Goal: Information Seeking & Learning: Learn about a topic

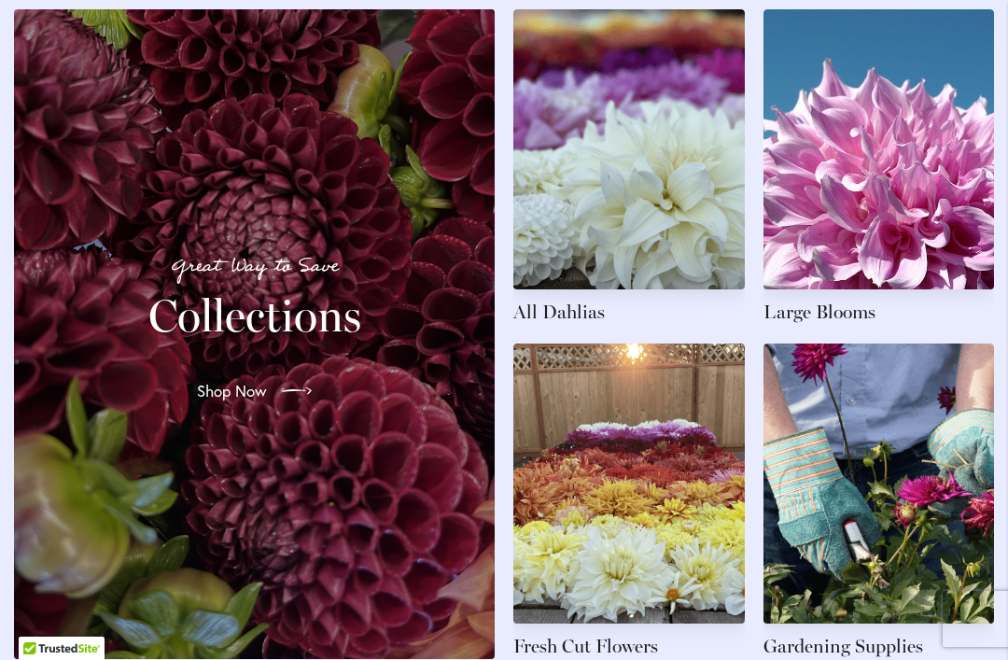
scroll to position [2919, 0]
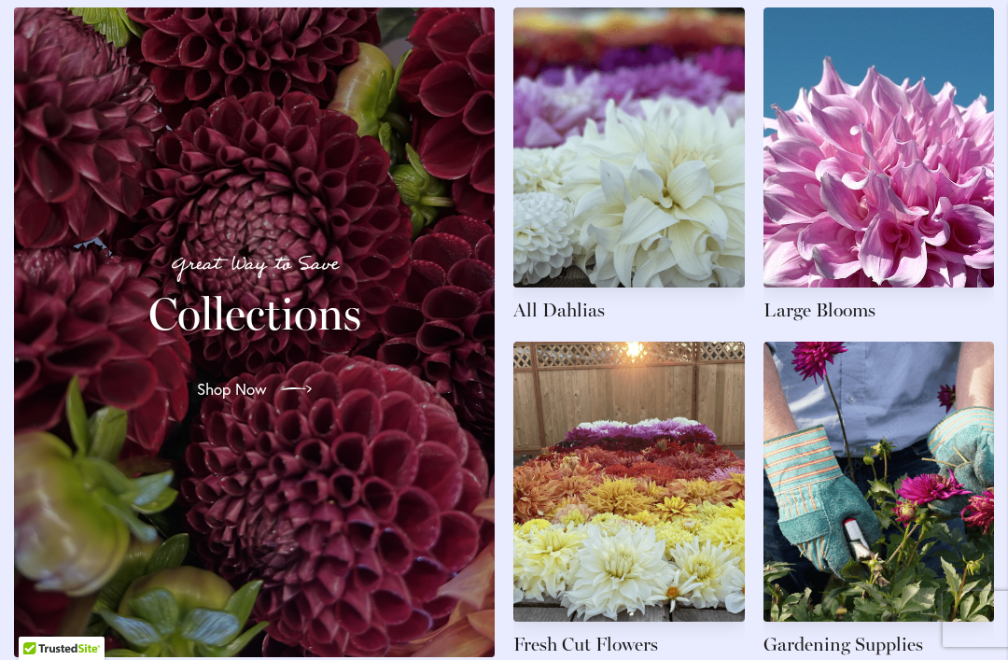
click at [642, 217] on link at bounding box center [628, 164] width 231 height 315
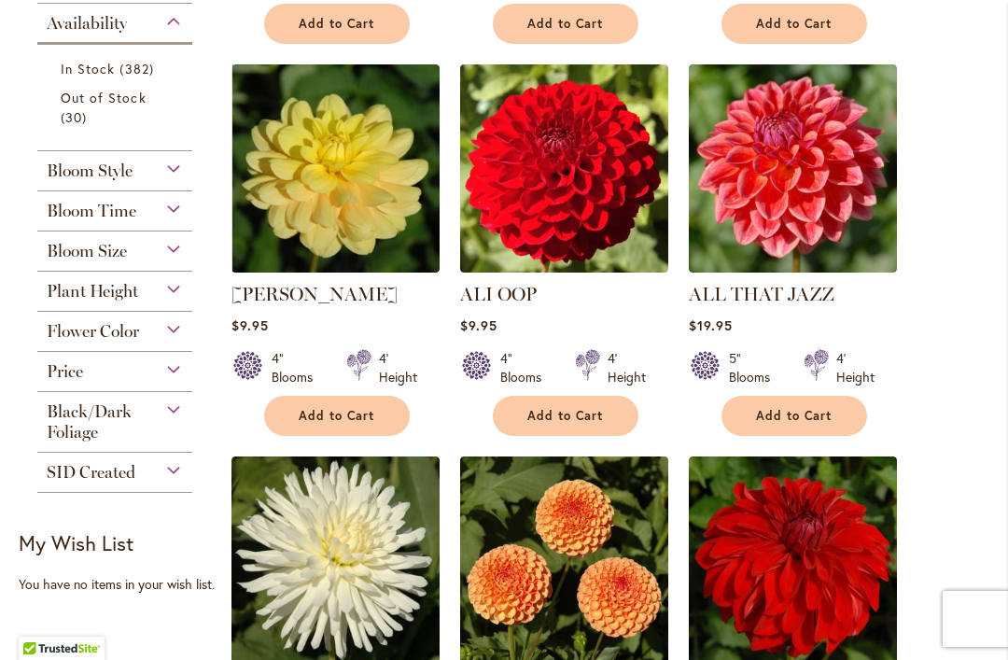
scroll to position [883, 0]
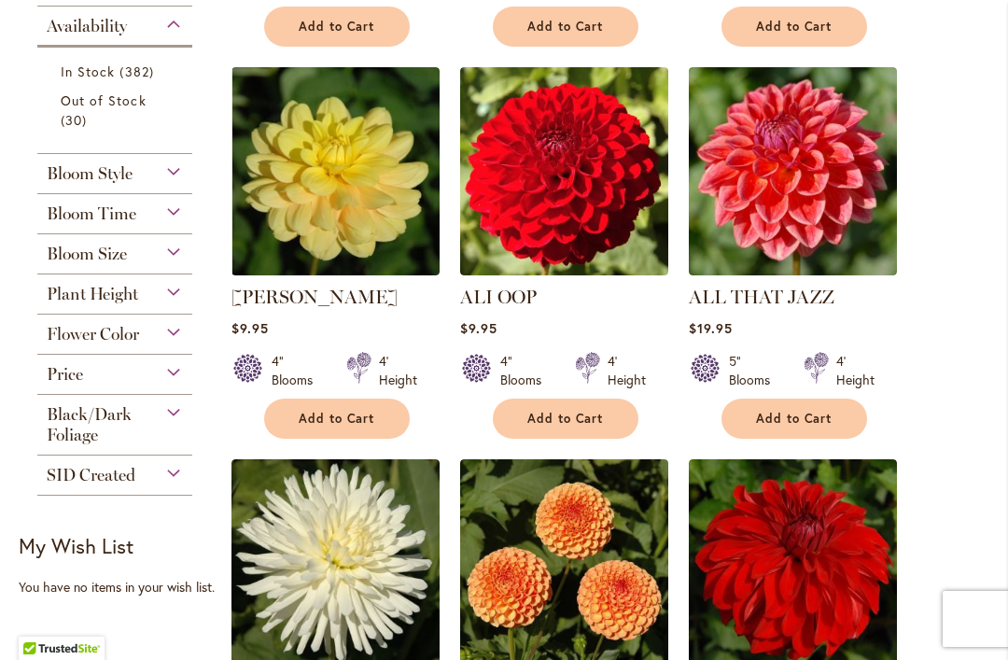
click at [345, 221] on img at bounding box center [335, 171] width 208 height 208
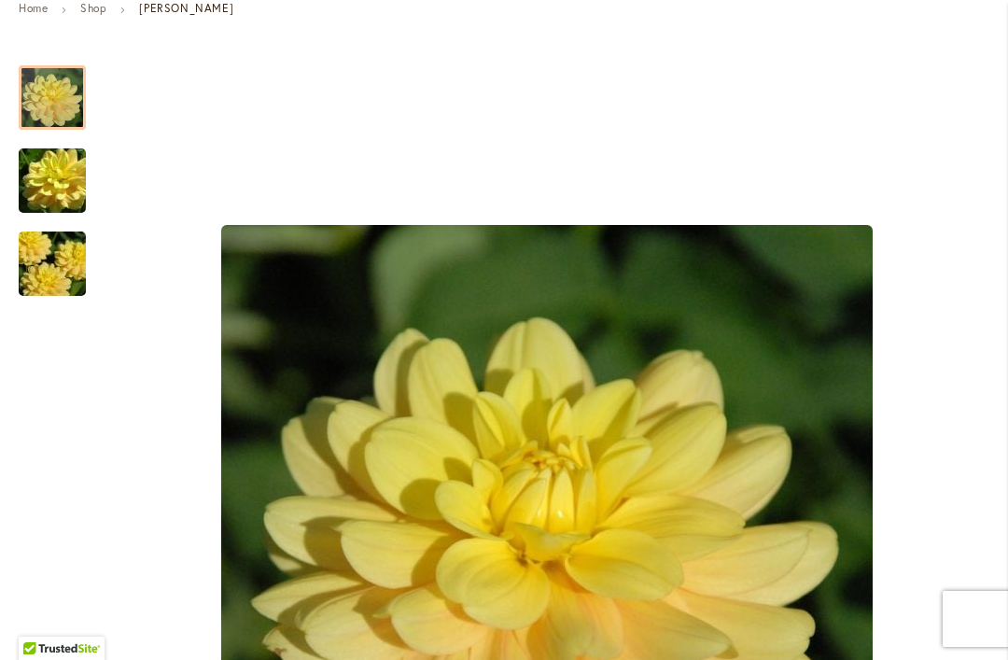
scroll to position [292, 0]
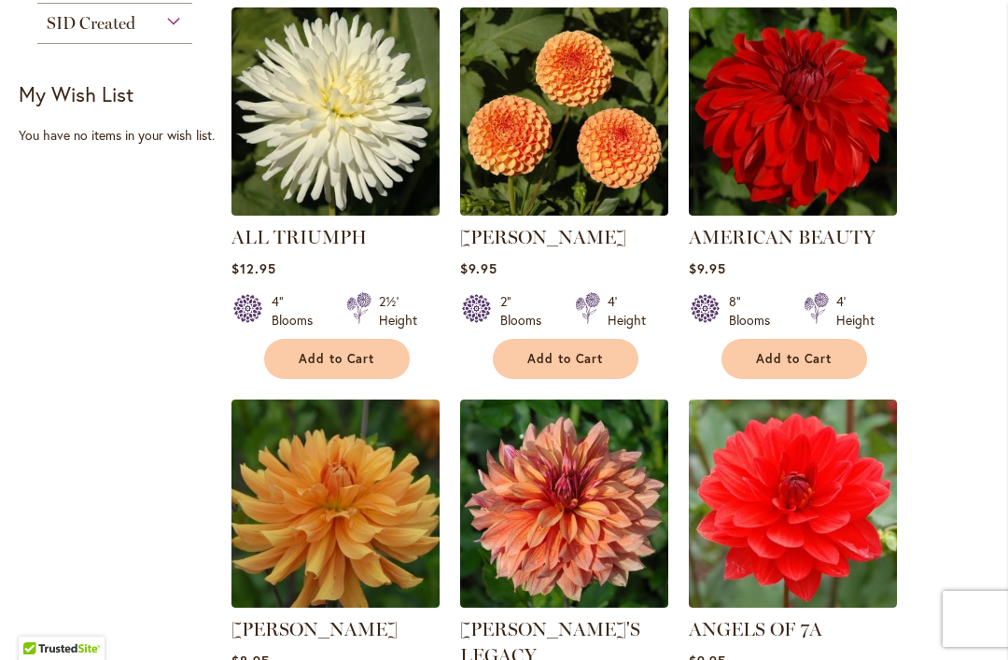
scroll to position [1336, 0]
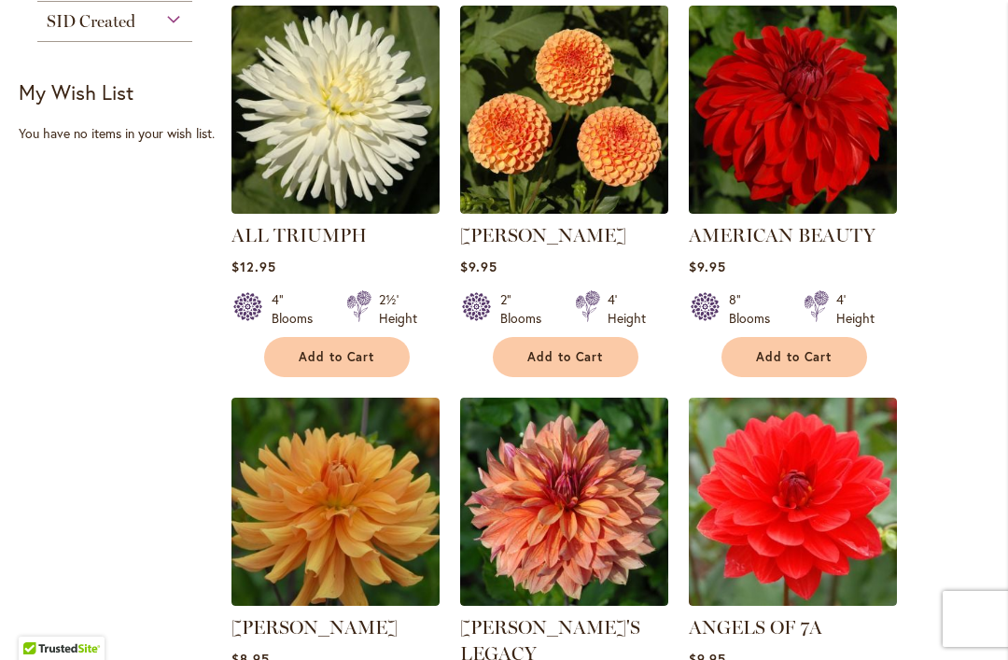
click at [597, 165] on img at bounding box center [564, 110] width 208 height 208
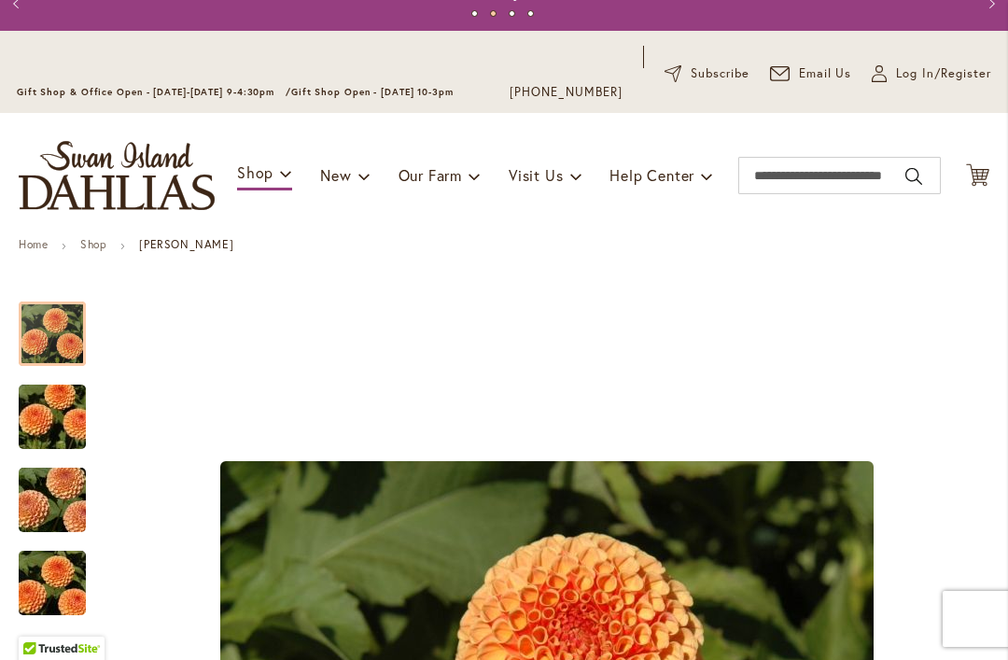
scroll to position [58, 0]
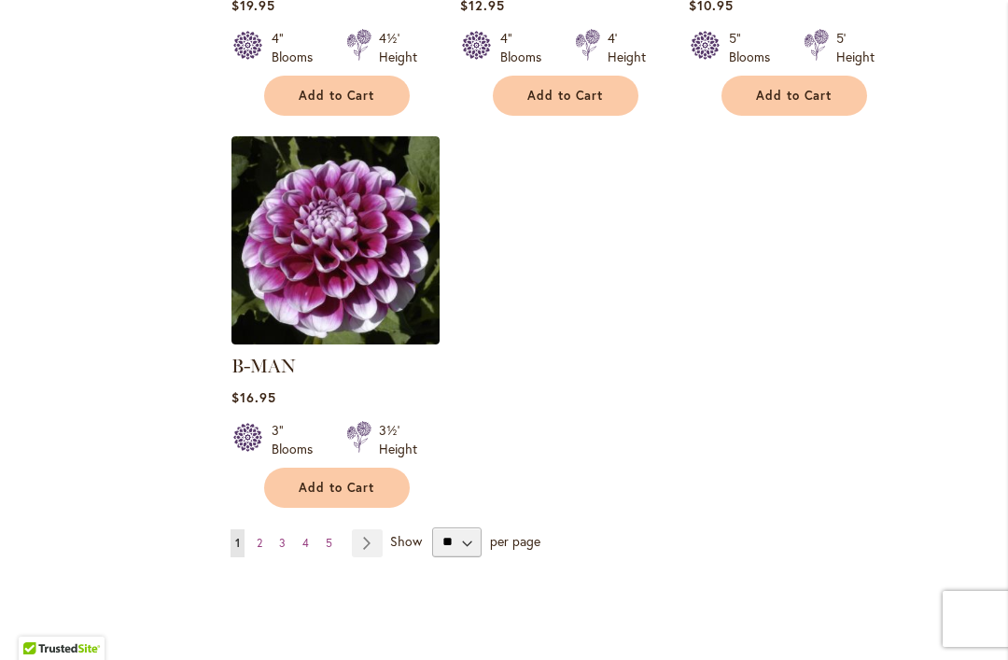
scroll to position [2413, 0]
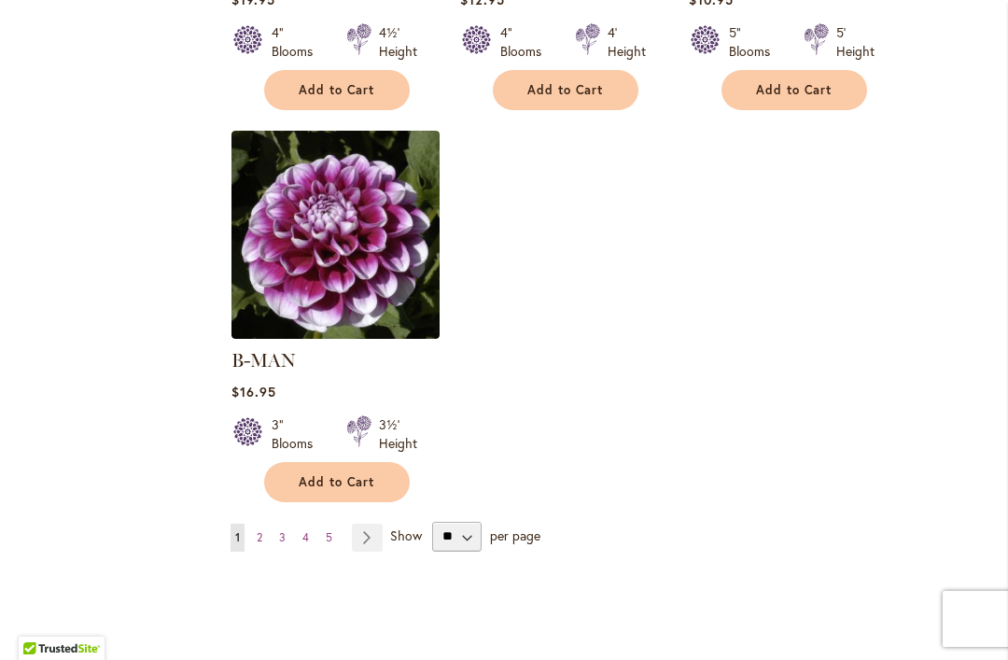
click at [366, 523] on link "Page Next" at bounding box center [367, 537] width 31 height 28
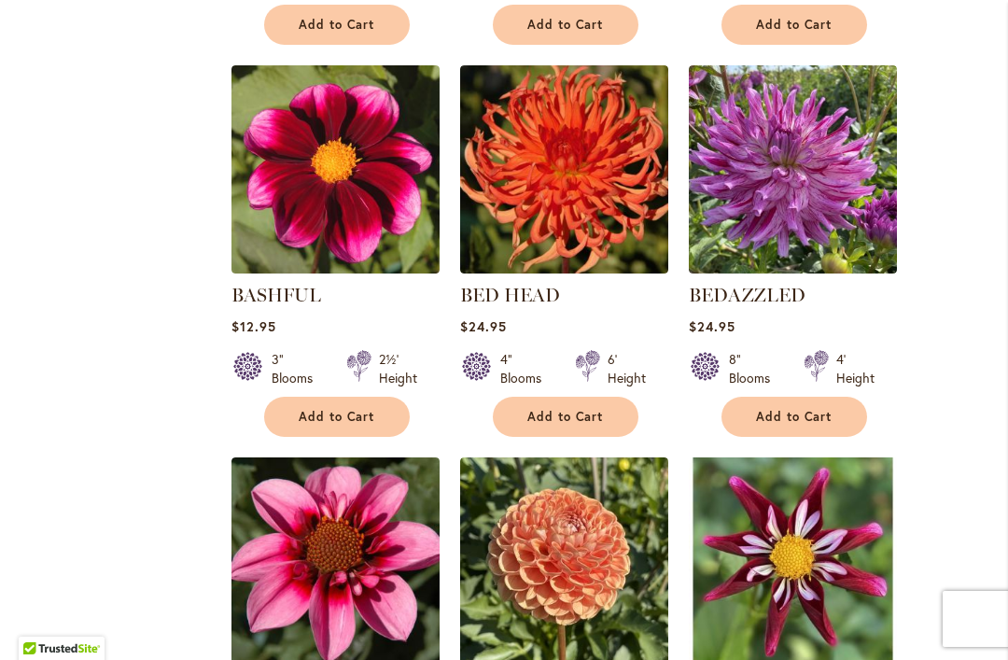
scroll to position [1283, 0]
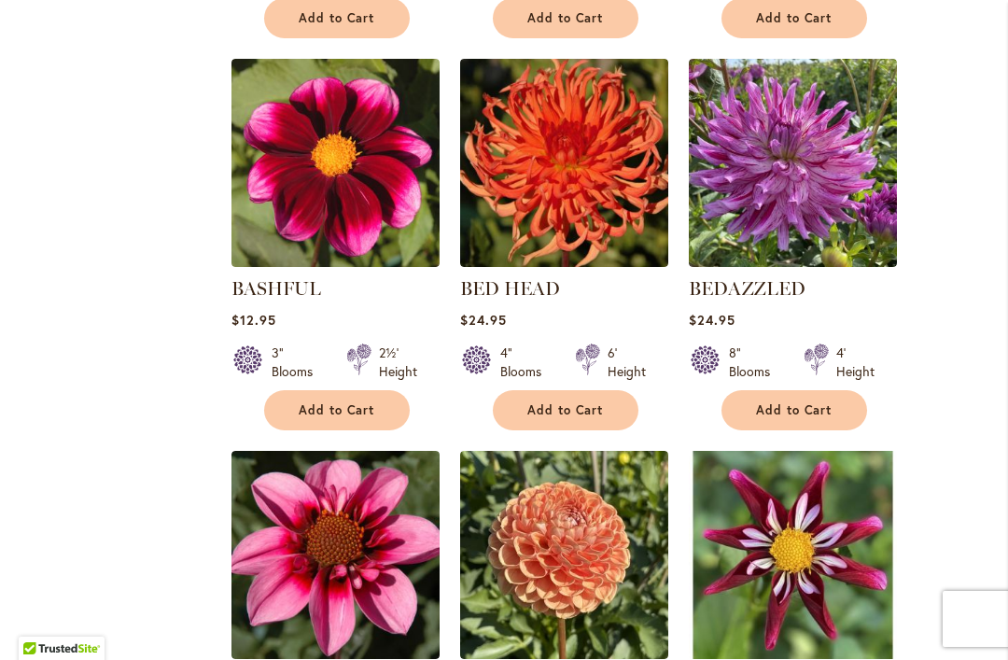
click at [771, 202] on img at bounding box center [793, 163] width 208 height 208
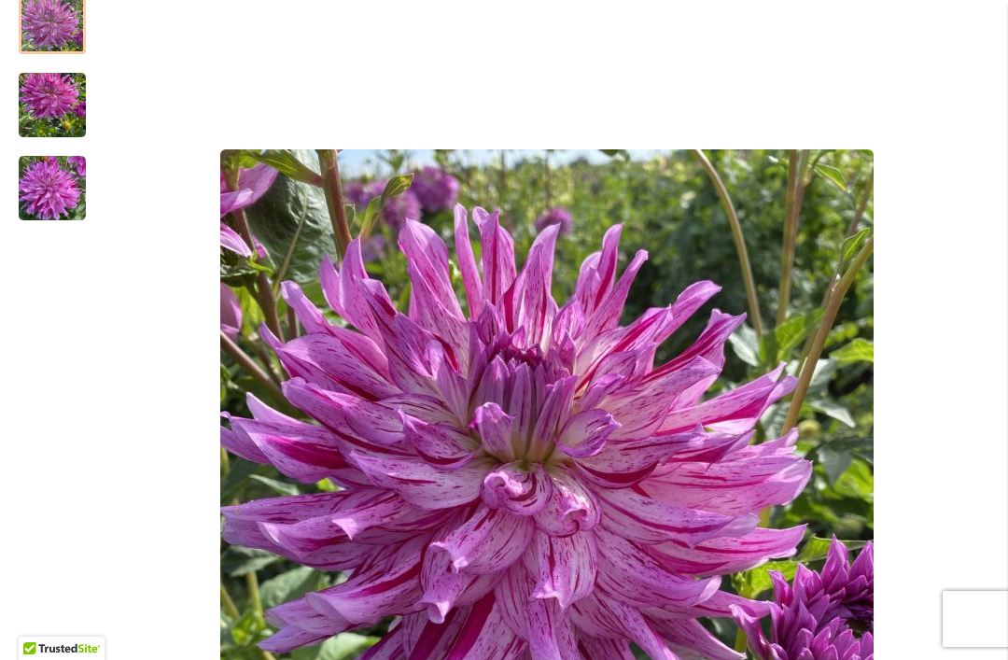
scroll to position [366, 0]
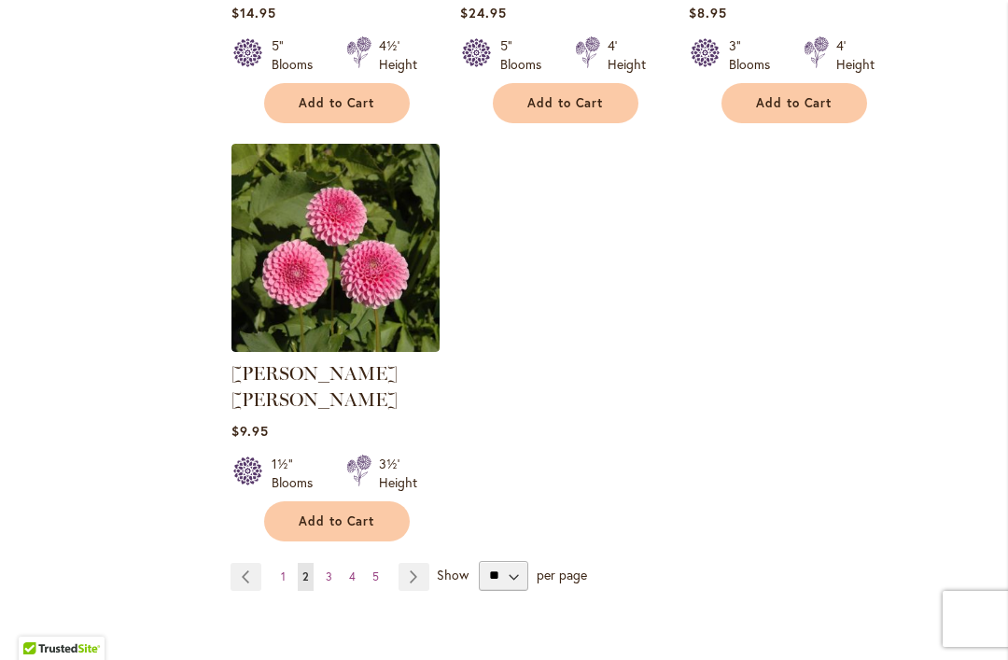
scroll to position [2373, 0]
click at [416, 563] on link "Page Next" at bounding box center [413, 577] width 31 height 28
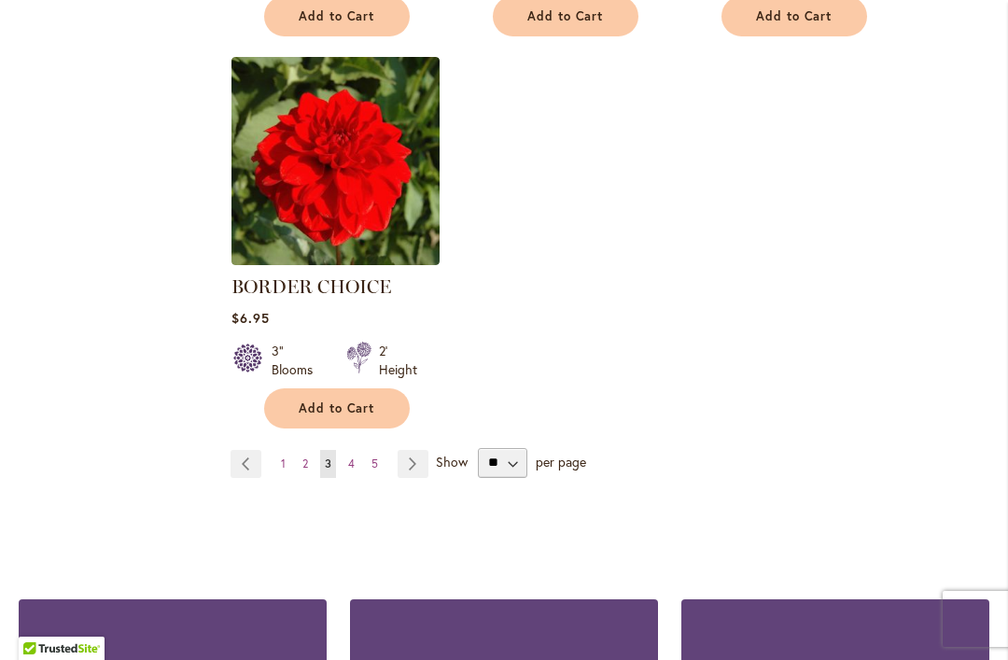
scroll to position [2496, 0]
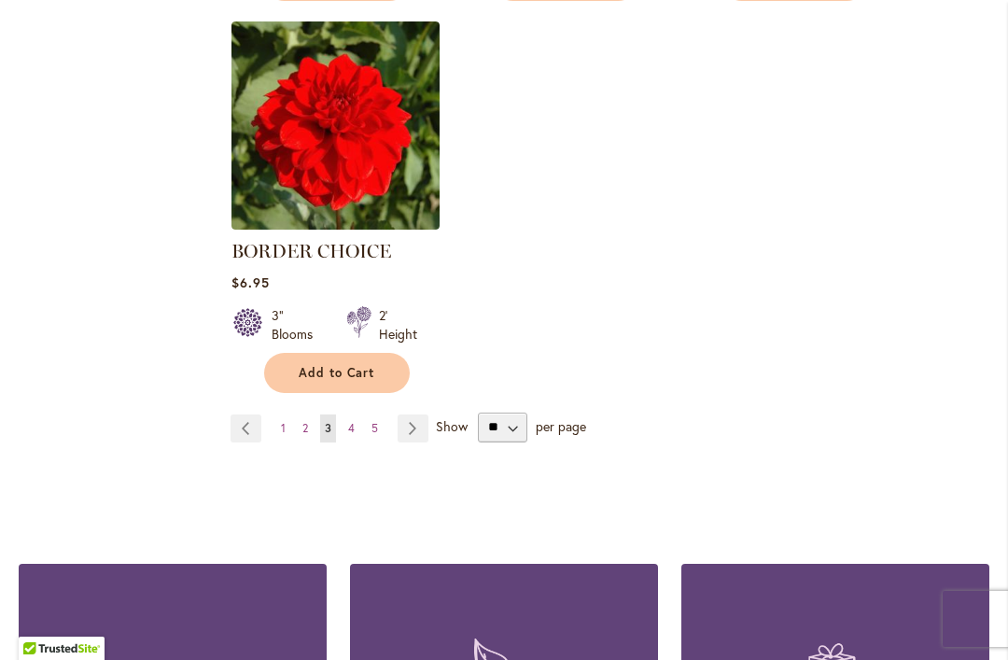
click at [411, 426] on link "Page Next" at bounding box center [412, 428] width 31 height 28
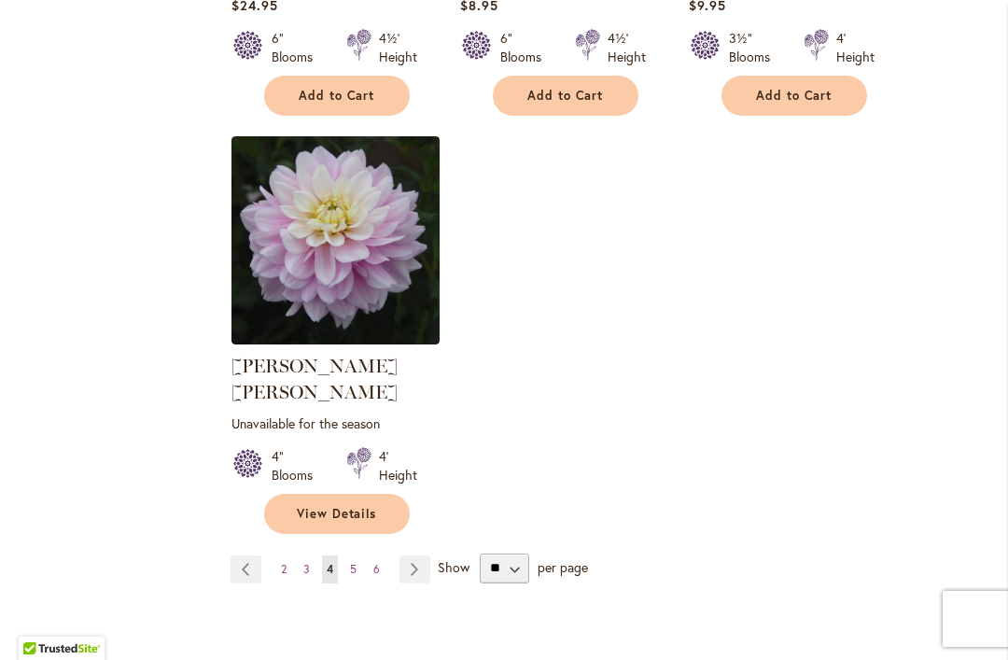
scroll to position [2450, 0]
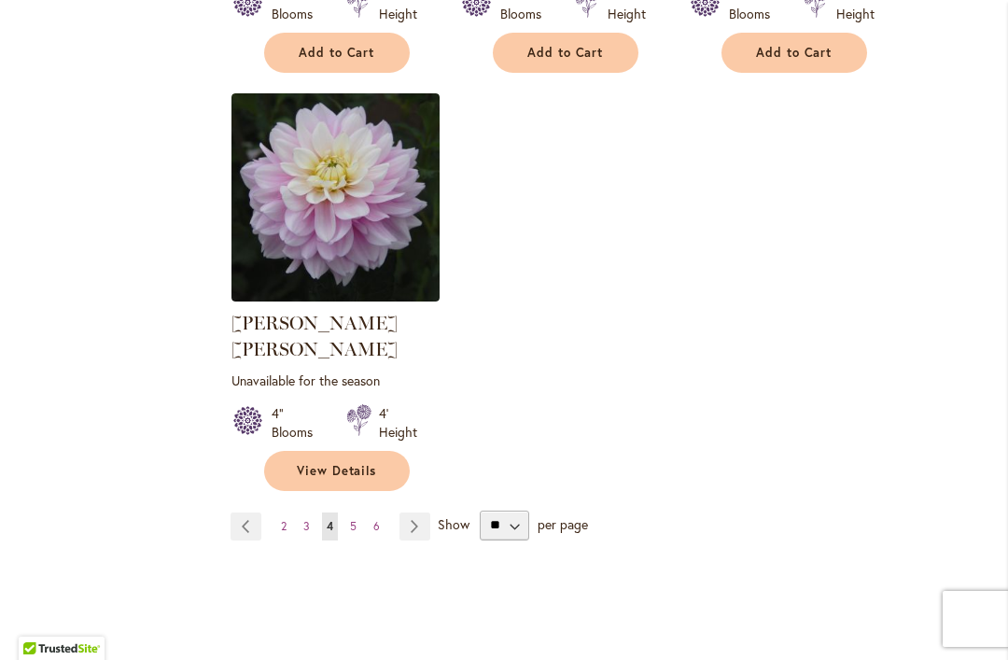
click at [413, 512] on link "Page Next" at bounding box center [414, 526] width 31 height 28
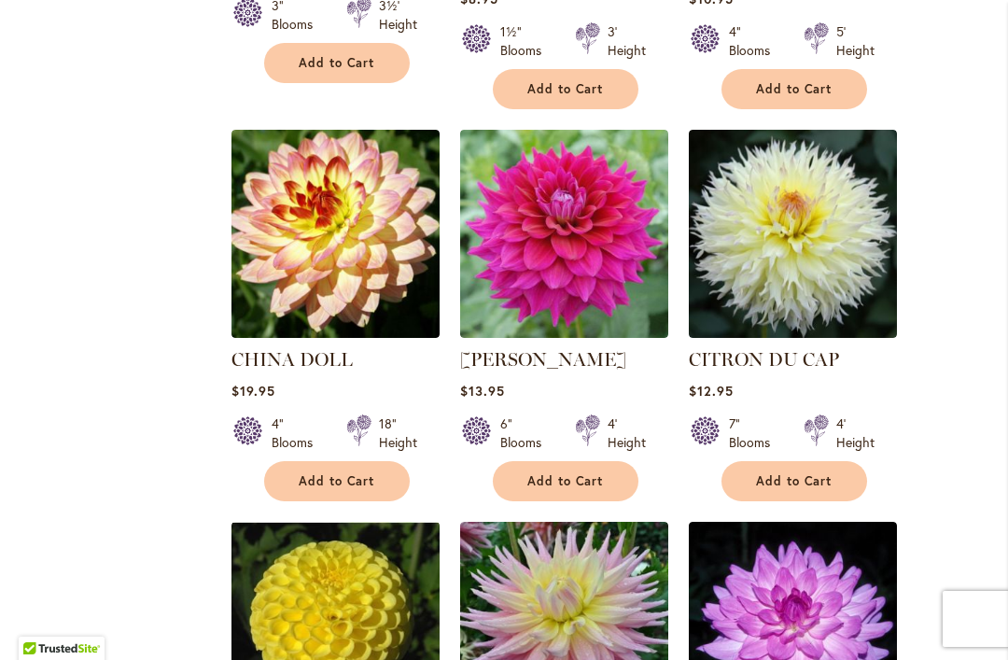
scroll to position [1631, 0]
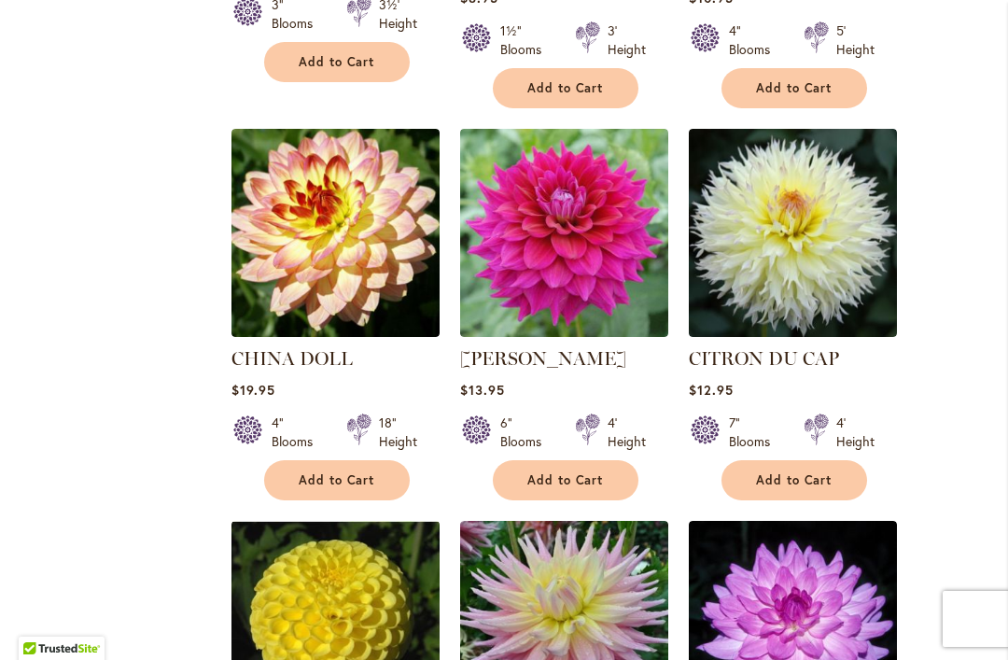
click at [805, 248] on img at bounding box center [793, 233] width 208 height 208
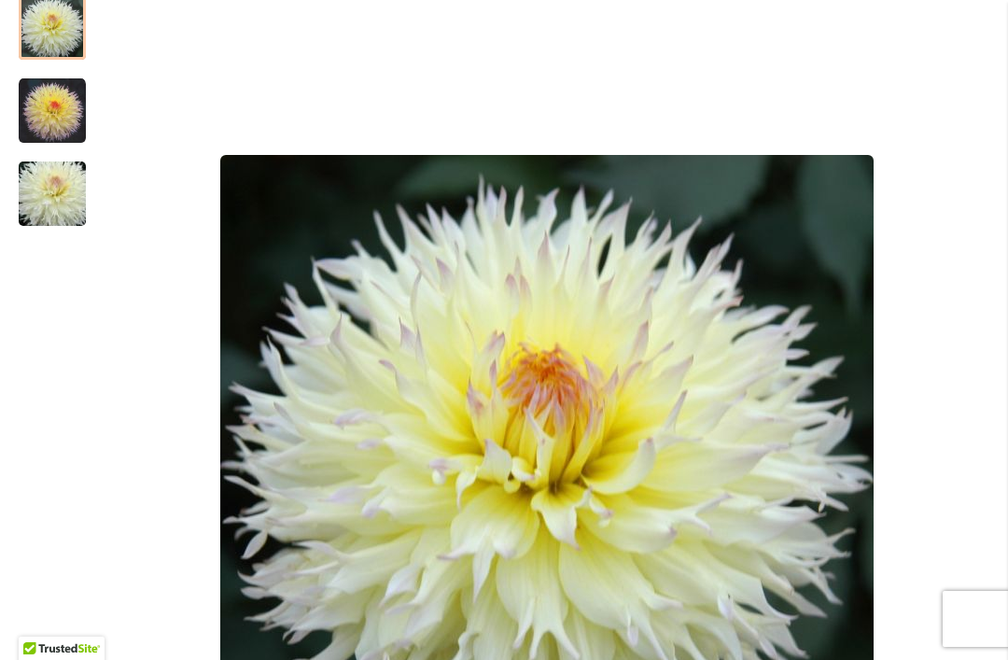
scroll to position [331, 0]
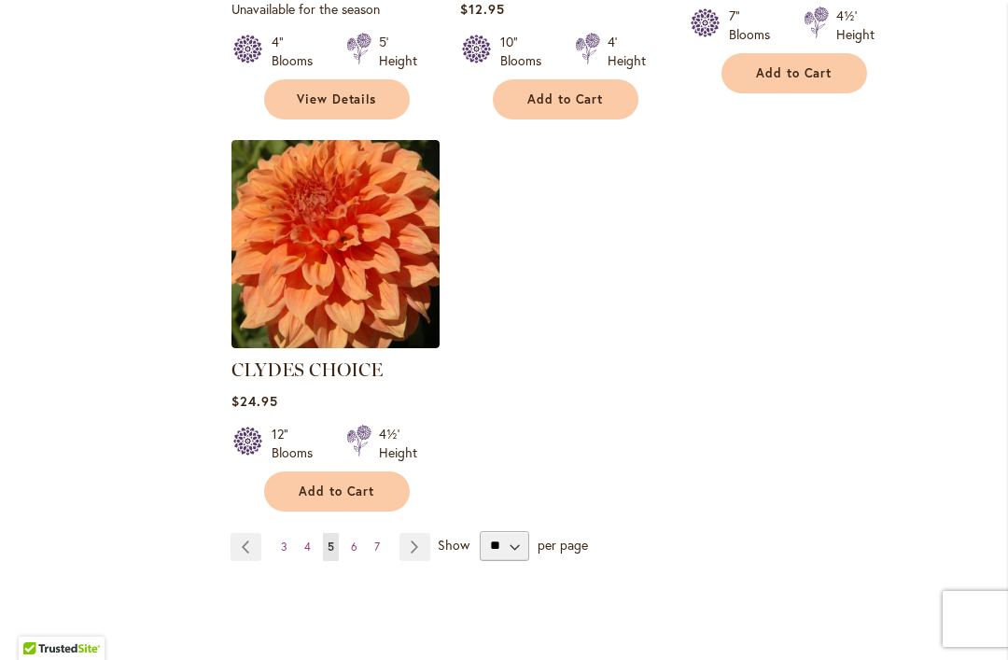
scroll to position [2461, 0]
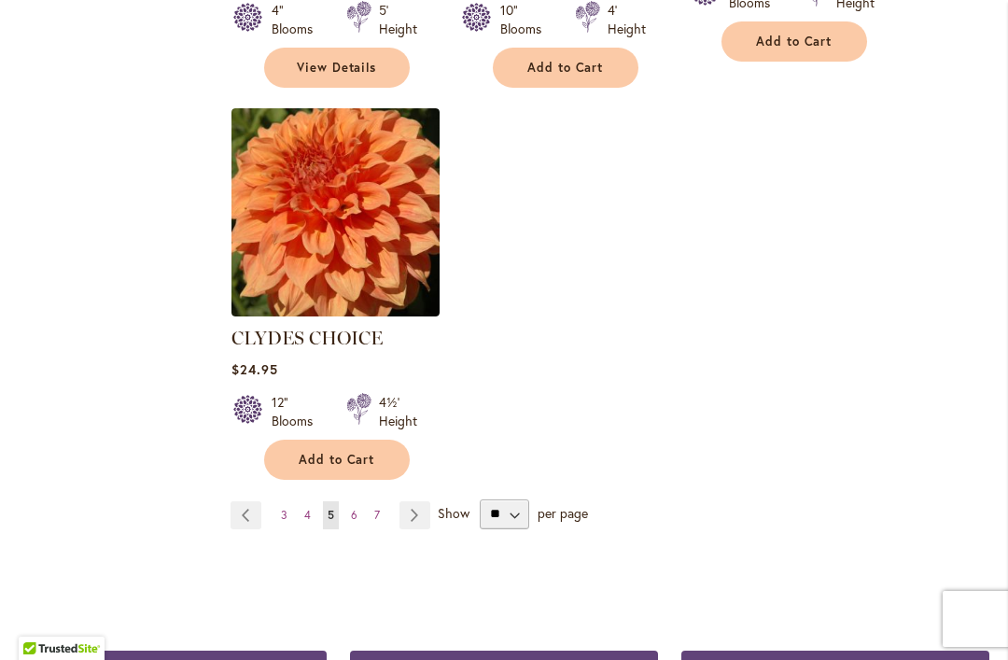
click at [420, 501] on link "Page Next" at bounding box center [414, 515] width 31 height 28
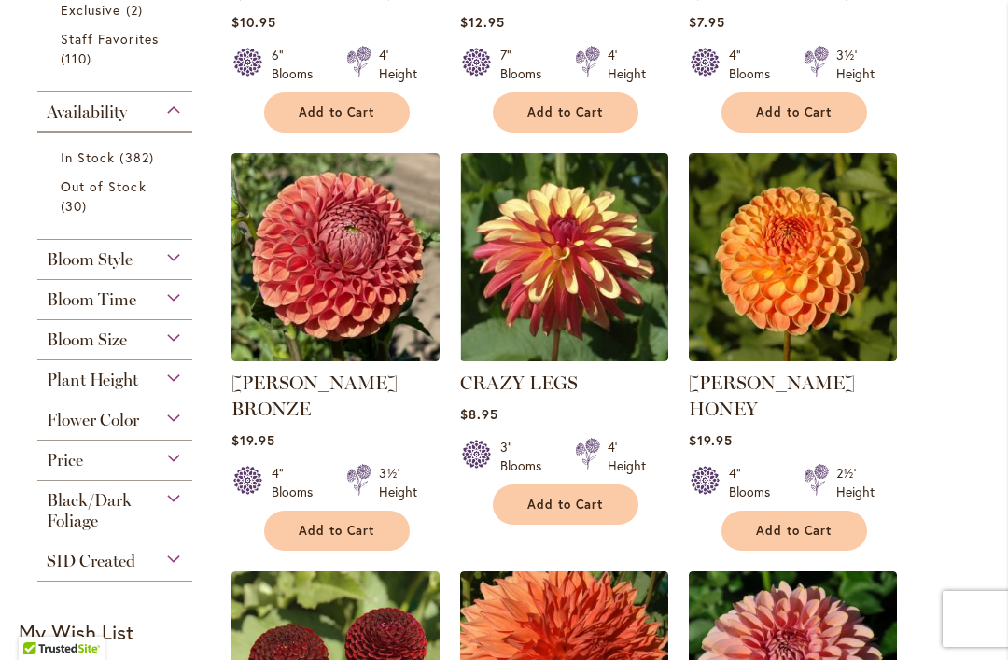
scroll to position [812, 0]
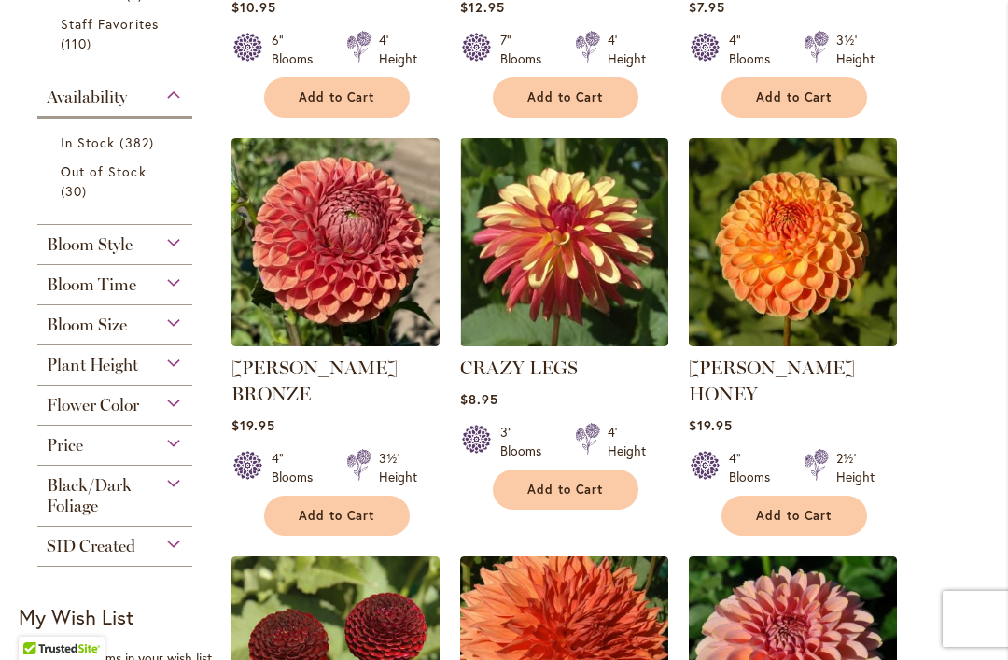
click at [794, 275] on img at bounding box center [793, 242] width 208 height 208
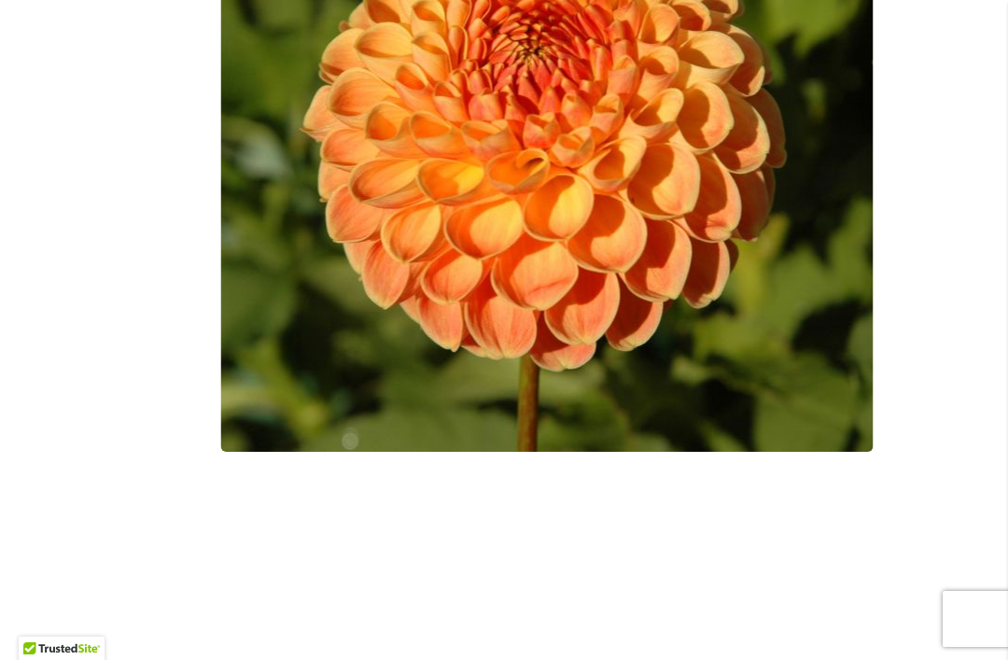
scroll to position [719, 0]
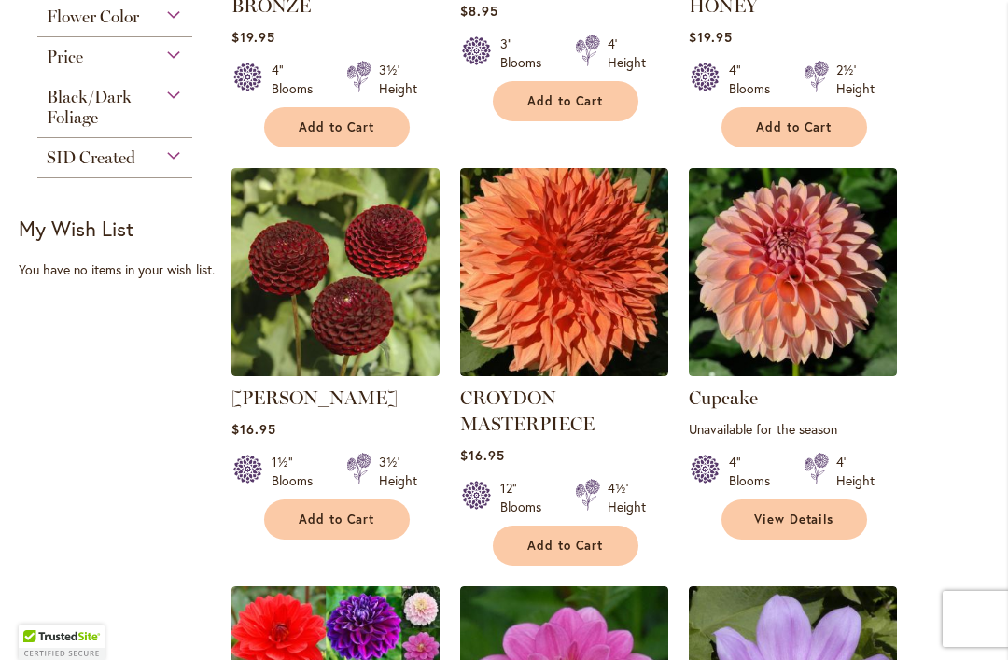
scroll to position [1201, 0]
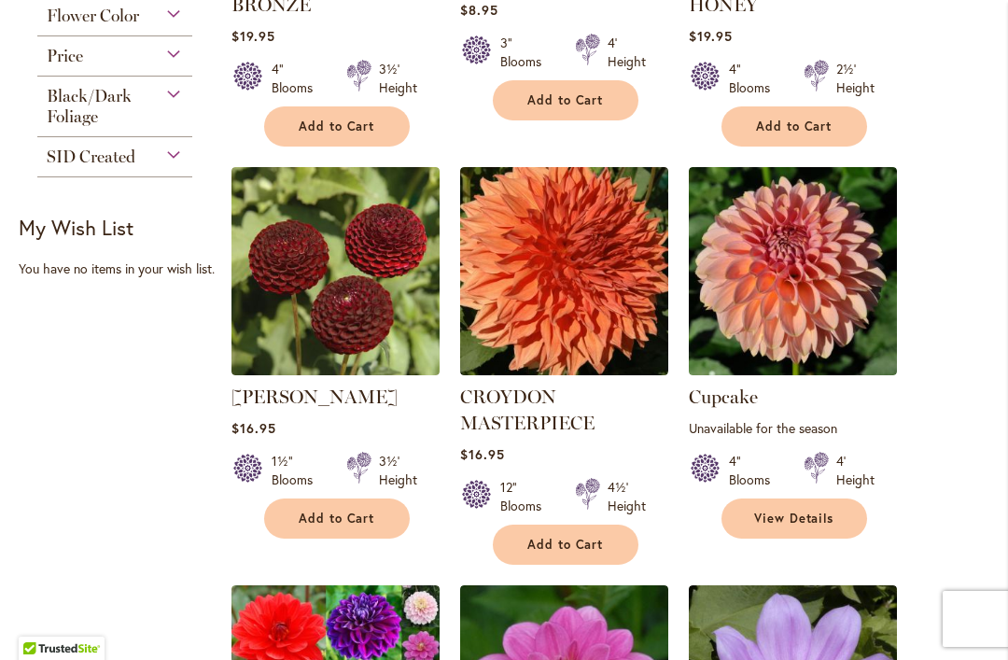
click at [571, 294] on img at bounding box center [564, 271] width 208 height 208
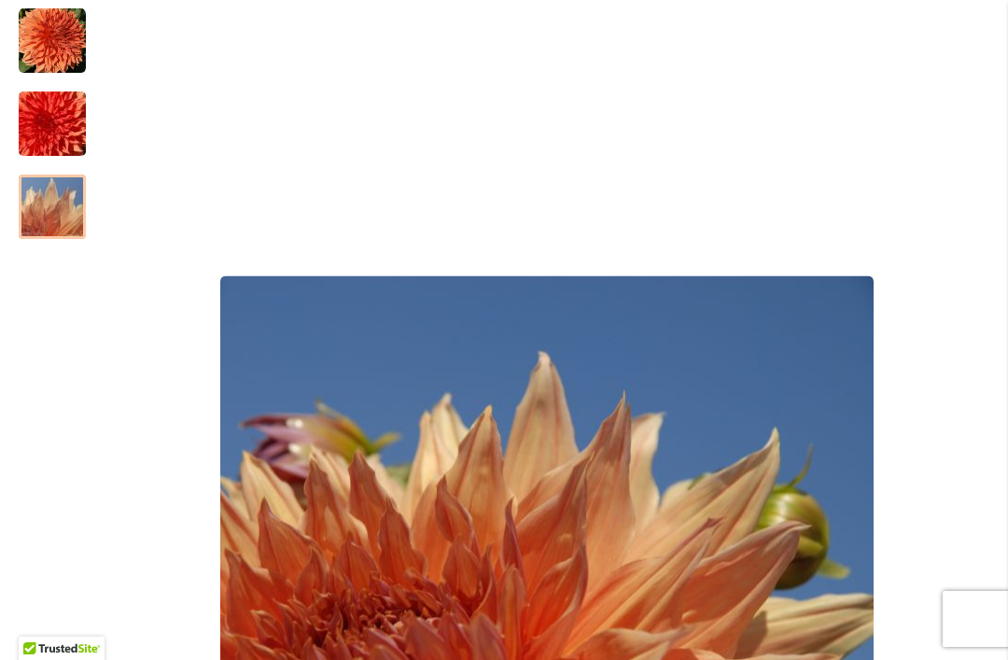
scroll to position [354, 0]
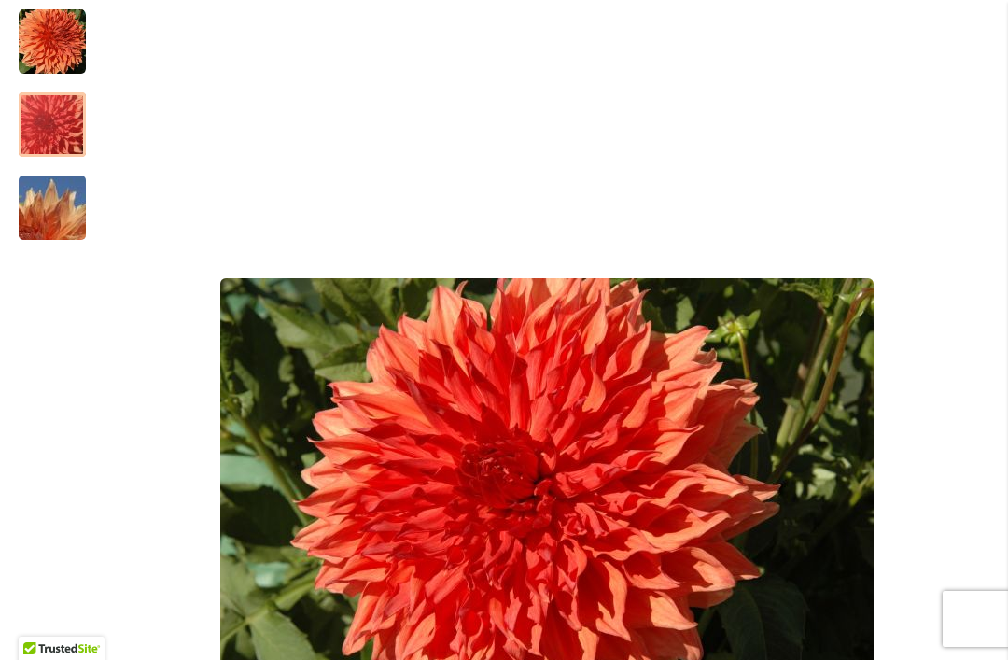
click at [73, 128] on img "CROYDON MASTERPIECE" at bounding box center [52, 125] width 134 height 90
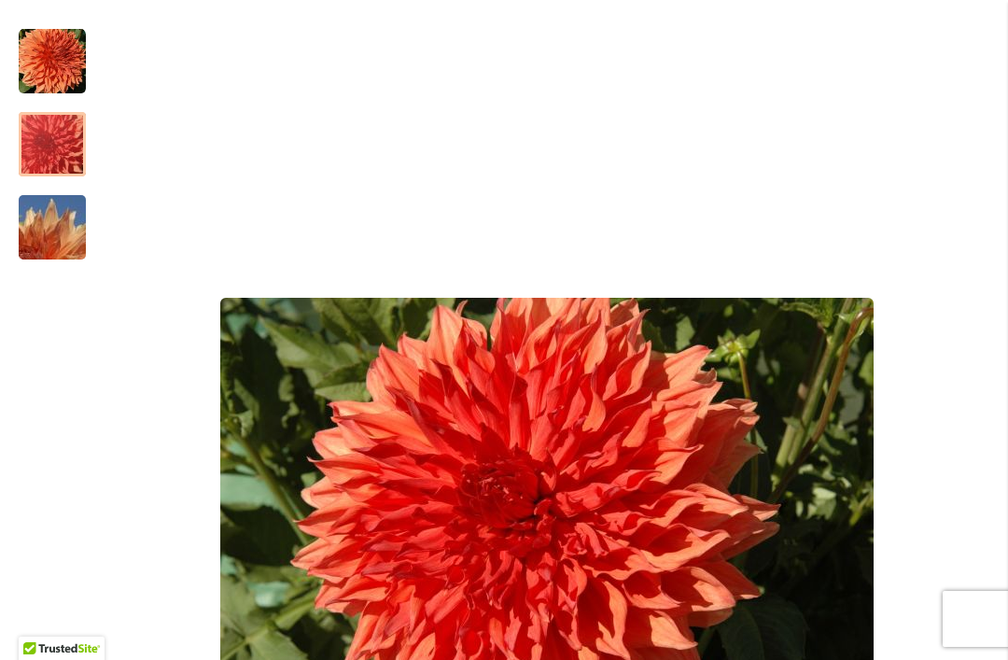
scroll to position [329, 0]
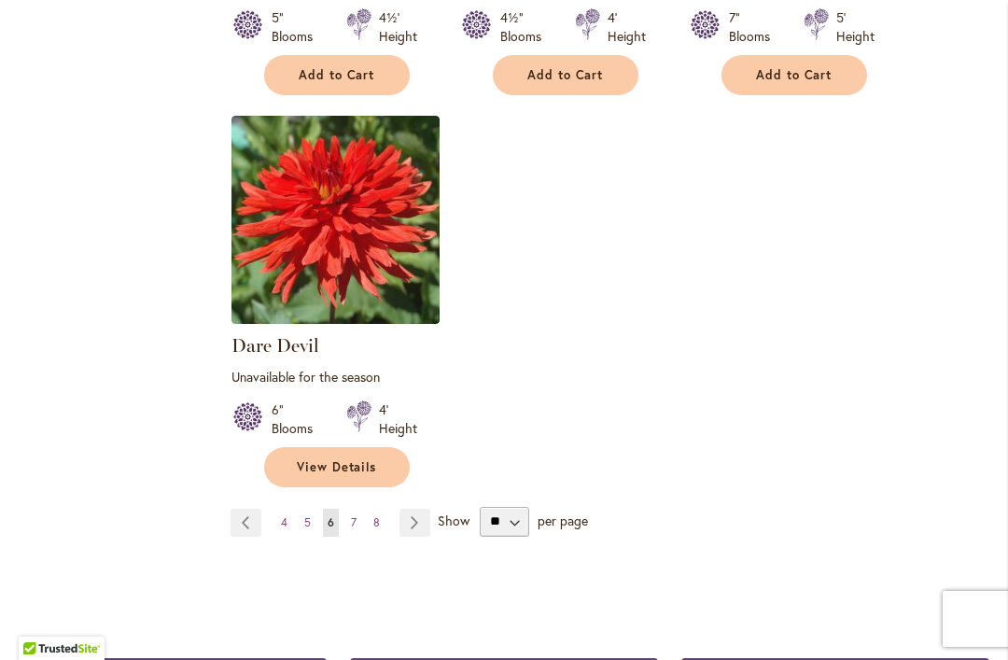
scroll to position [2471, 0]
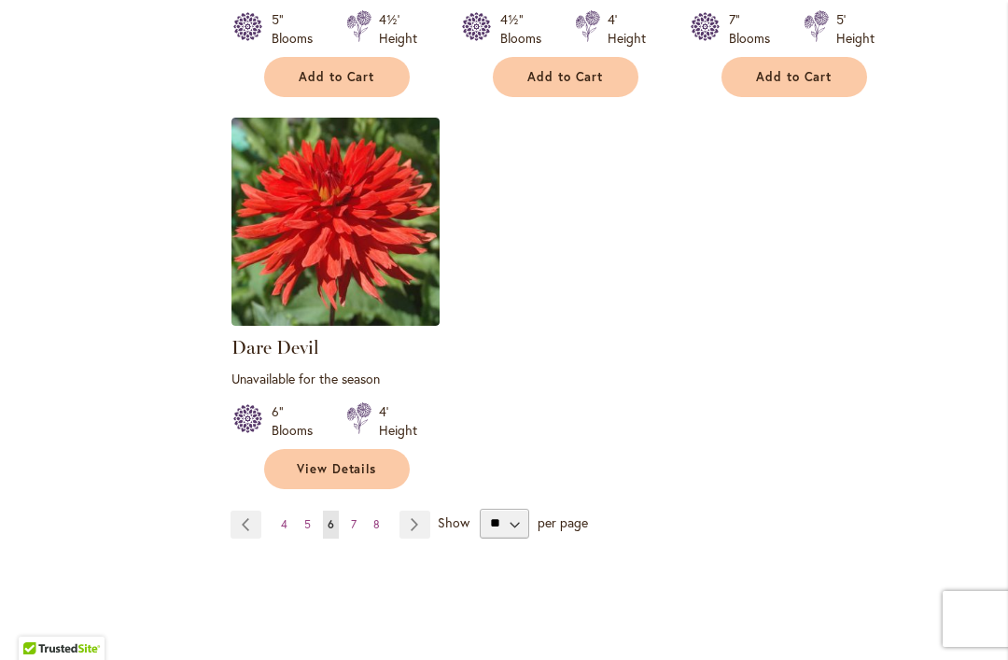
click at [418, 510] on link "Page Next" at bounding box center [414, 524] width 31 height 28
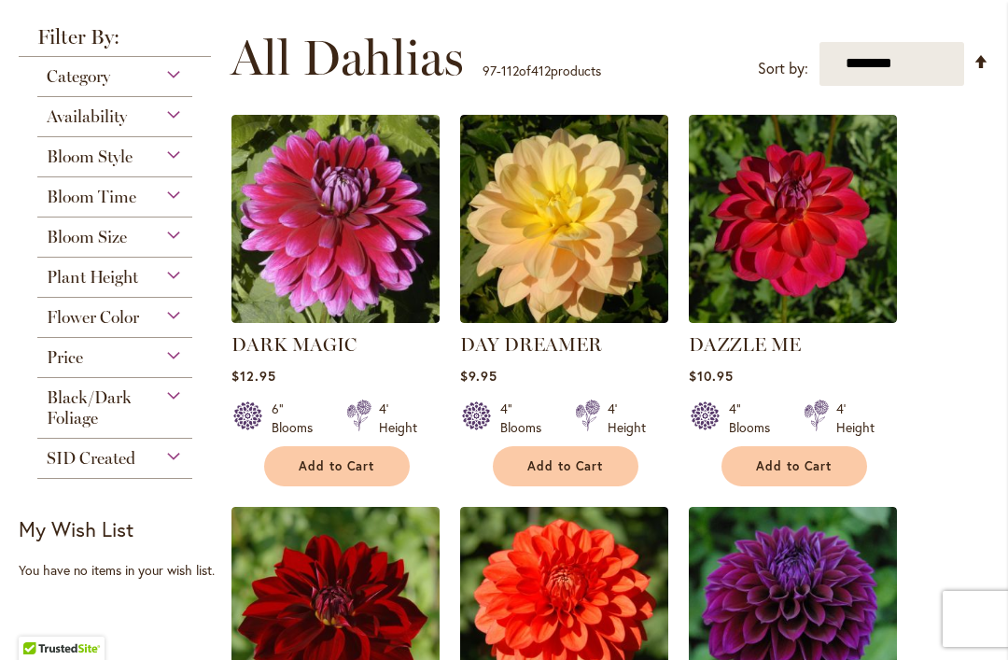
scroll to position [447, 0]
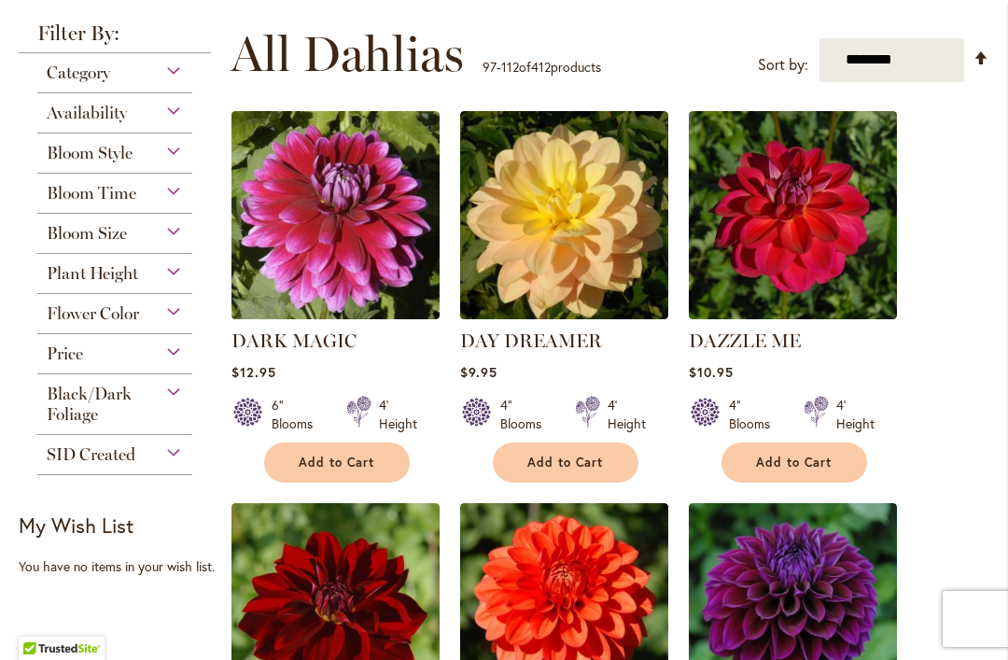
click at [555, 260] on img at bounding box center [564, 215] width 208 height 208
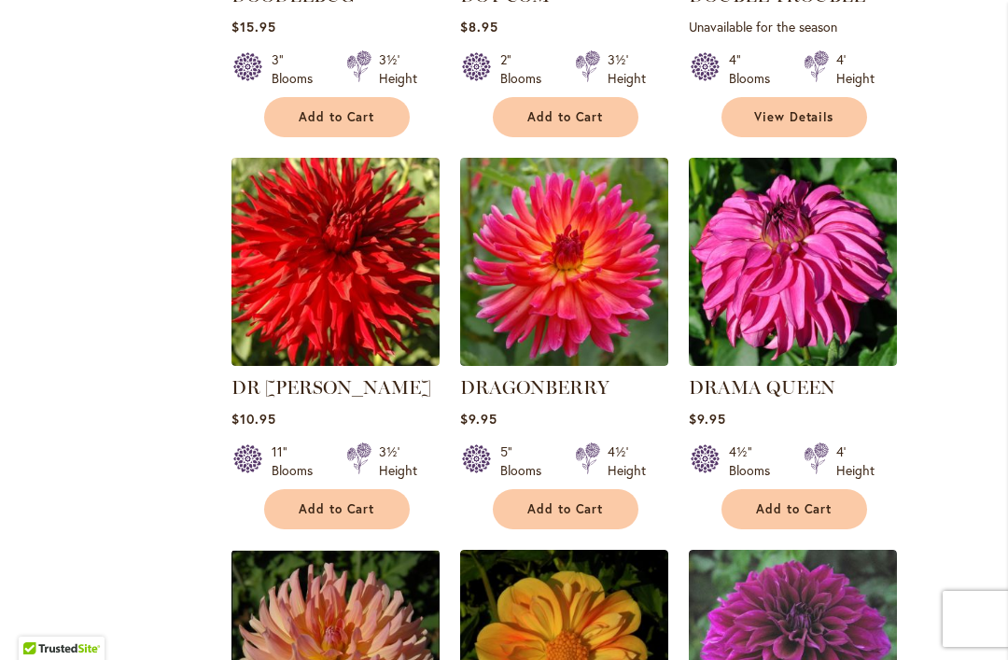
scroll to position [1607, 0]
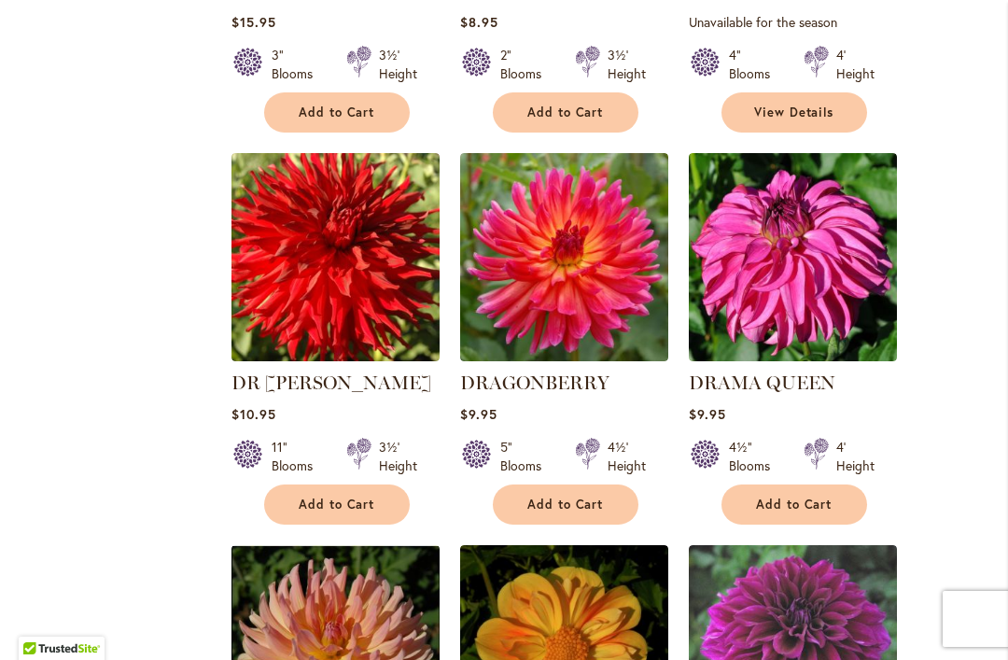
click at [350, 251] on img at bounding box center [335, 257] width 208 height 208
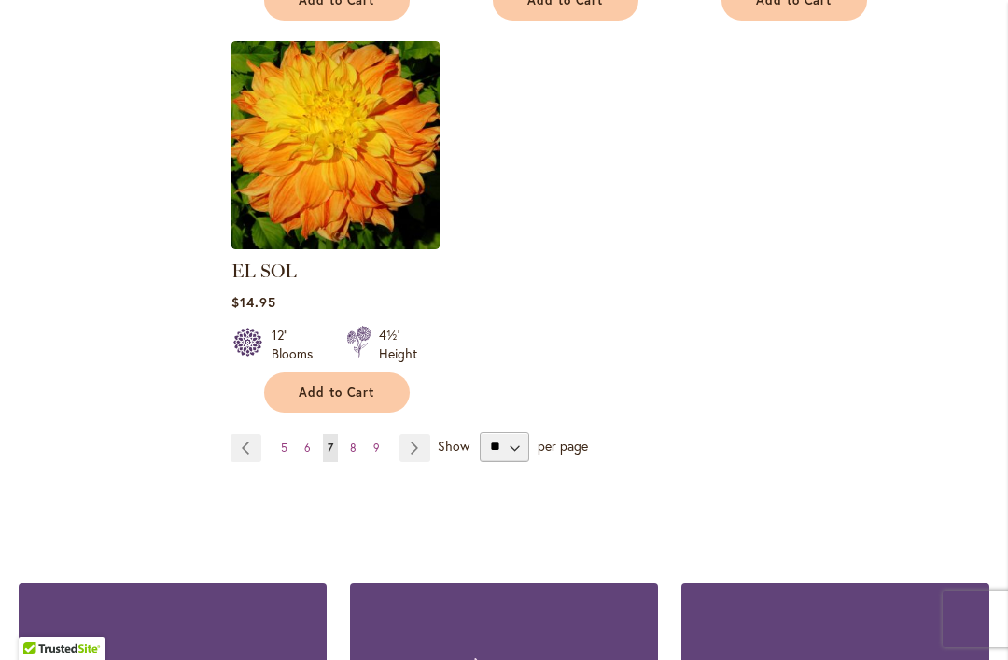
scroll to position [2537, 0]
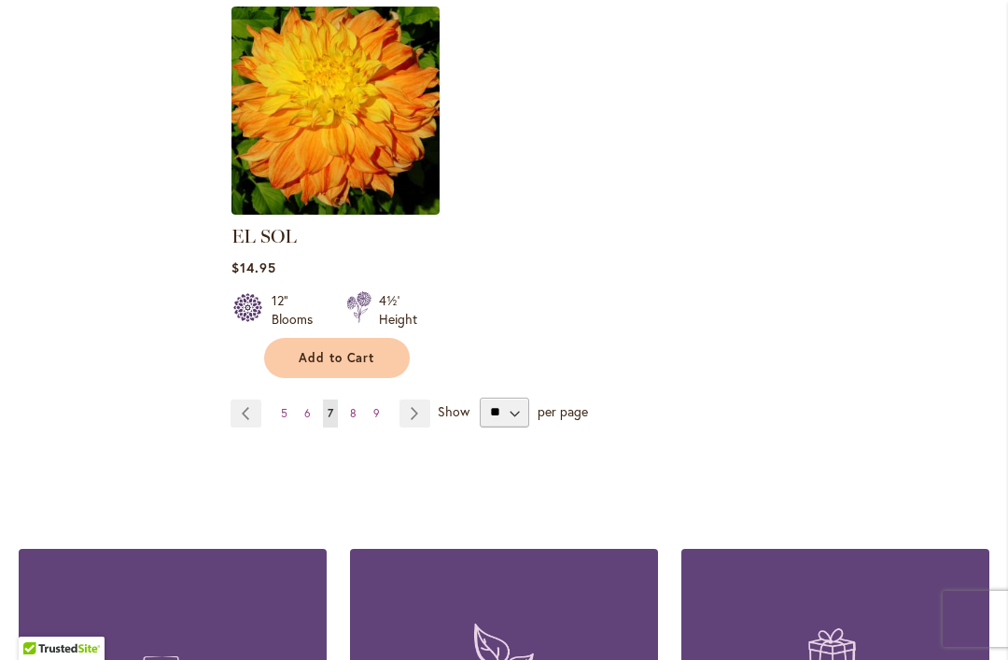
click at [427, 399] on link "Page Next" at bounding box center [414, 413] width 31 height 28
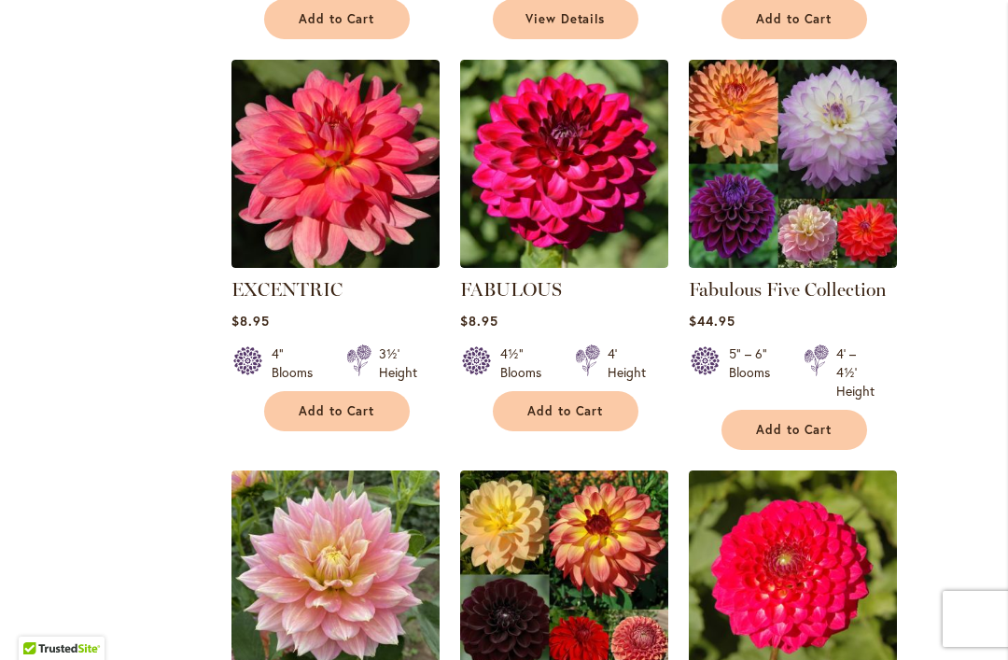
scroll to position [1283, 0]
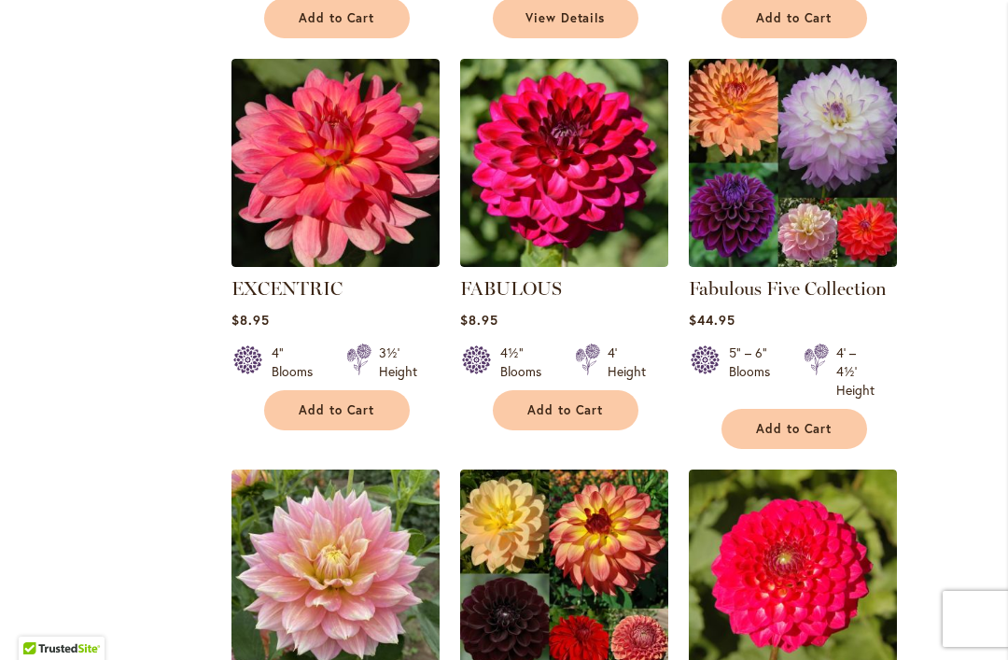
click at [579, 211] on img at bounding box center [564, 163] width 208 height 208
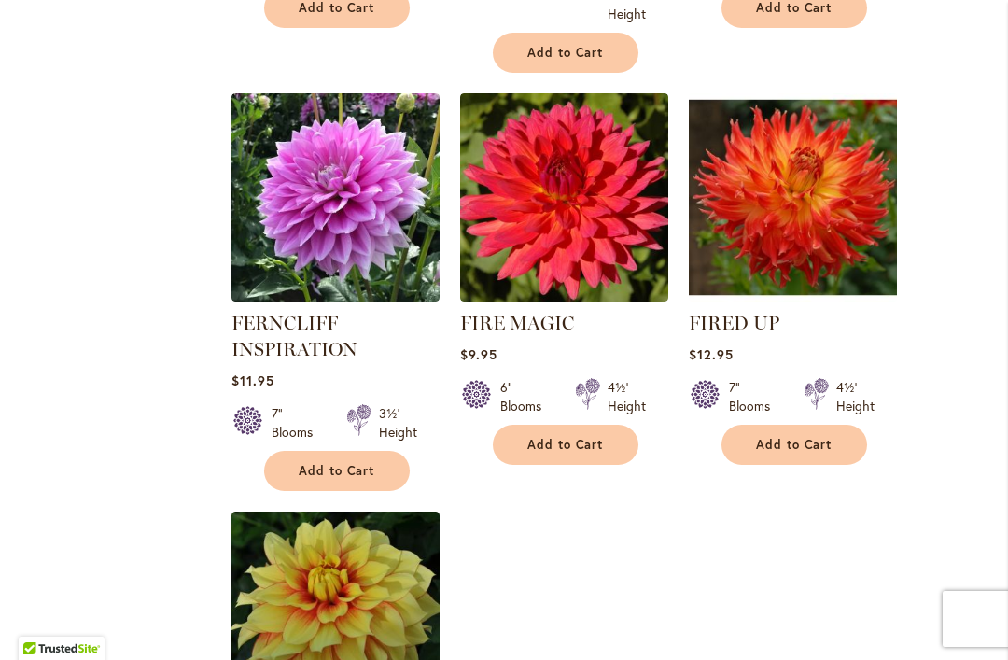
scroll to position [2113, 0]
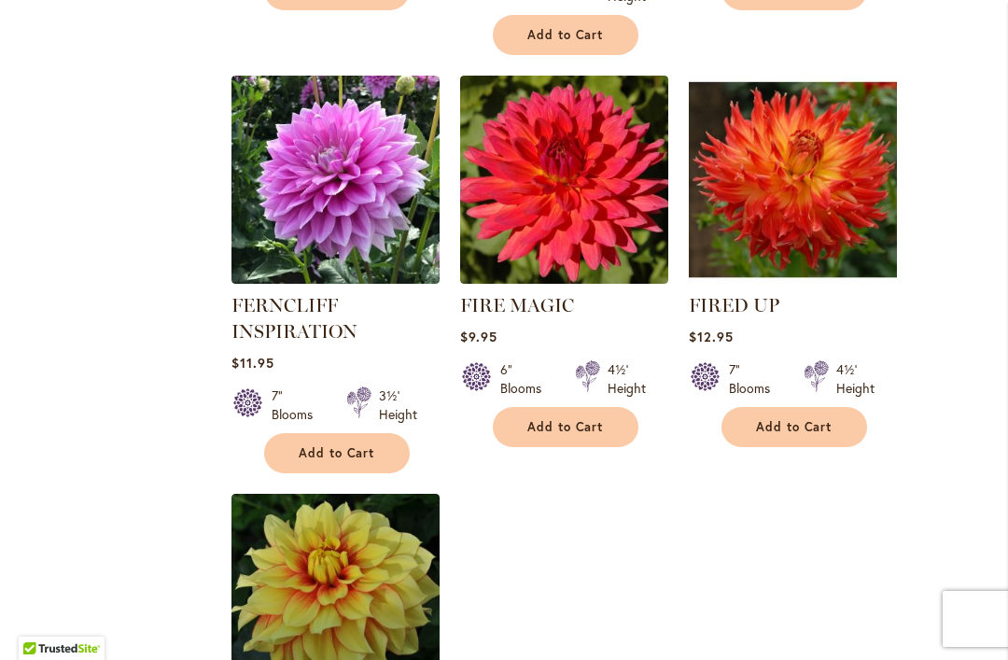
click at [787, 213] on img at bounding box center [793, 180] width 208 height 208
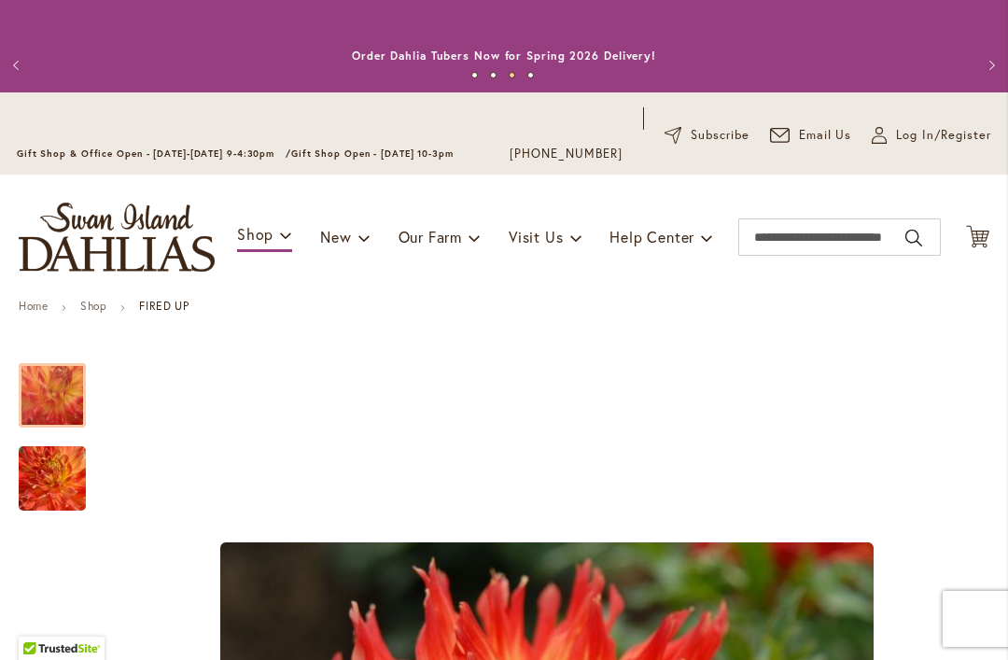
scroll to position [-4, 0]
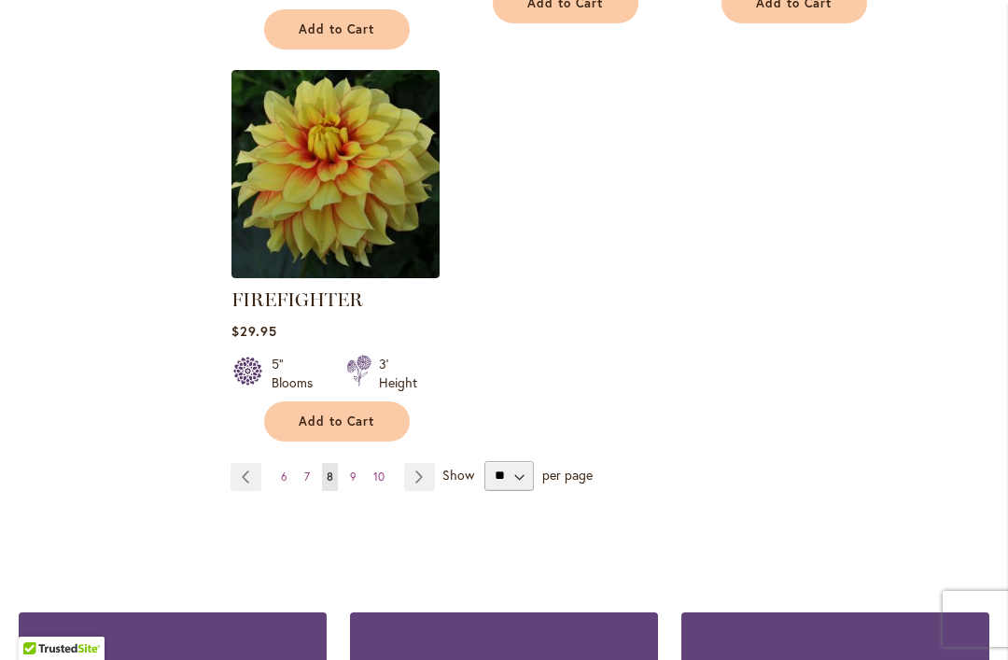
scroll to position [2568, 0]
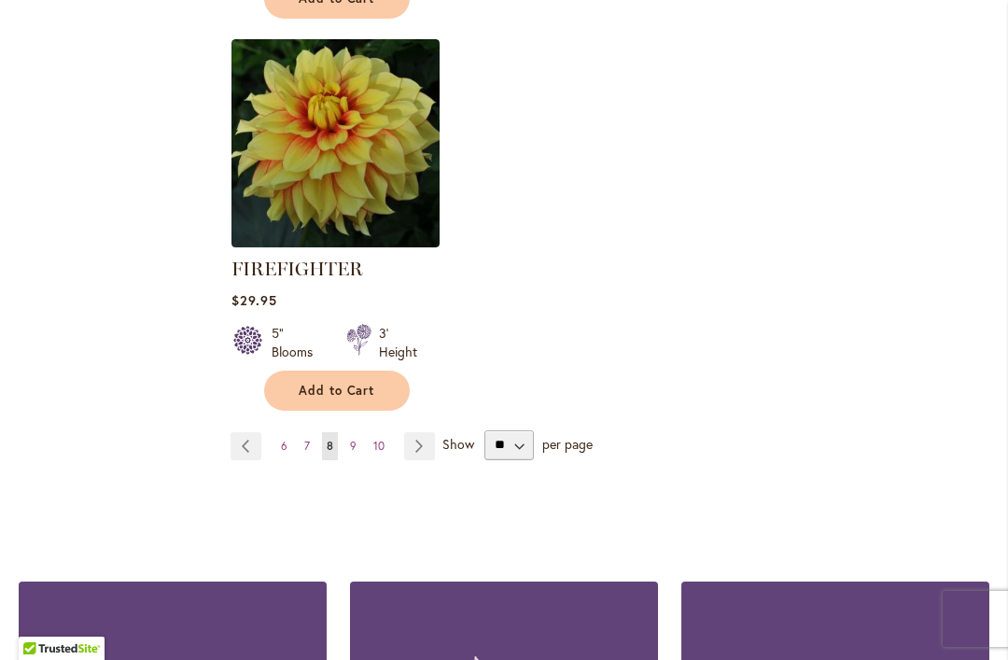
click at [419, 444] on link "Page Next" at bounding box center [419, 446] width 31 height 28
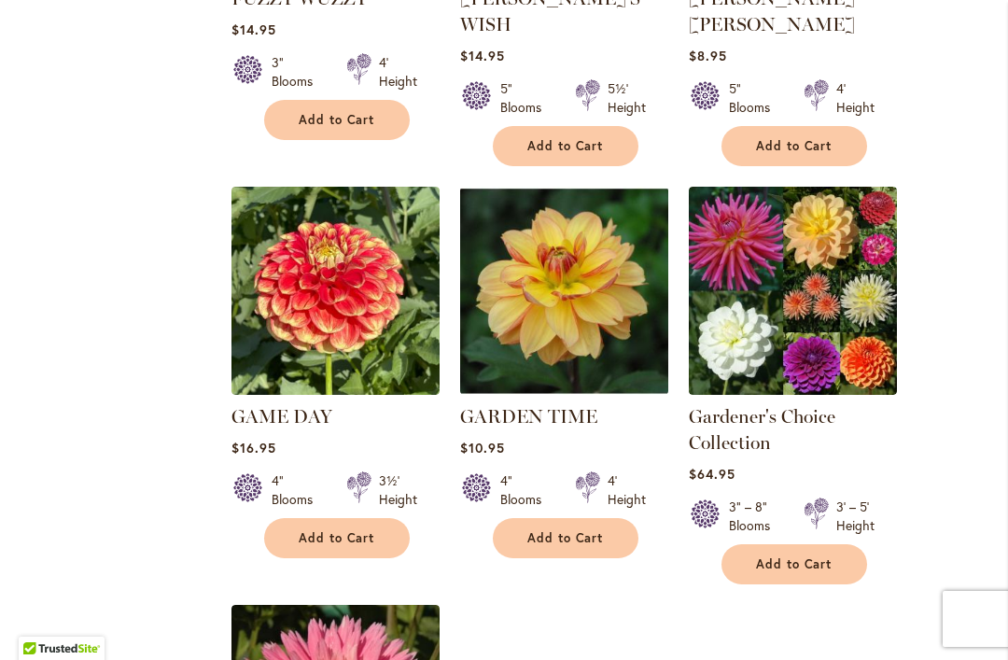
scroll to position [2031, 0]
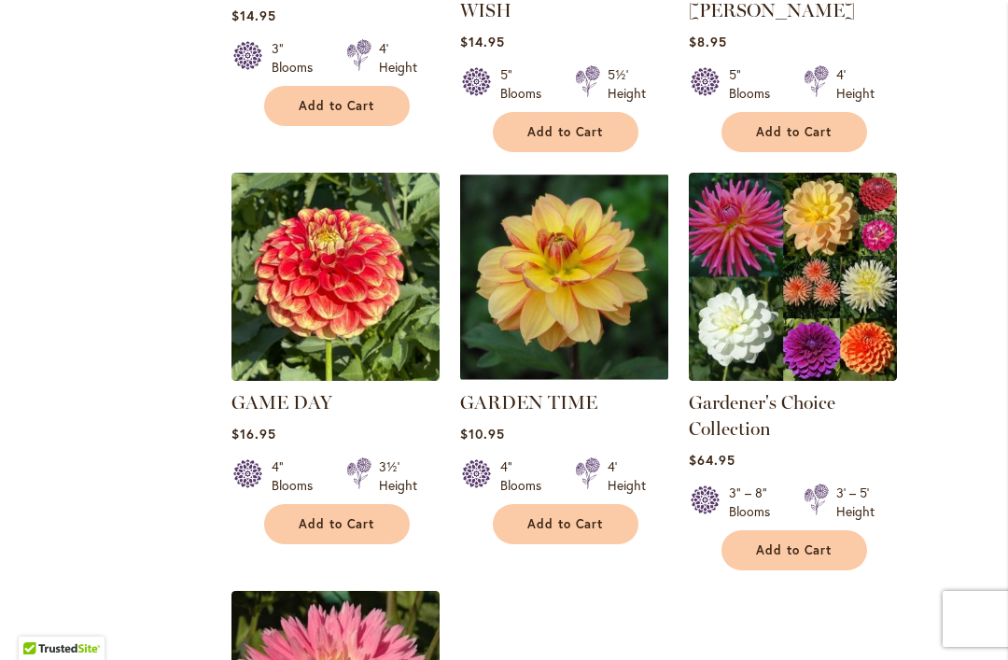
click at [581, 244] on img at bounding box center [564, 277] width 208 height 208
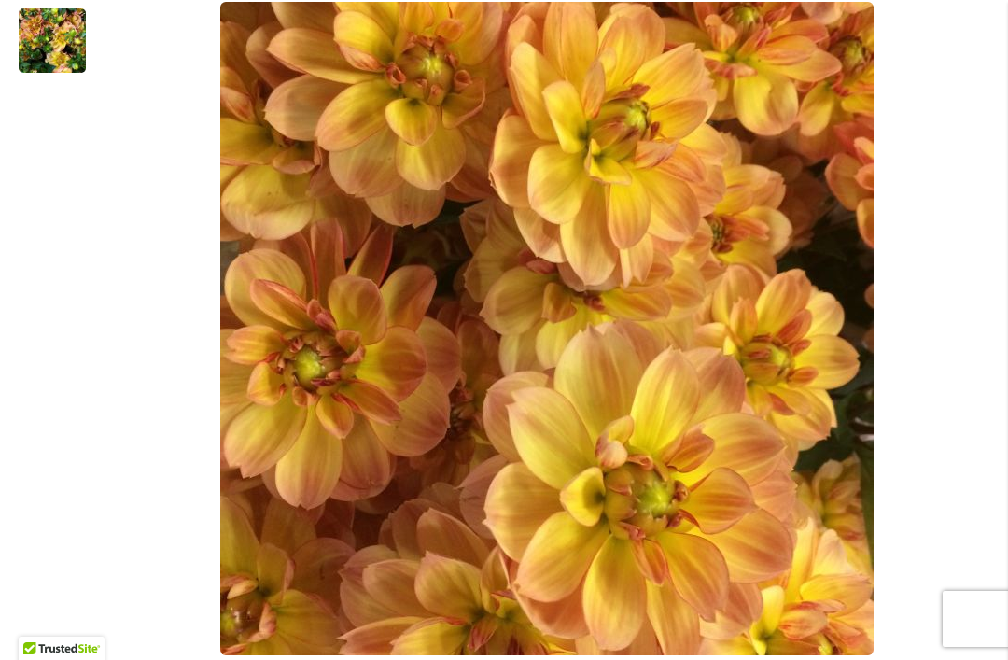
scroll to position [534, 0]
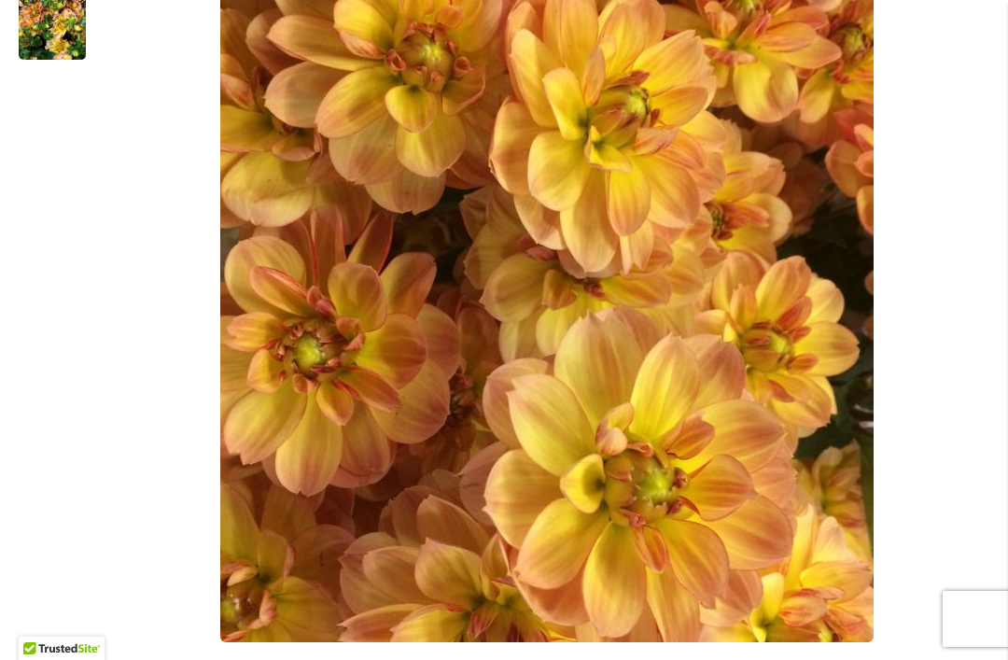
click at [58, 37] on img "GARDEN TIME" at bounding box center [52, 28] width 67 height 90
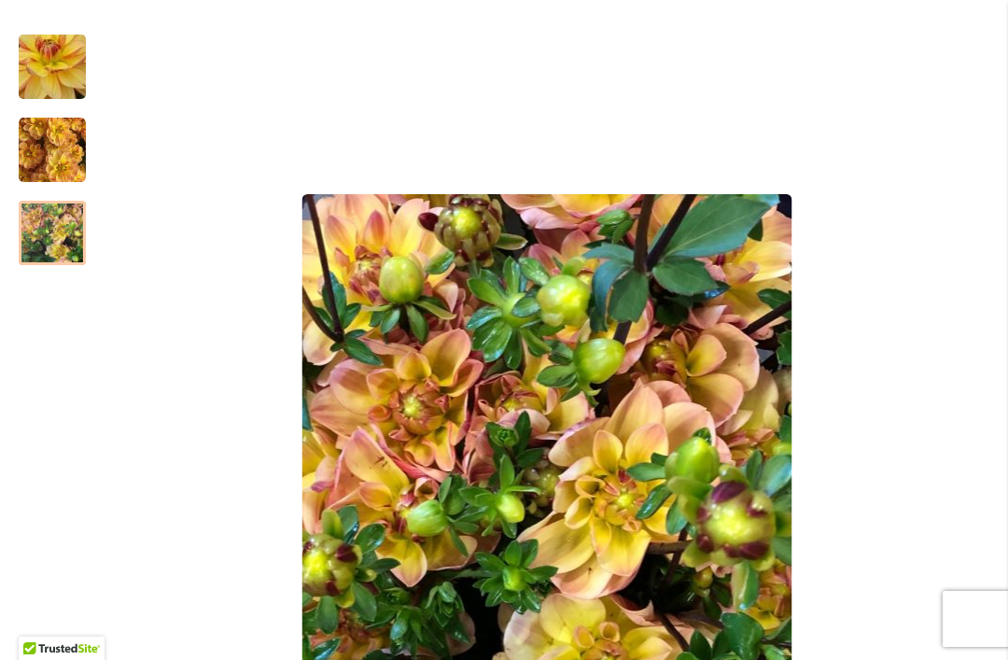
scroll to position [326, 0]
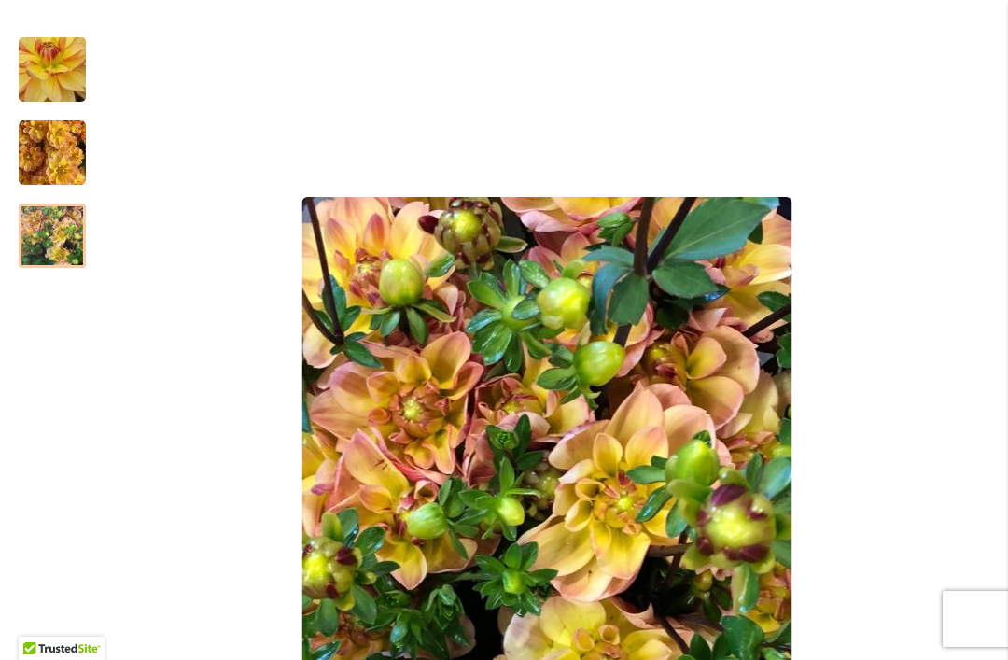
click at [44, 146] on img "GARDEN TIME" at bounding box center [52, 152] width 67 height 67
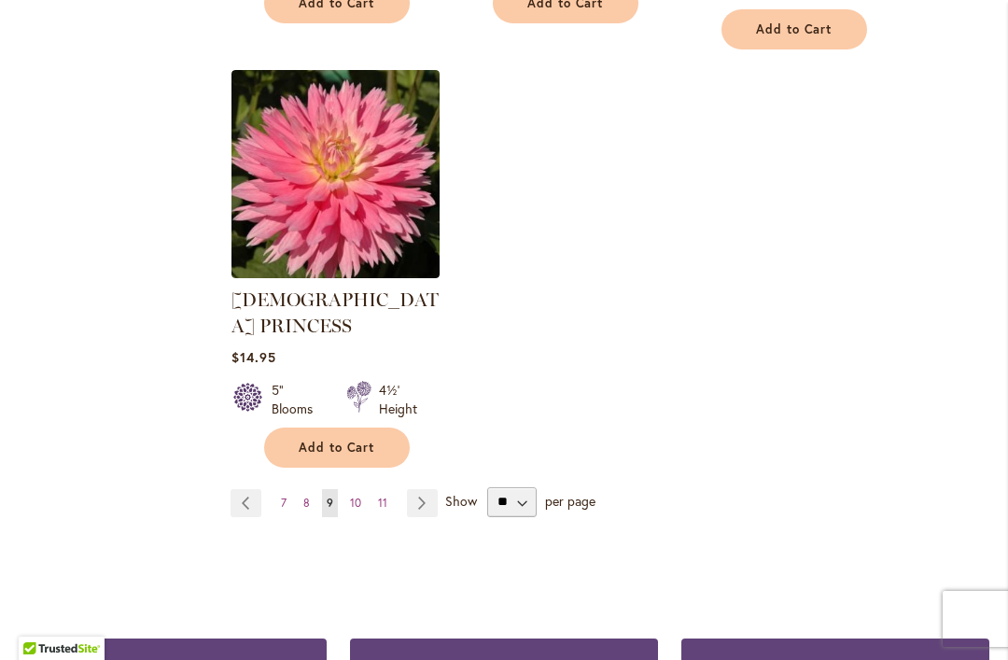
scroll to position [2553, 0]
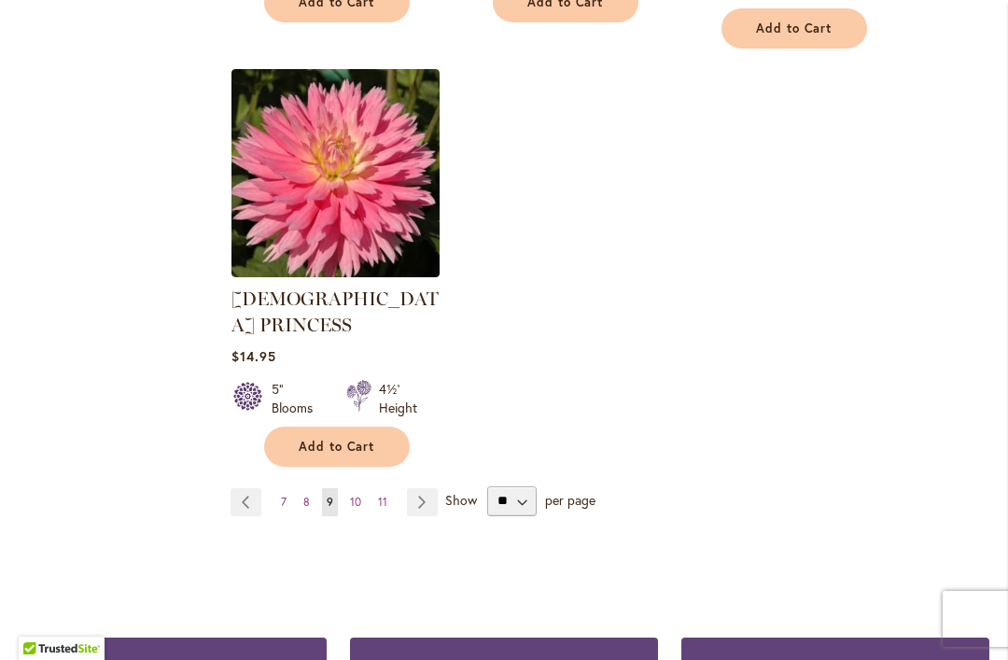
click at [425, 488] on link "Page Next" at bounding box center [422, 502] width 31 height 28
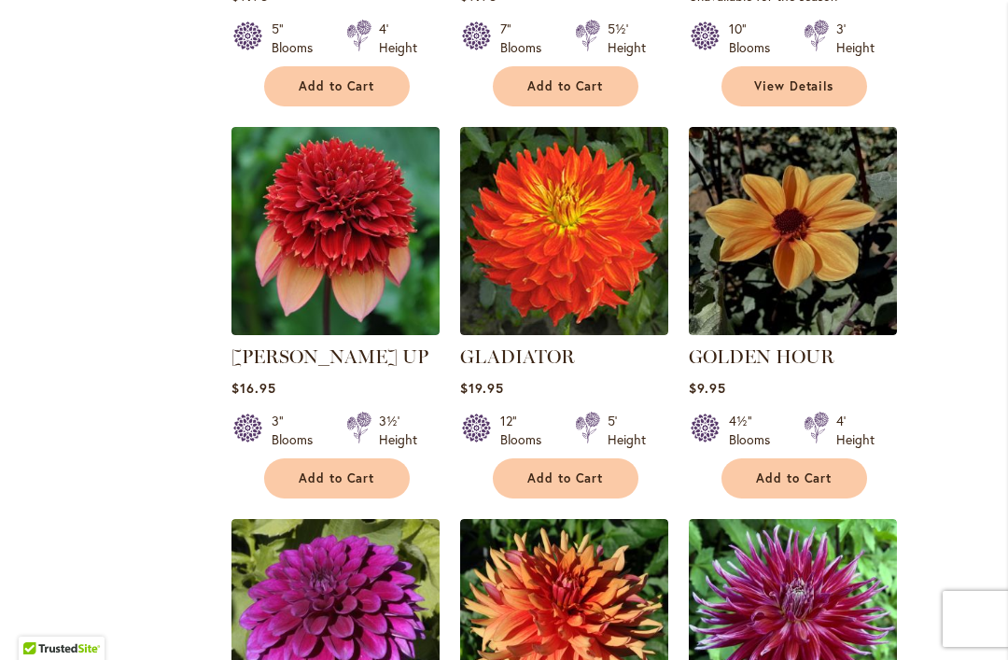
scroll to position [1636, 0]
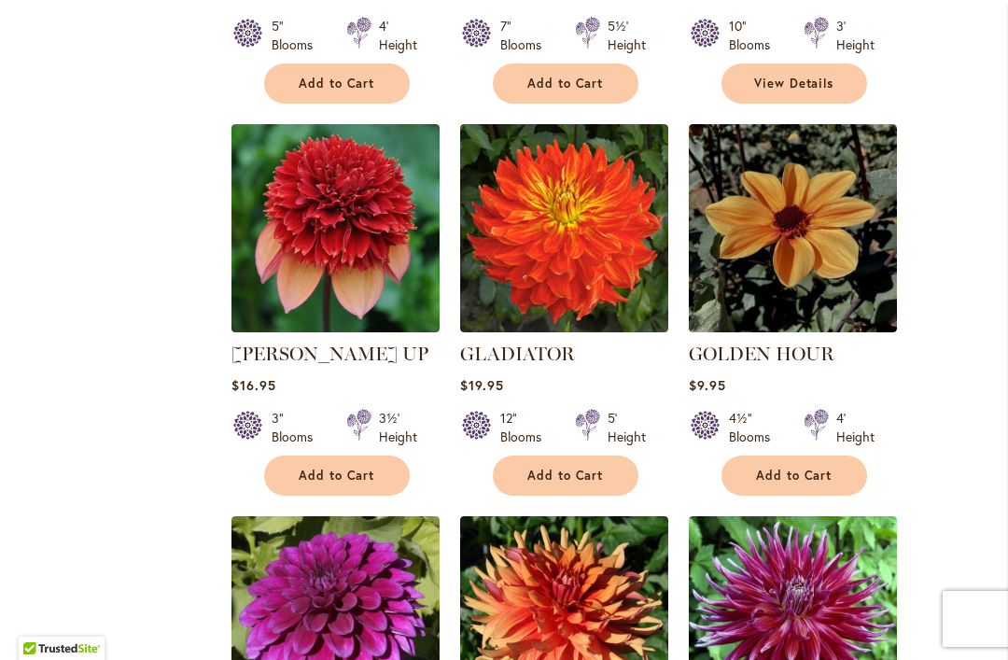
click at [610, 250] on img at bounding box center [564, 228] width 208 height 208
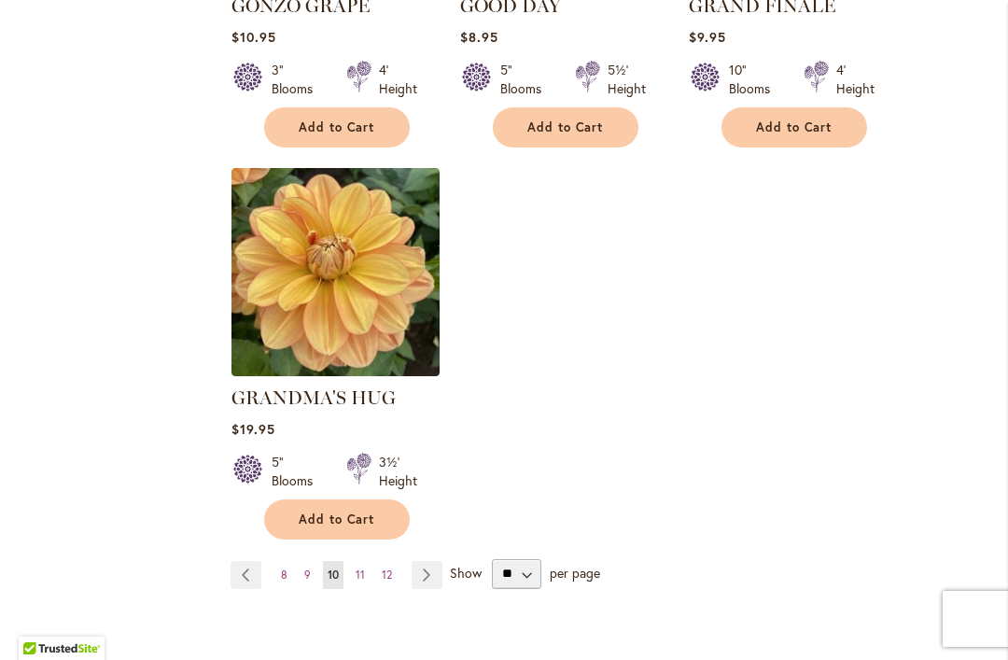
scroll to position [2380, 0]
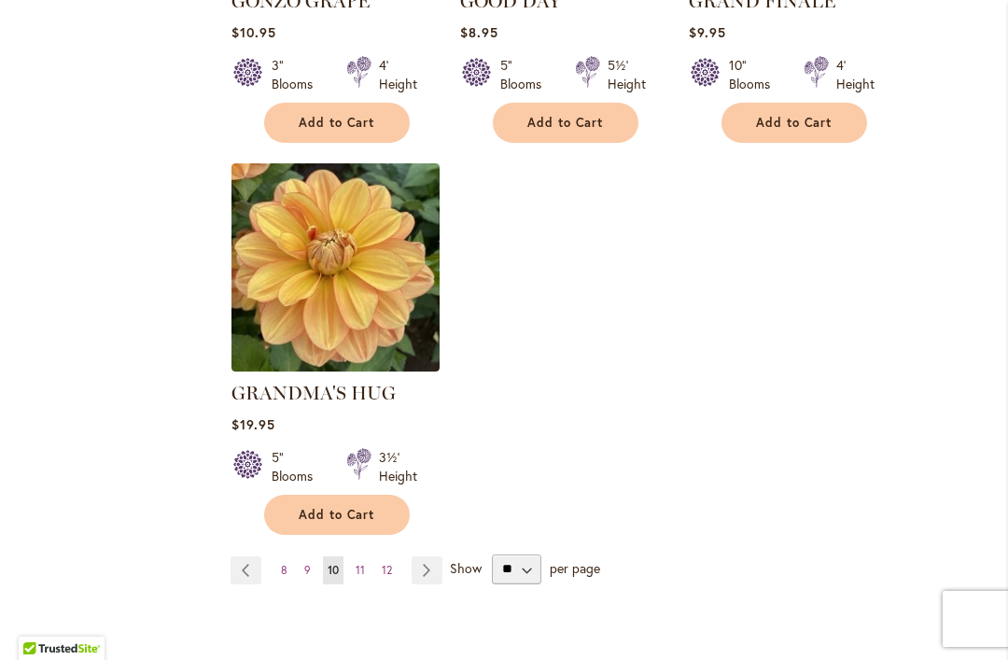
click at [367, 278] on img at bounding box center [335, 267] width 208 height 208
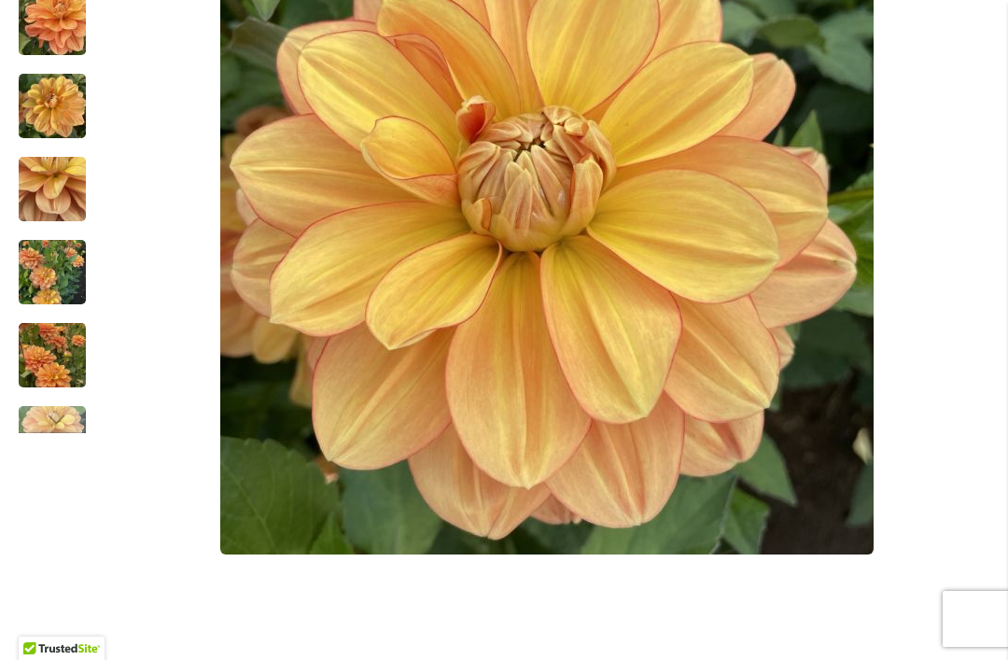
scroll to position [620, 0]
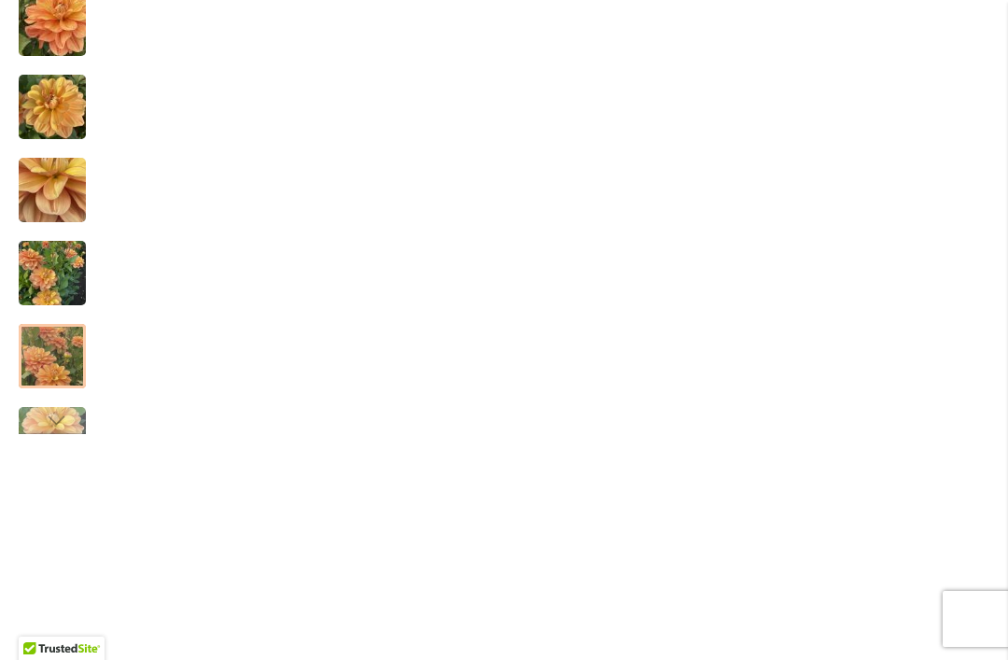
click at [59, 357] on img "GRANDMA'S HUG" at bounding box center [52, 357] width 67 height 90
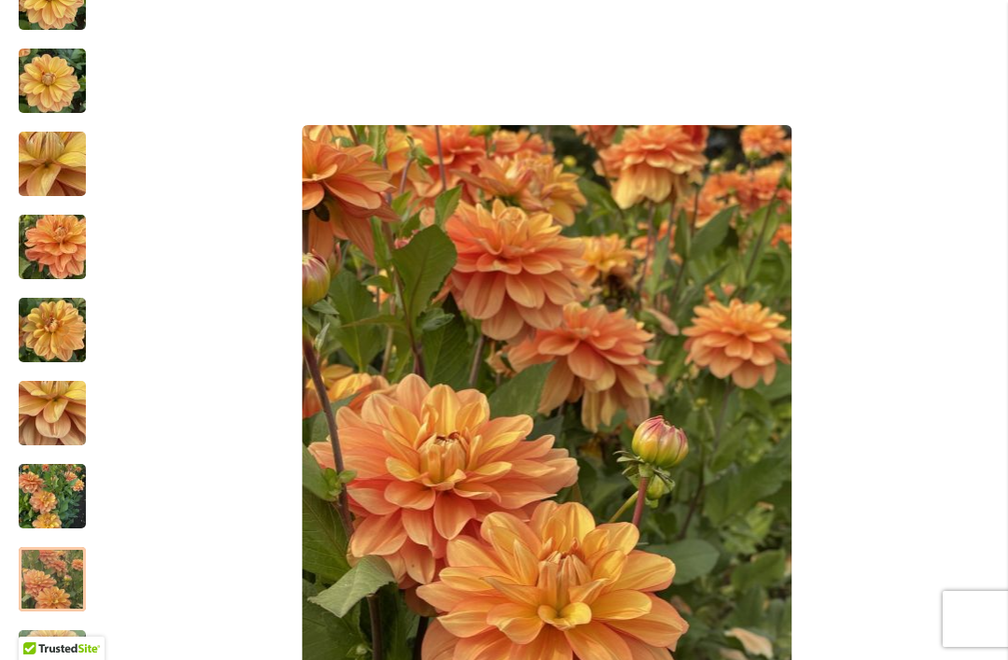
scroll to position [378, 0]
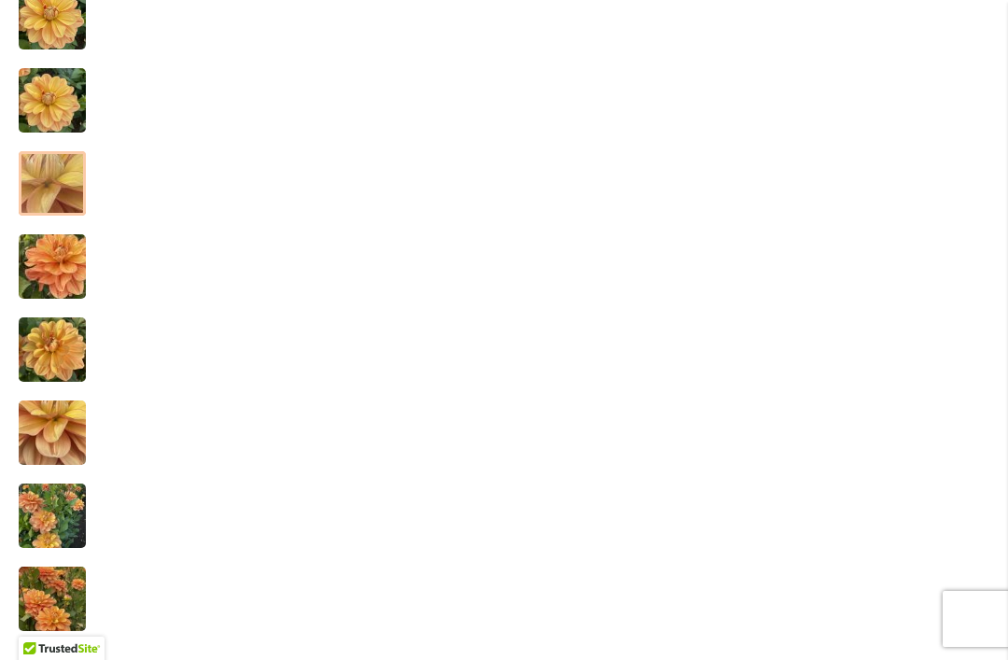
click at [57, 177] on img "GRANDMA'S HUG" at bounding box center [52, 183] width 134 height 101
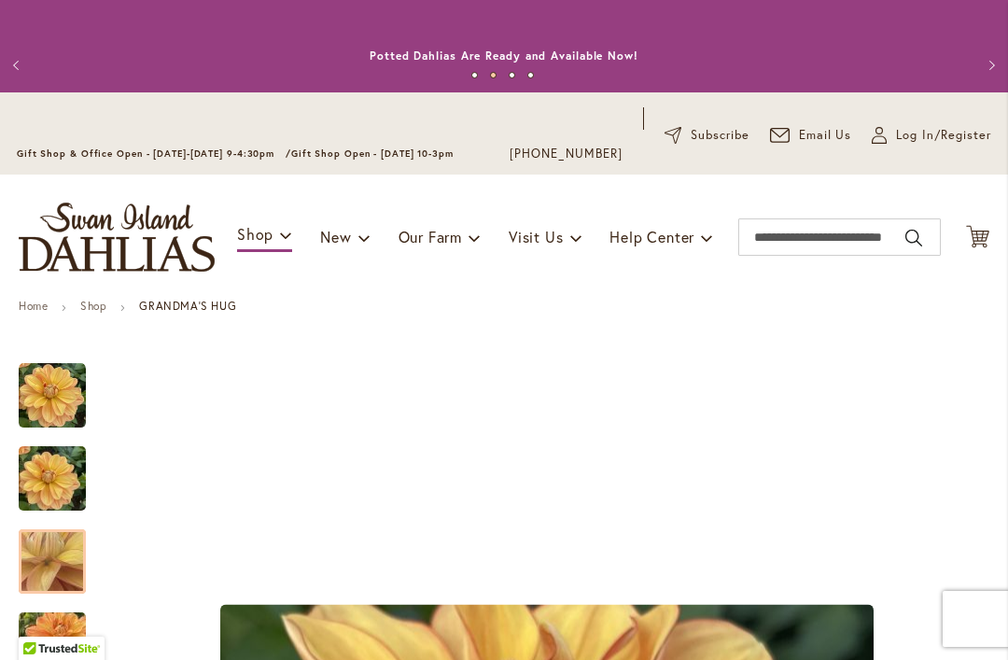
scroll to position [0, 0]
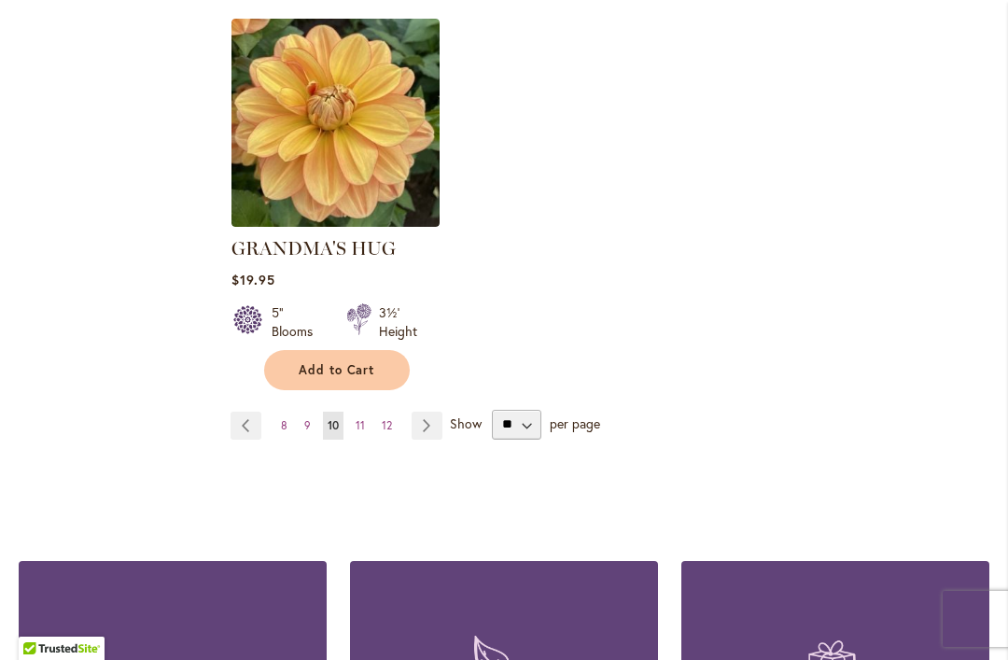
scroll to position [2526, 0]
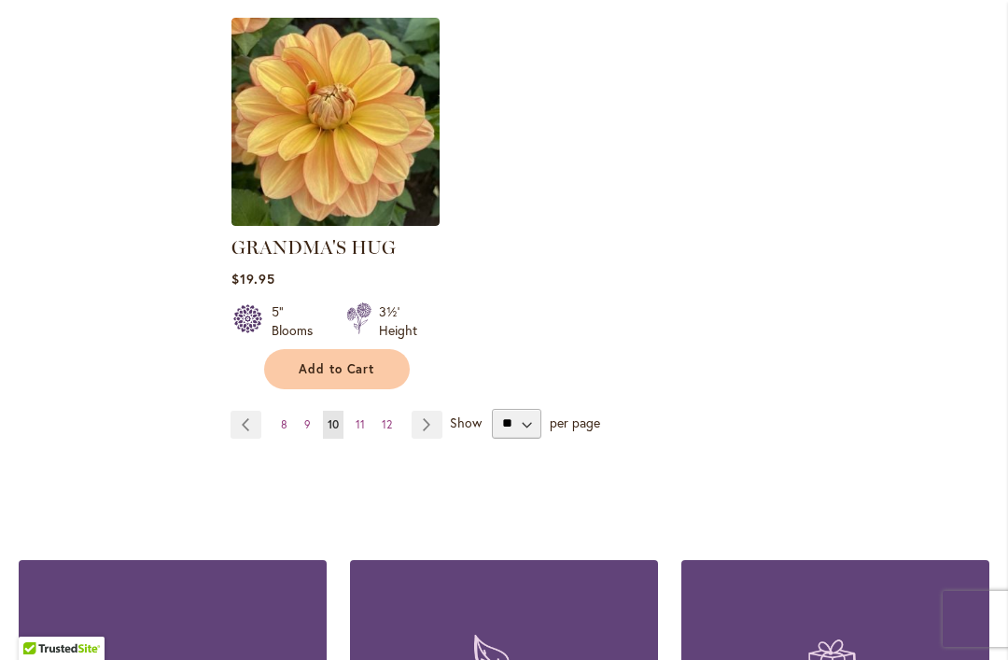
click at [435, 411] on link "Page Next" at bounding box center [426, 425] width 31 height 28
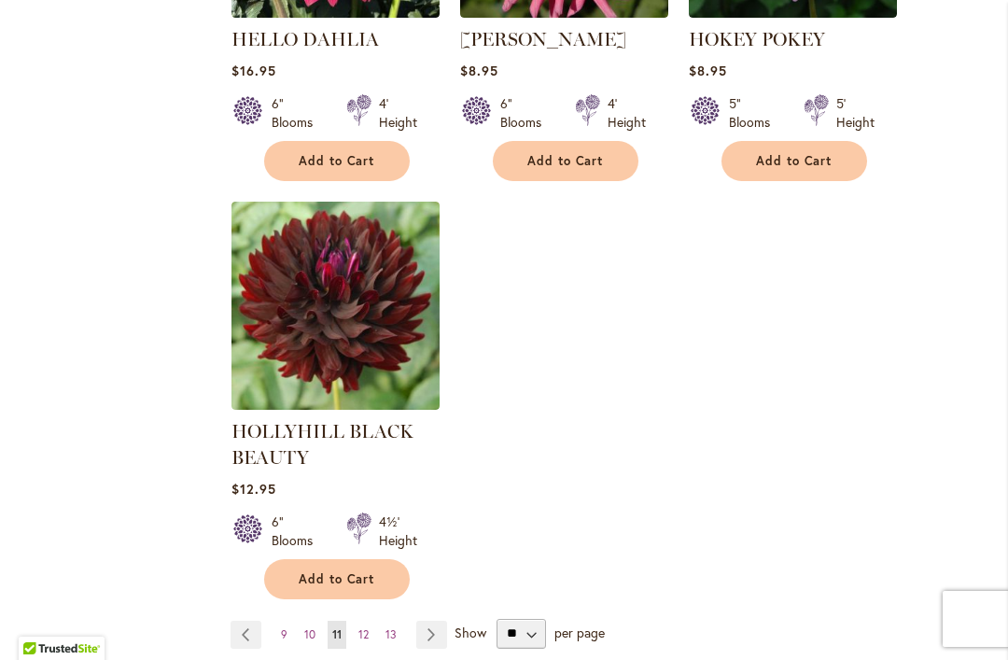
scroll to position [2387, 0]
click at [350, 335] on img at bounding box center [335, 306] width 208 height 208
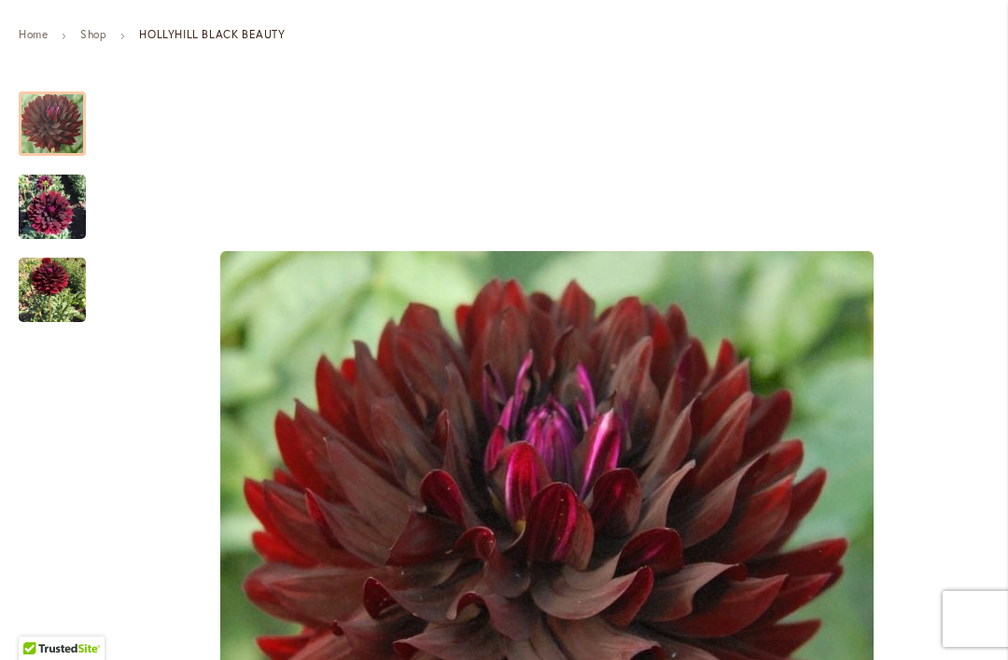
scroll to position [269, 0]
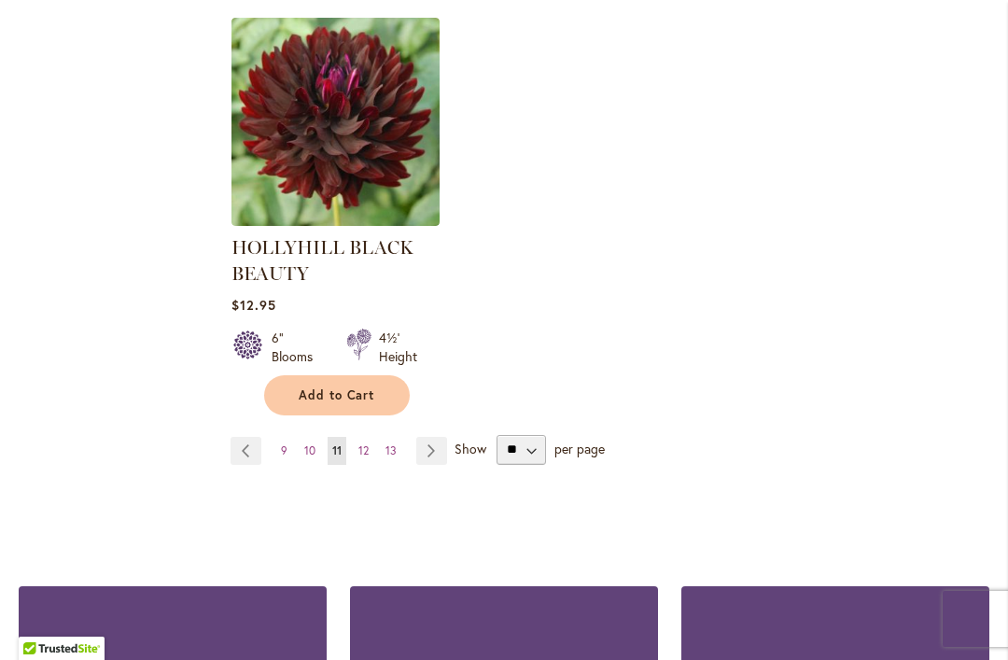
scroll to position [2586, 0]
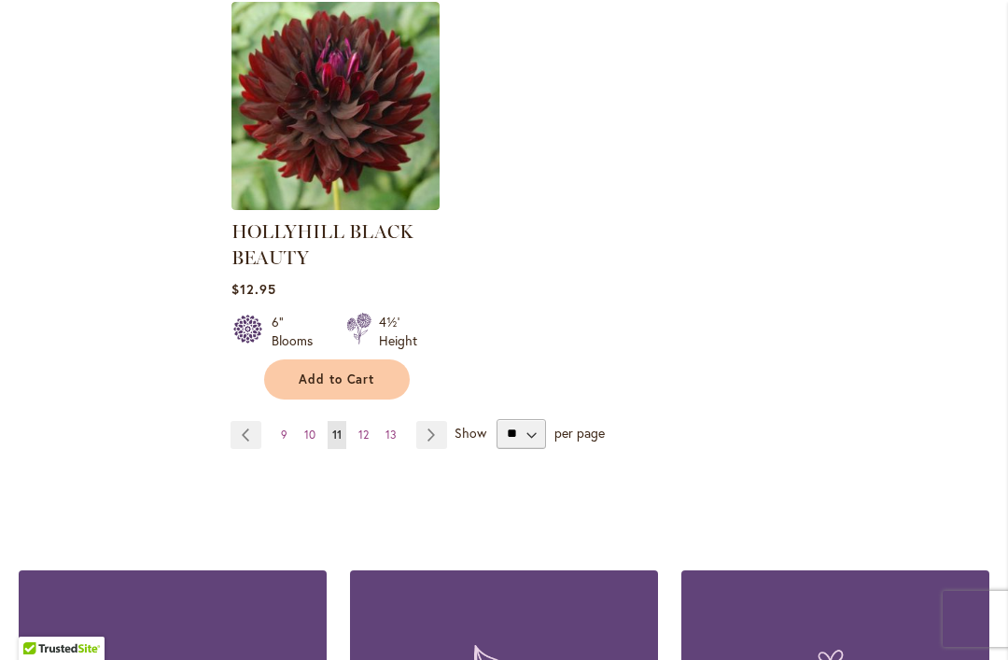
click at [439, 430] on link "Page Next" at bounding box center [431, 435] width 31 height 28
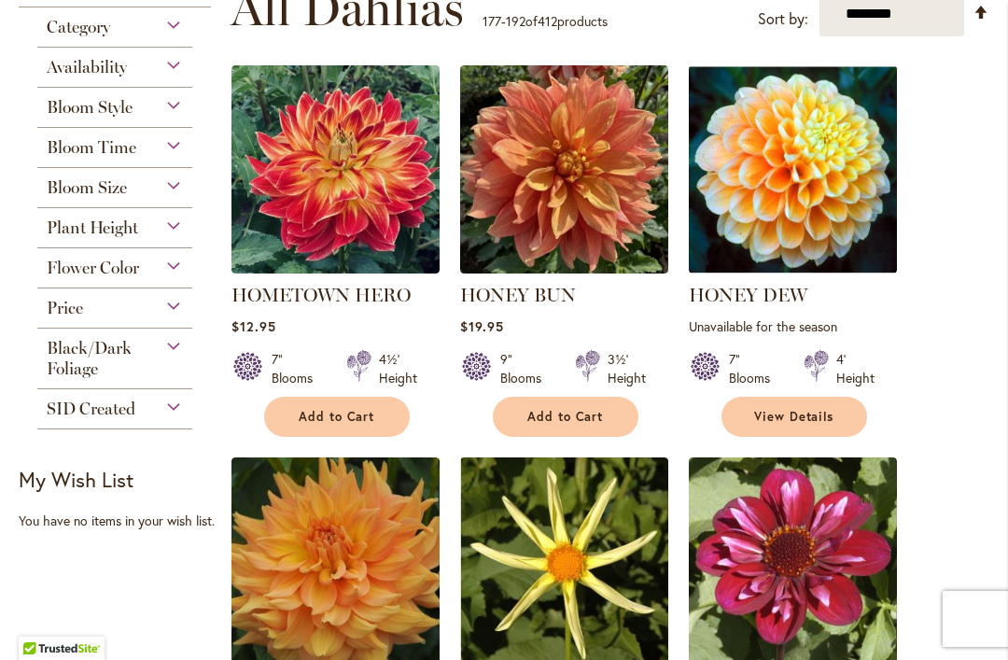
scroll to position [494, 0]
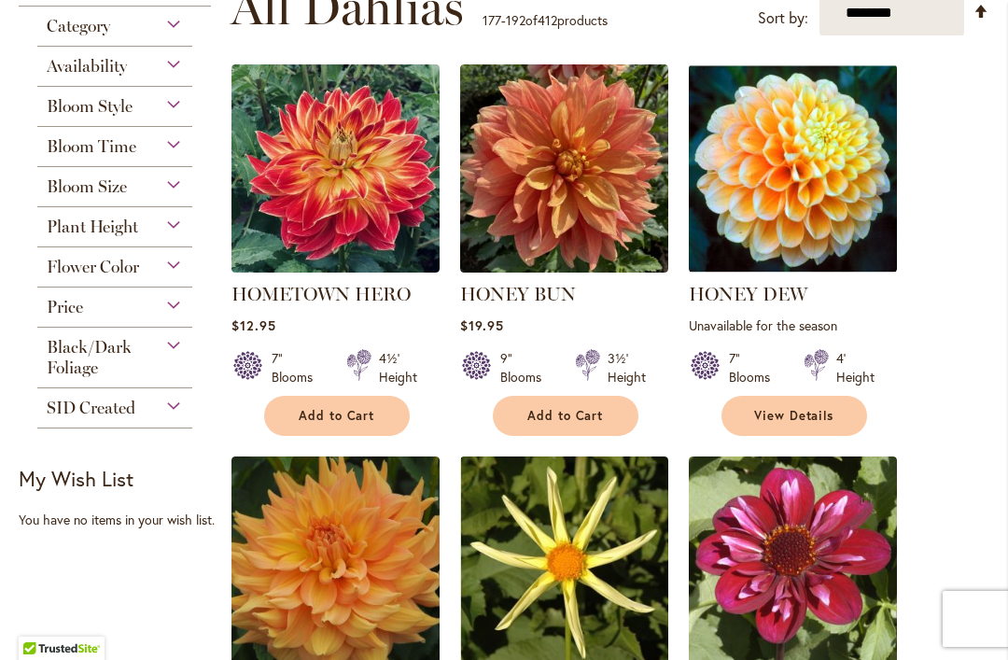
click at [363, 193] on img at bounding box center [335, 168] width 208 height 208
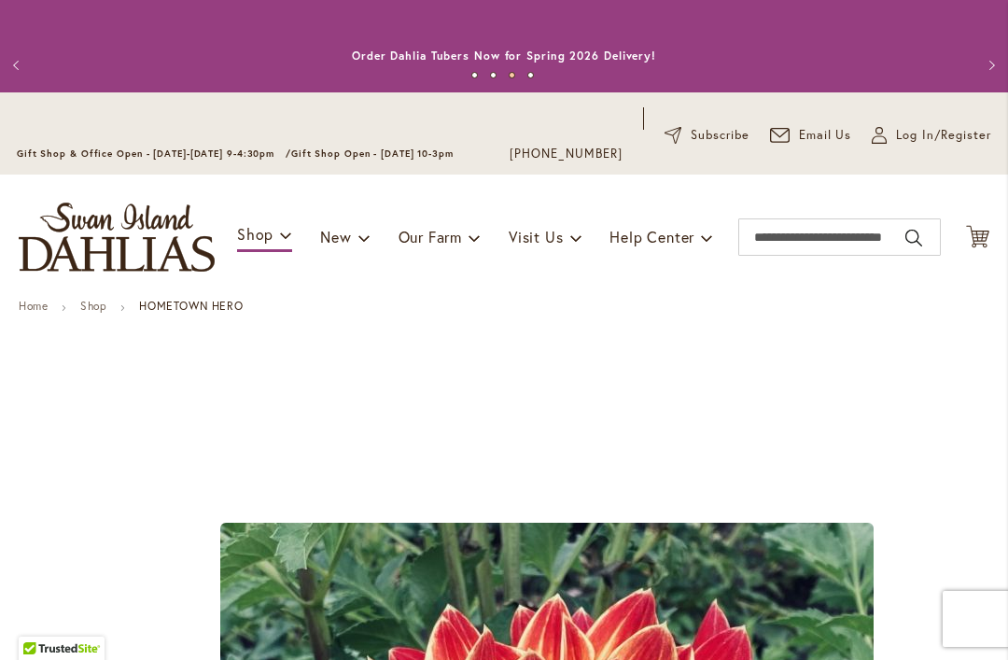
scroll to position [-2, 0]
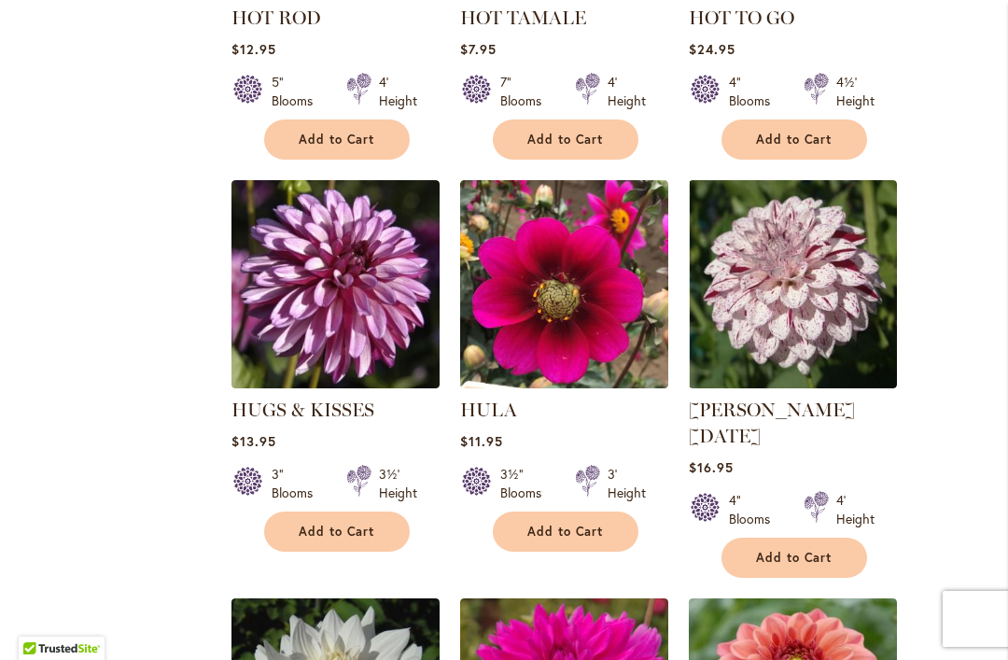
scroll to position [1556, 0]
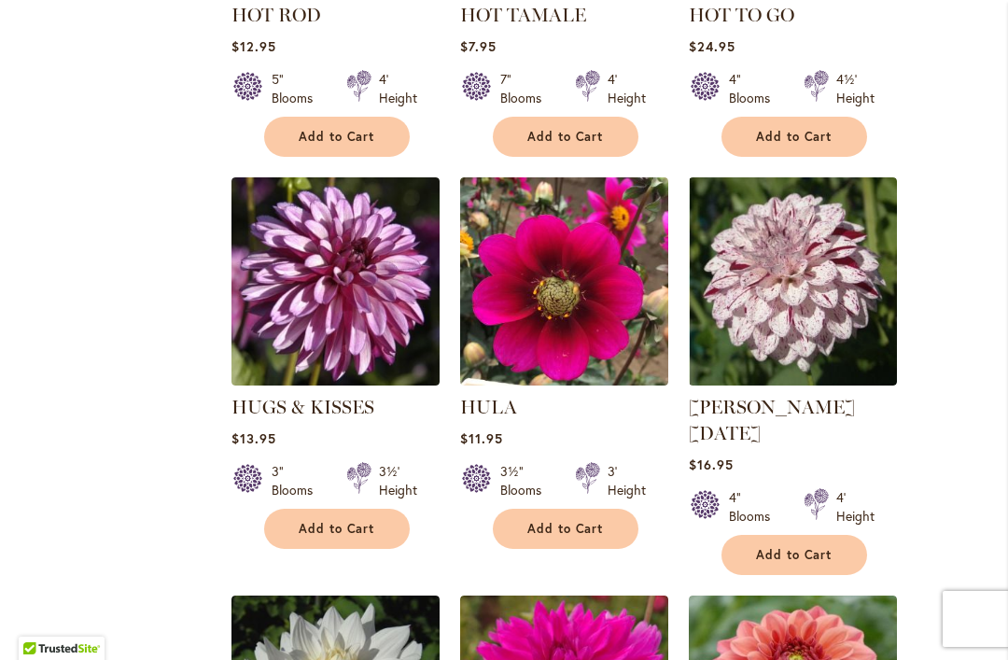
click at [340, 301] on img at bounding box center [335, 281] width 208 height 208
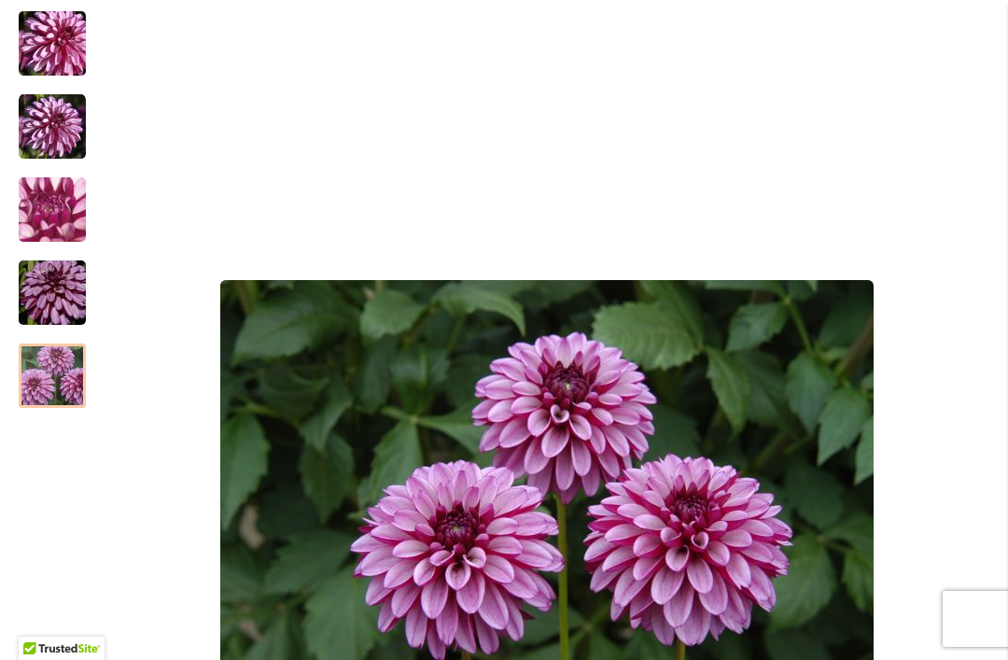
scroll to position [355, 0]
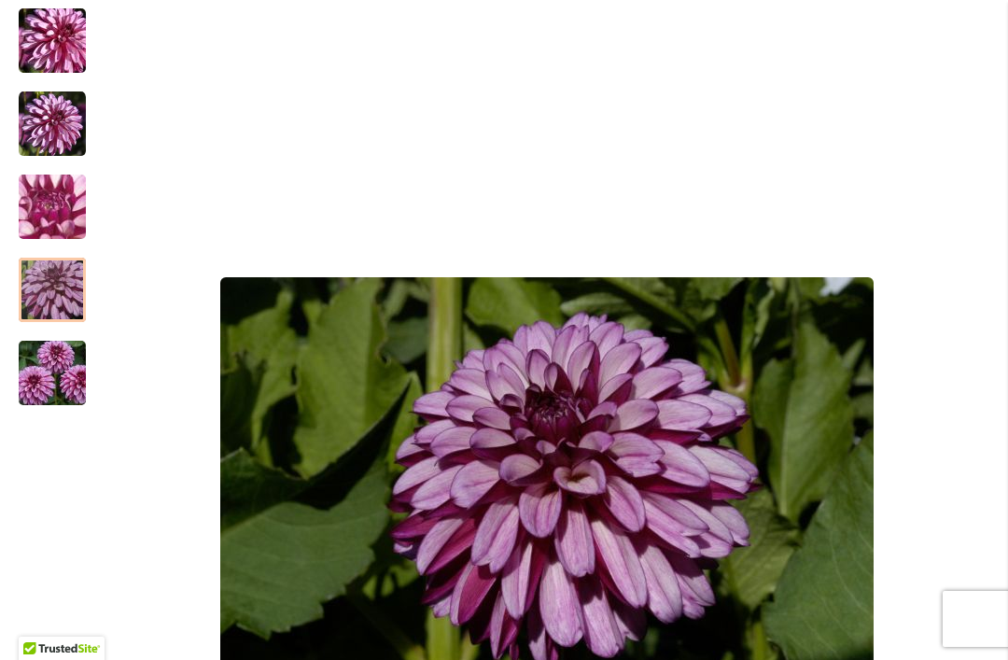
click at [49, 285] on img "HUGS & KISSES" at bounding box center [52, 290] width 134 height 90
click at [44, 124] on img "HUGS & KISSES" at bounding box center [52, 123] width 67 height 67
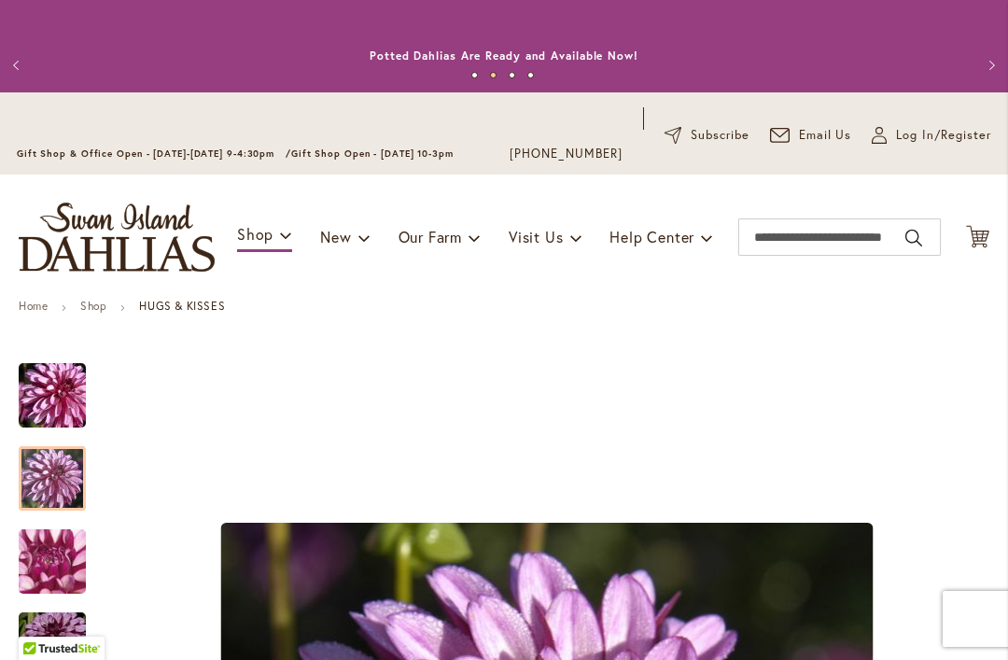
scroll to position [0, 0]
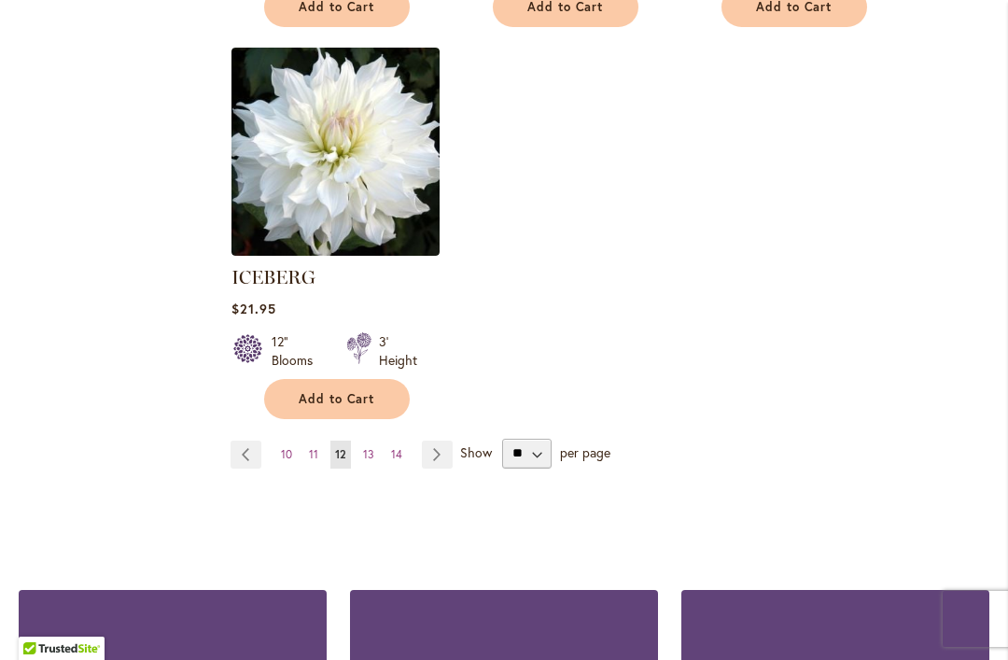
scroll to position [2495, 0]
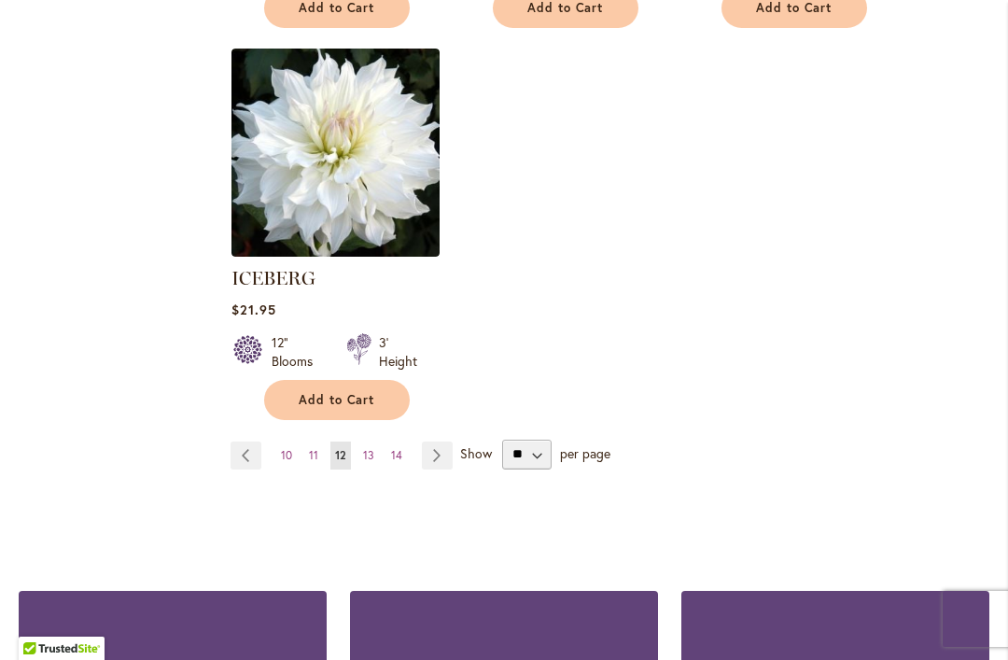
click at [438, 441] on link "Page Next" at bounding box center [437, 455] width 31 height 28
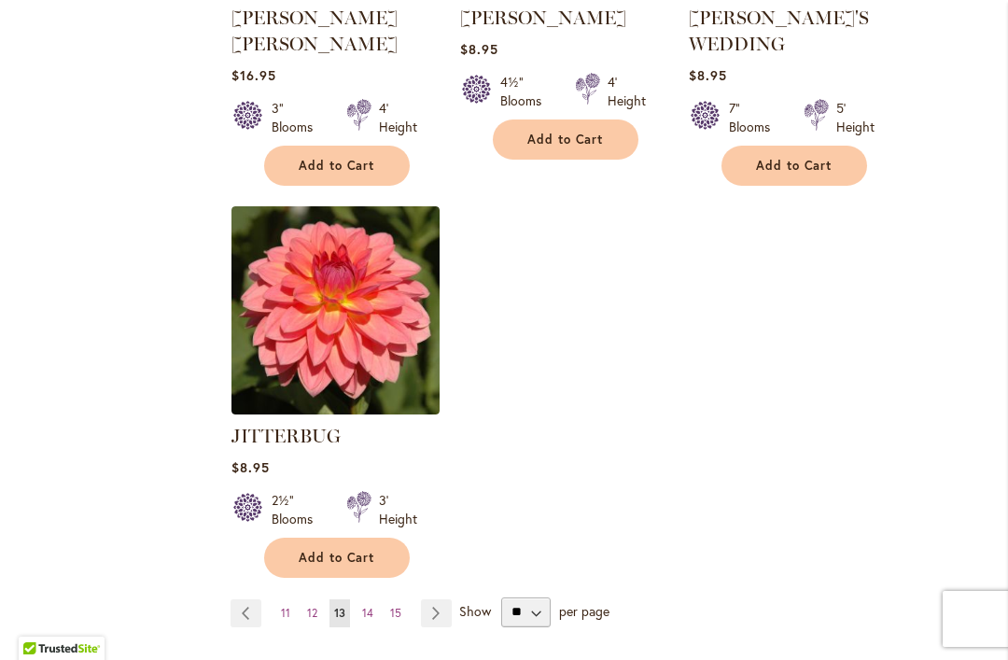
scroll to position [2412, 0]
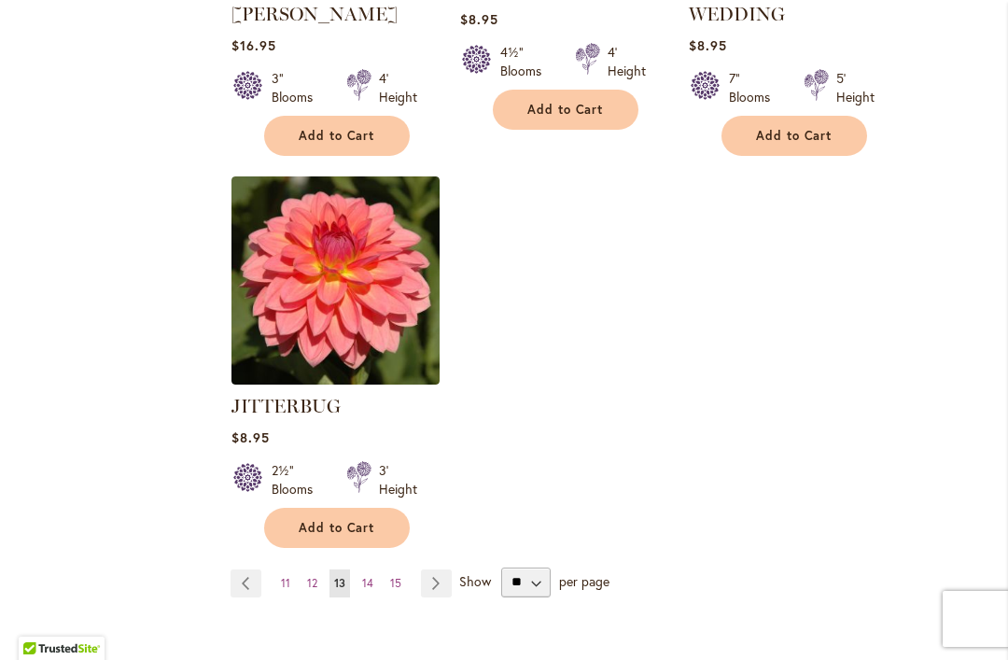
click at [439, 569] on link "Page Next" at bounding box center [436, 583] width 31 height 28
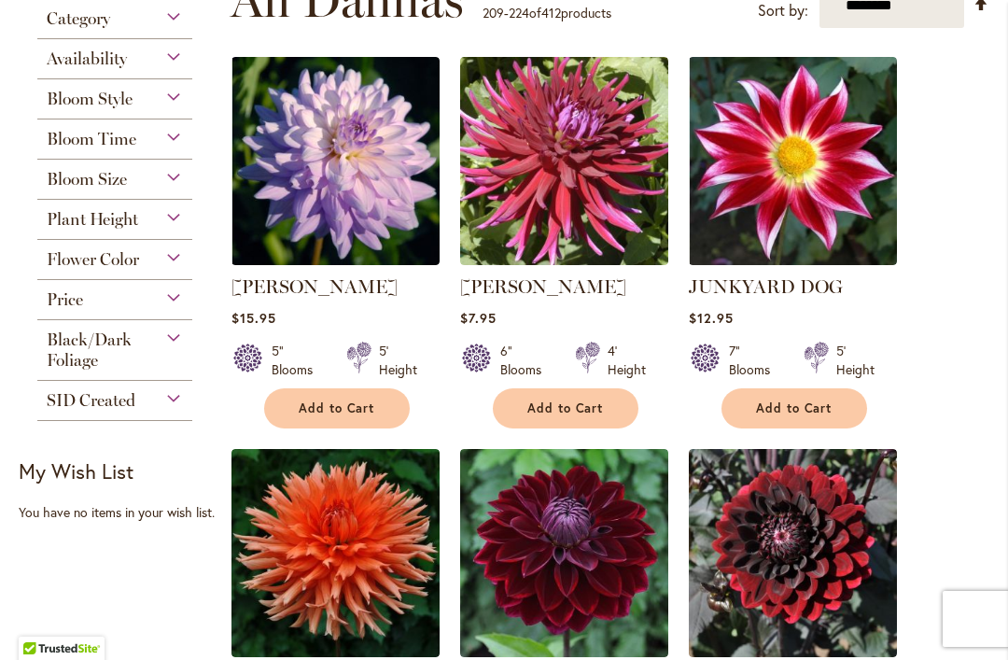
scroll to position [502, 0]
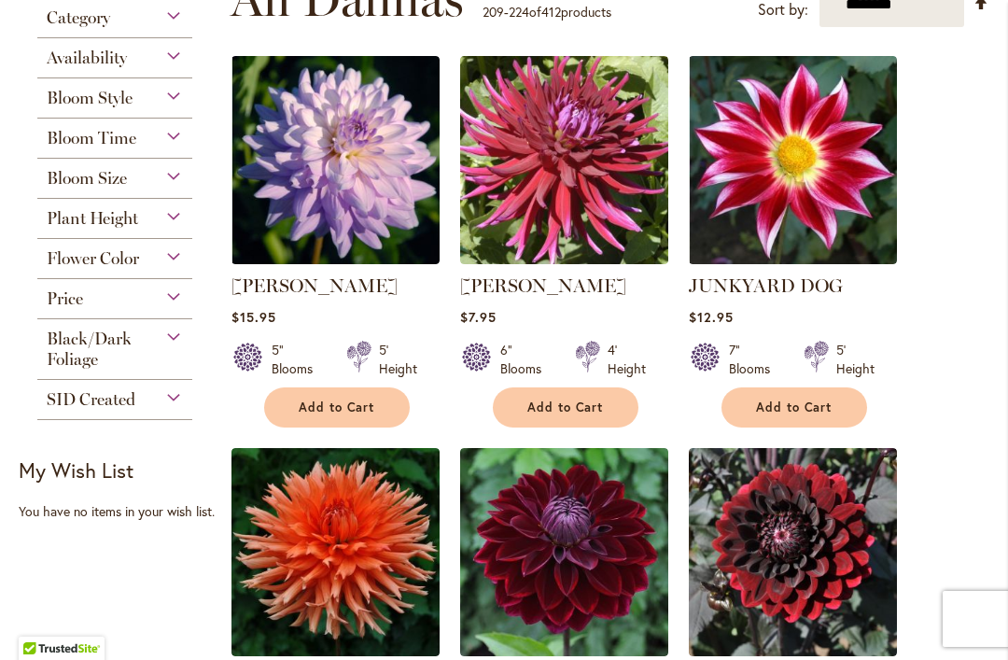
click at [351, 217] on img at bounding box center [335, 160] width 208 height 208
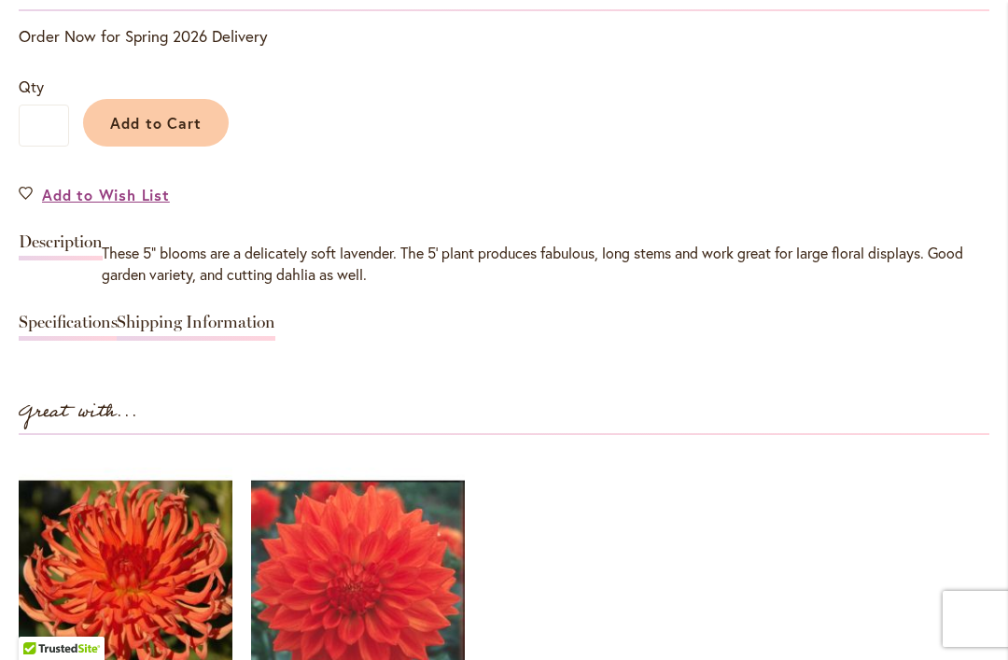
scroll to position [1524, 0]
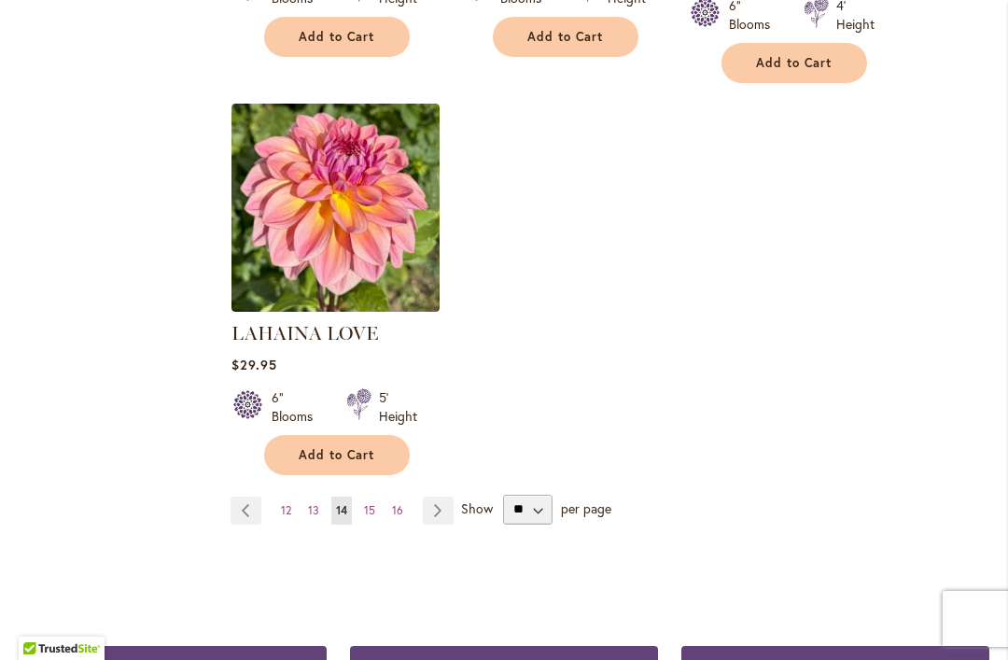
scroll to position [2509, 0]
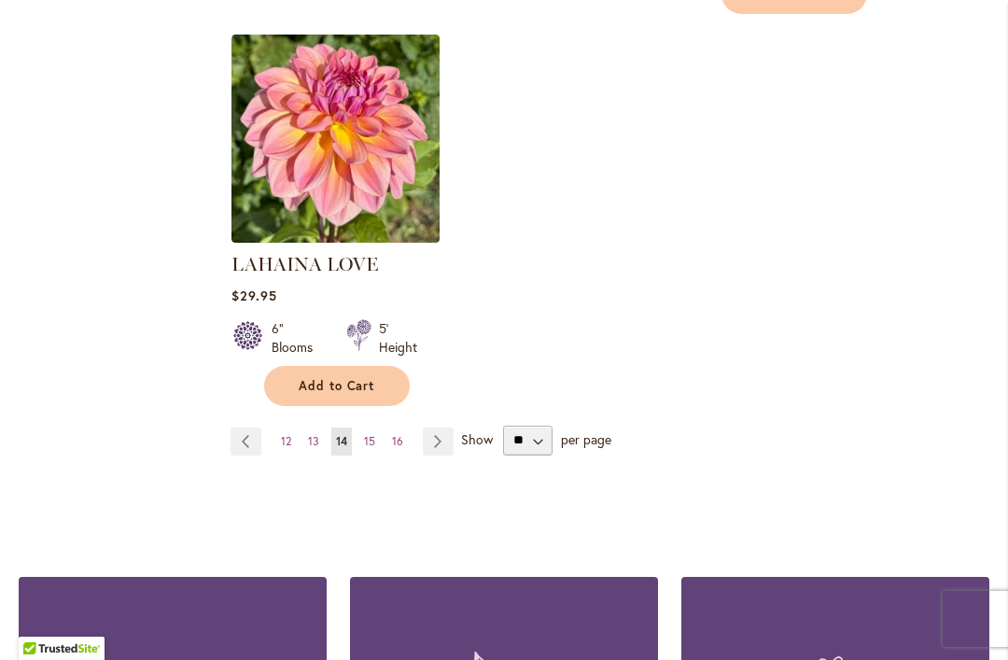
click at [439, 427] on link "Page Next" at bounding box center [438, 441] width 31 height 28
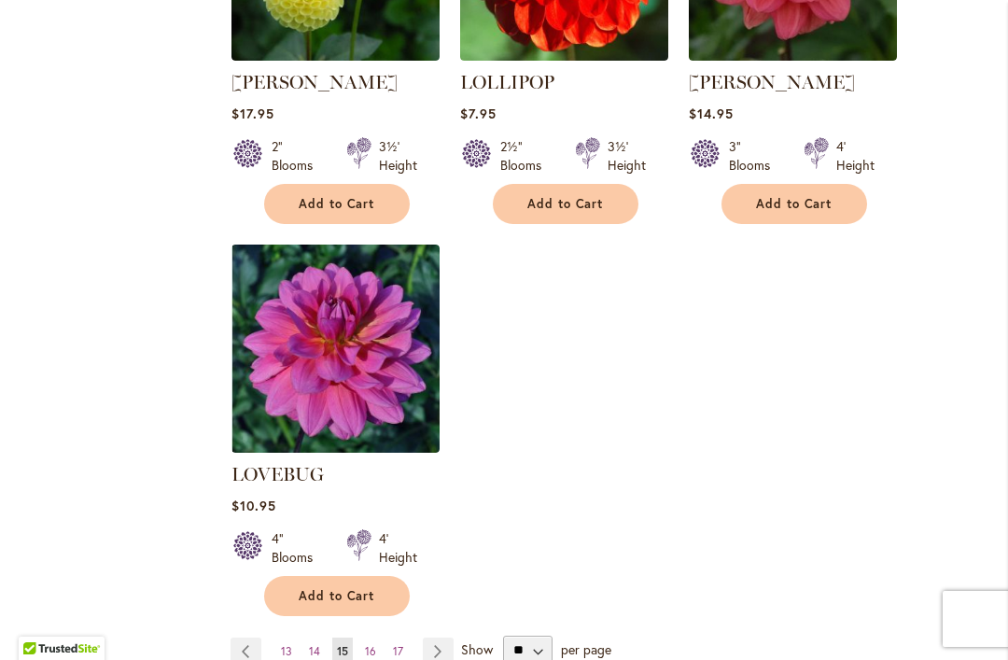
scroll to position [2331, 0]
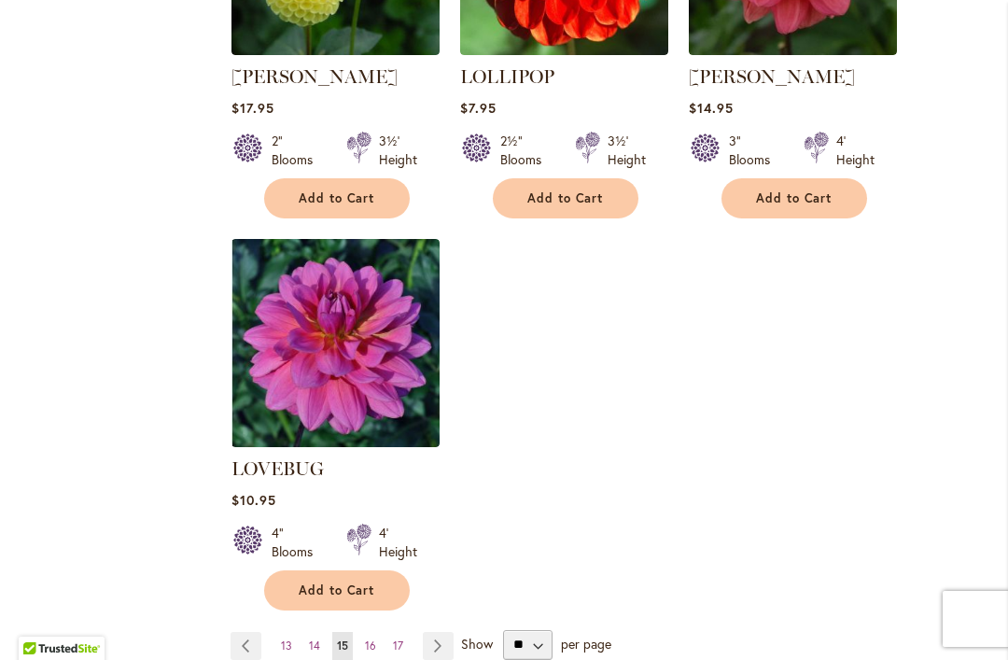
click at [448, 632] on link "Page Next" at bounding box center [438, 646] width 31 height 28
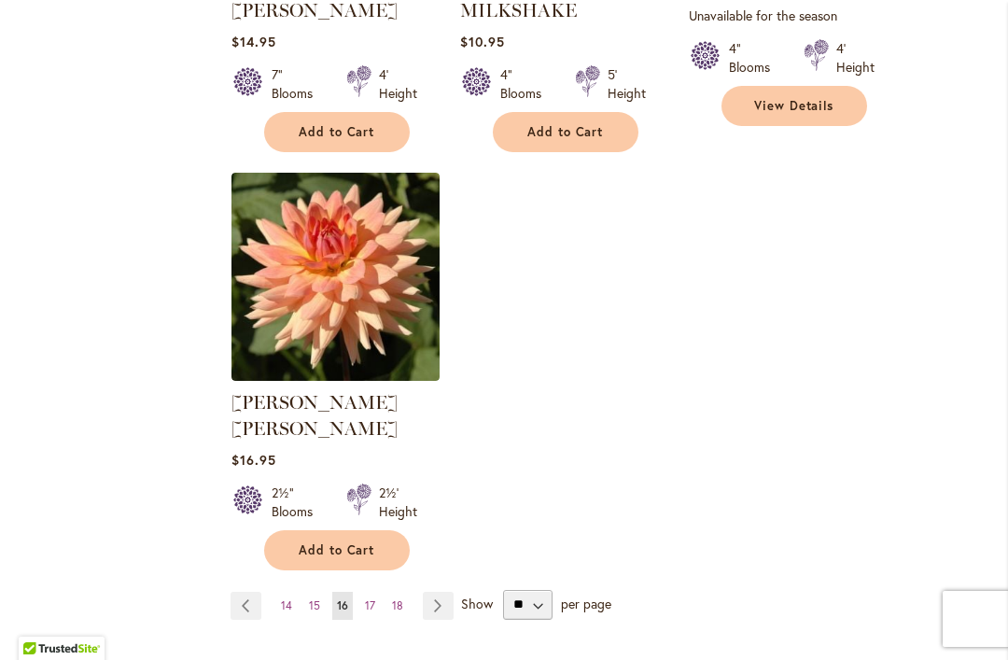
scroll to position [2396, 0]
click at [250, 592] on link "Page Previous" at bounding box center [245, 606] width 31 height 28
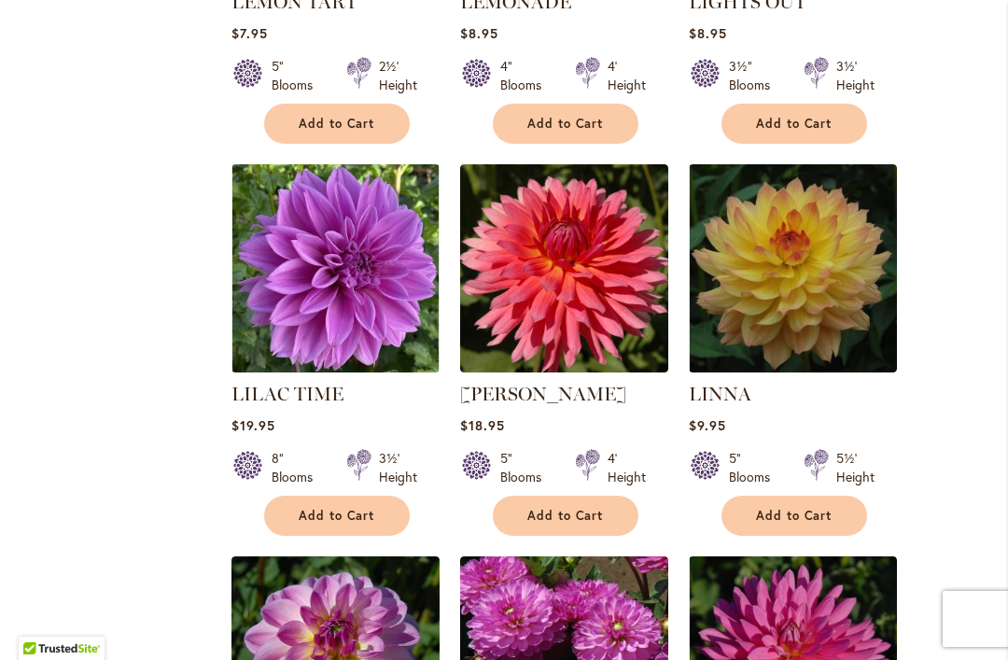
scroll to position [1201, 0]
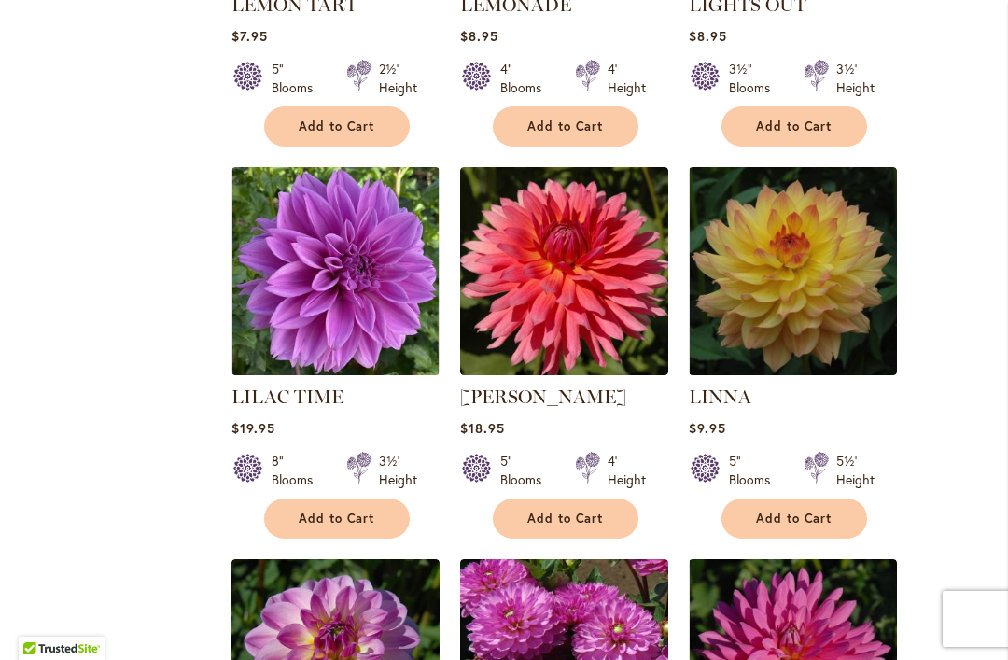
click at [790, 297] on img at bounding box center [793, 271] width 208 height 208
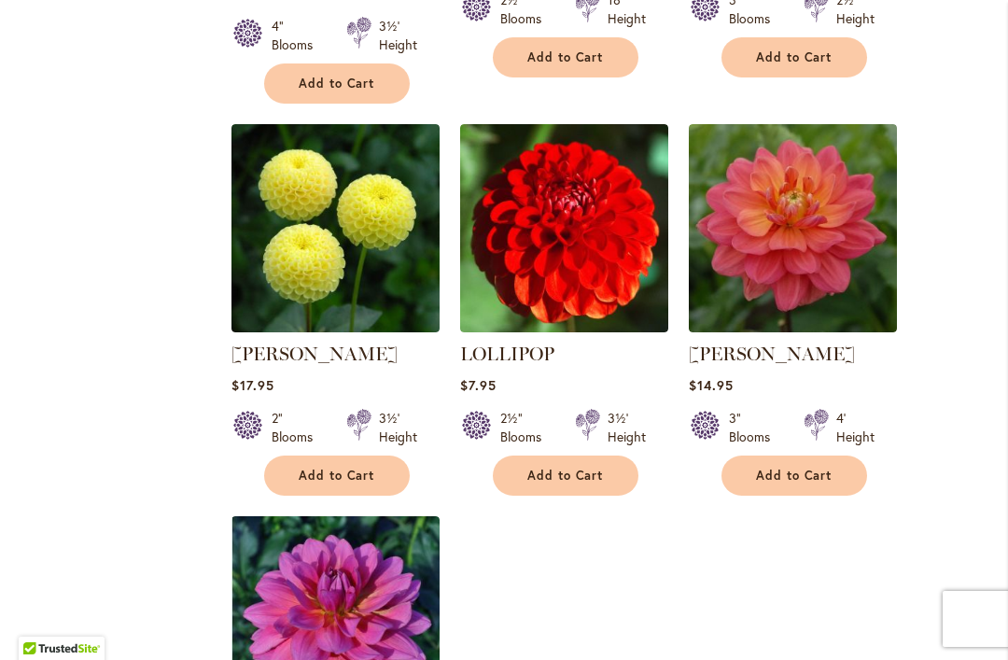
scroll to position [2062, 0]
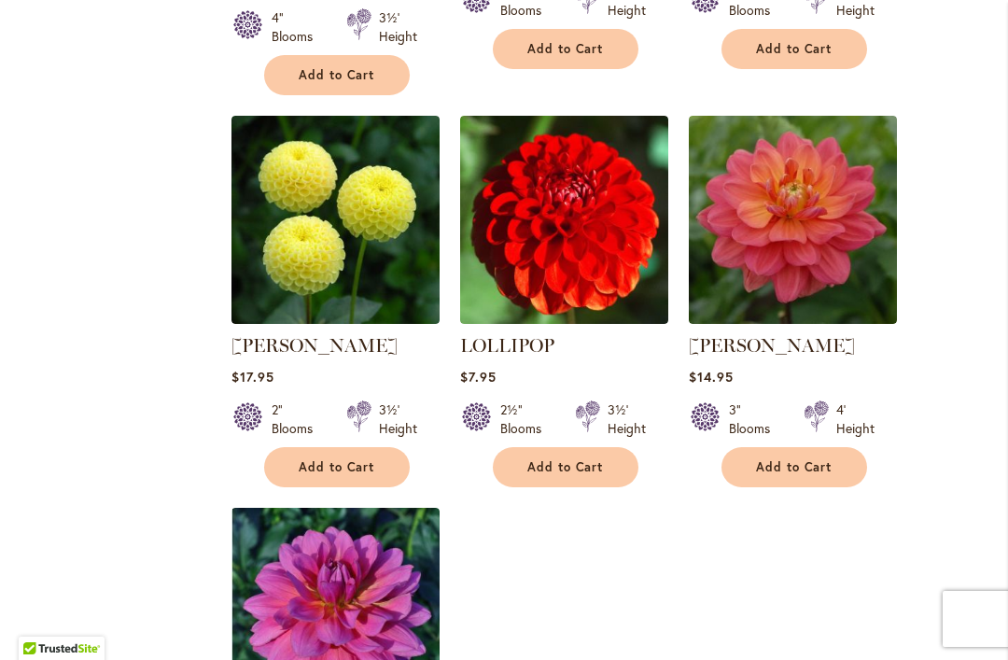
click at [597, 202] on img at bounding box center [564, 220] width 208 height 208
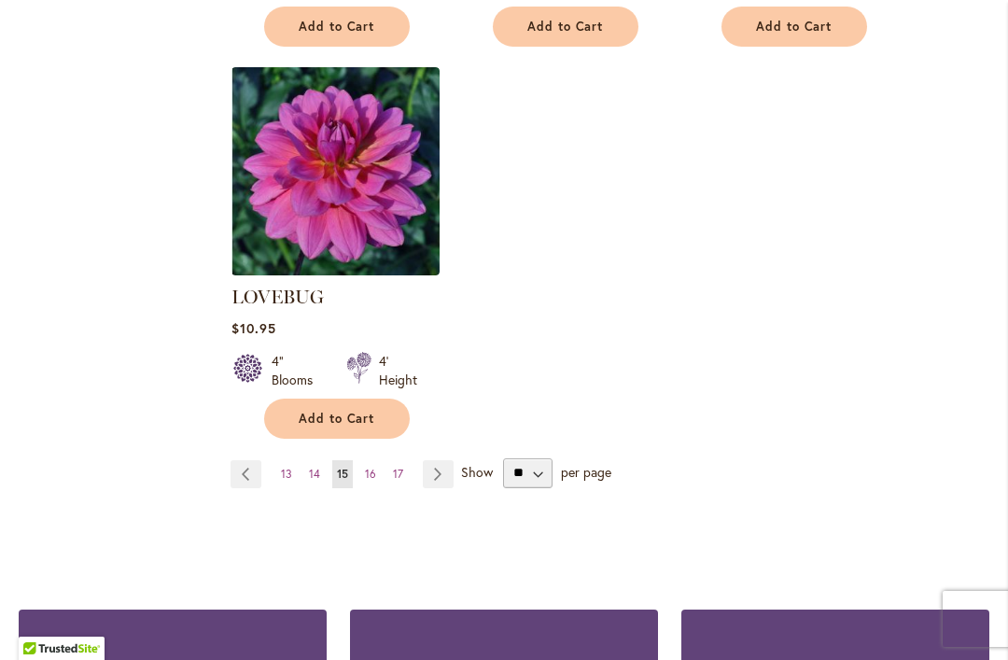
scroll to position [2500, 0]
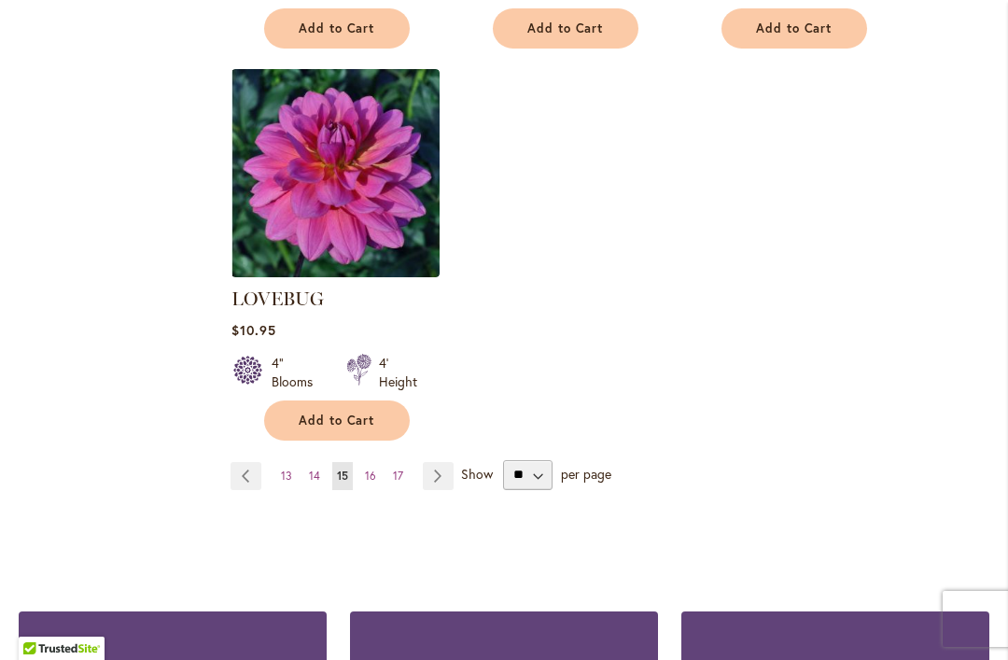
click at [444, 462] on link "Page Next" at bounding box center [438, 476] width 31 height 28
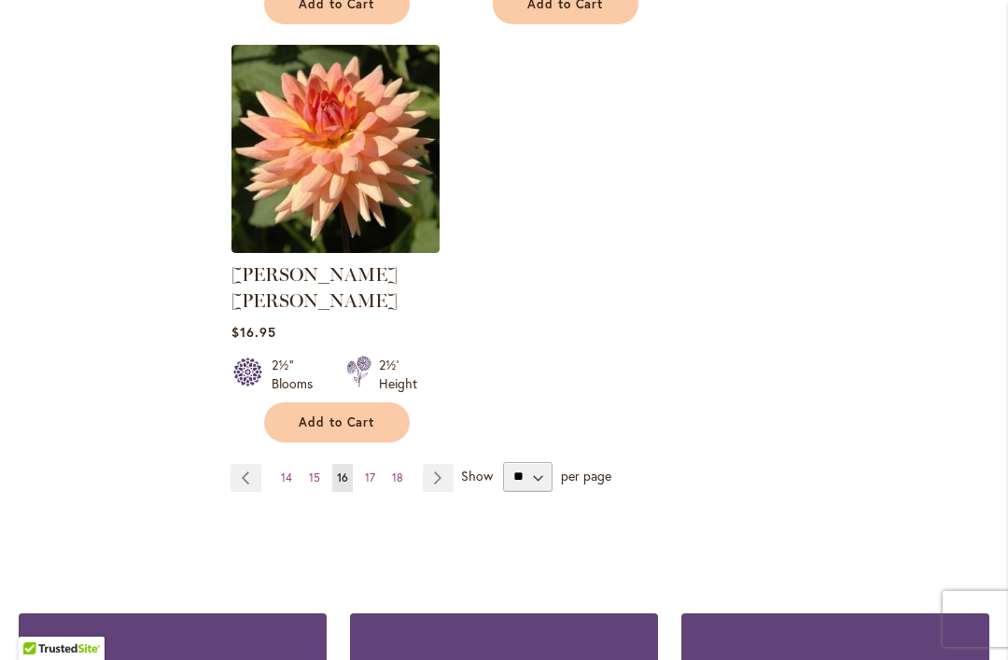
scroll to position [2554, 0]
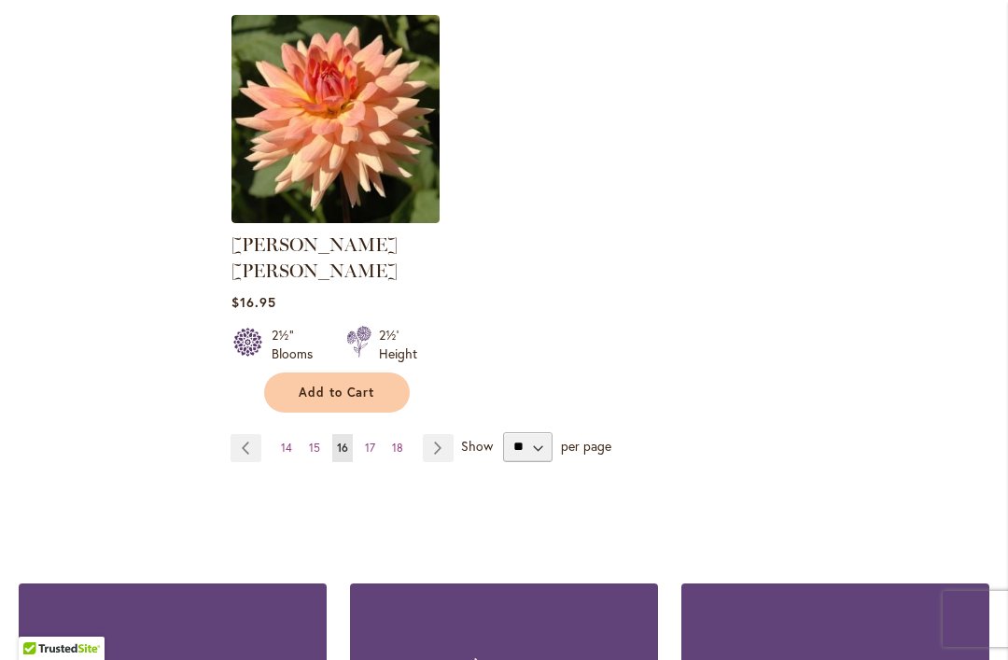
click at [447, 434] on link "Page Next" at bounding box center [438, 448] width 31 height 28
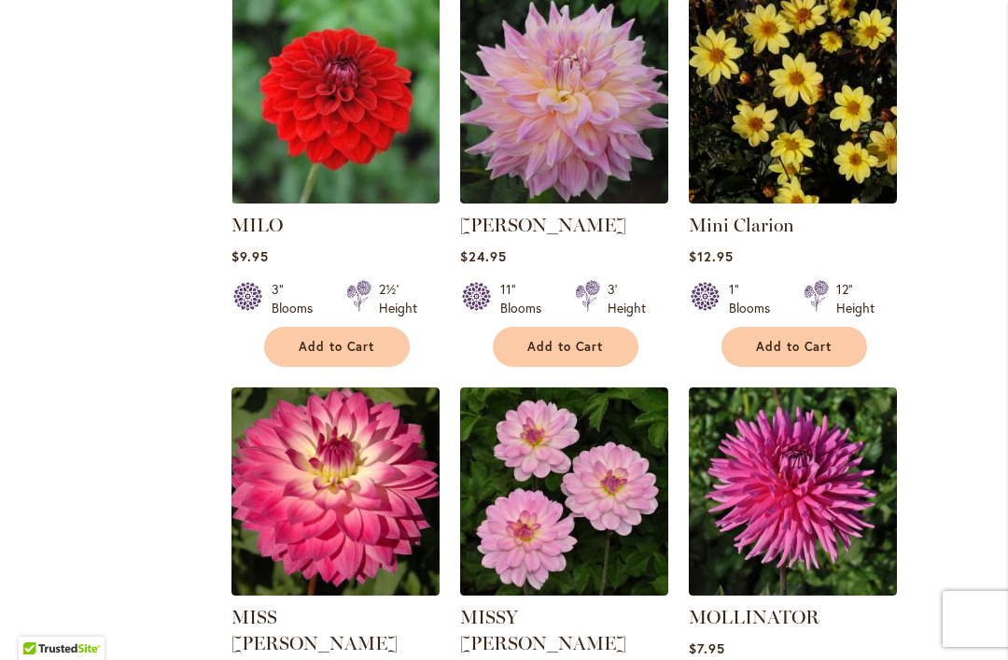
scroll to position [1625, 0]
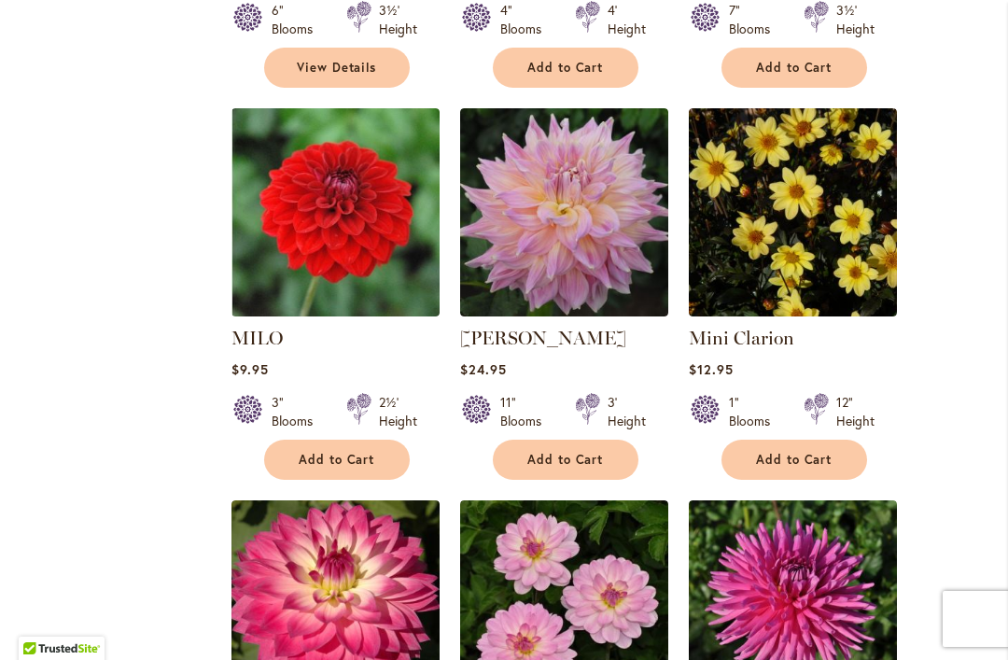
click at [337, 235] on img at bounding box center [335, 212] width 208 height 208
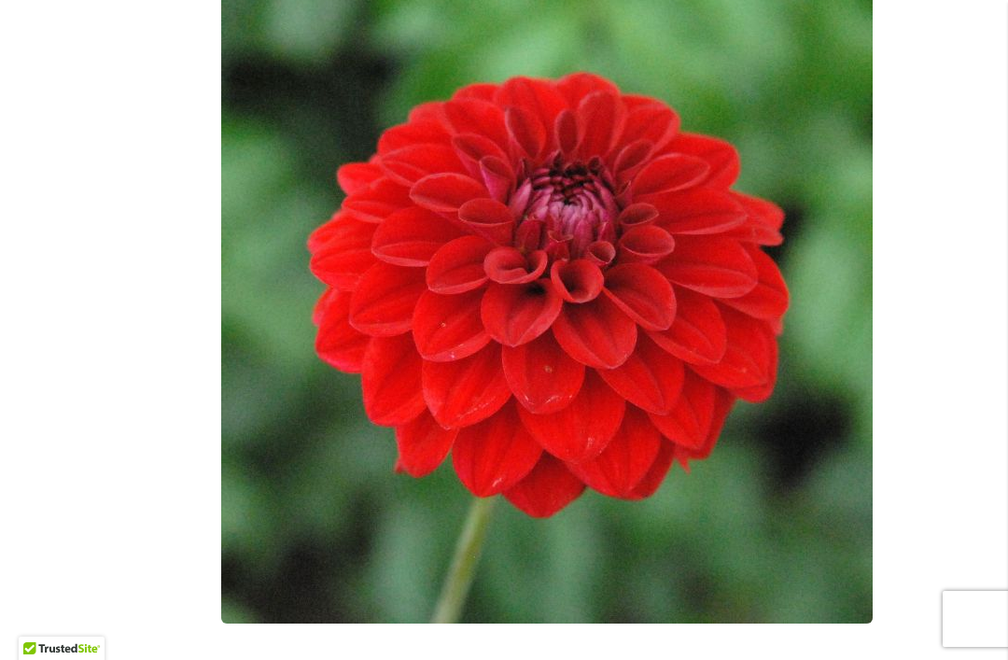
scroll to position [549, 0]
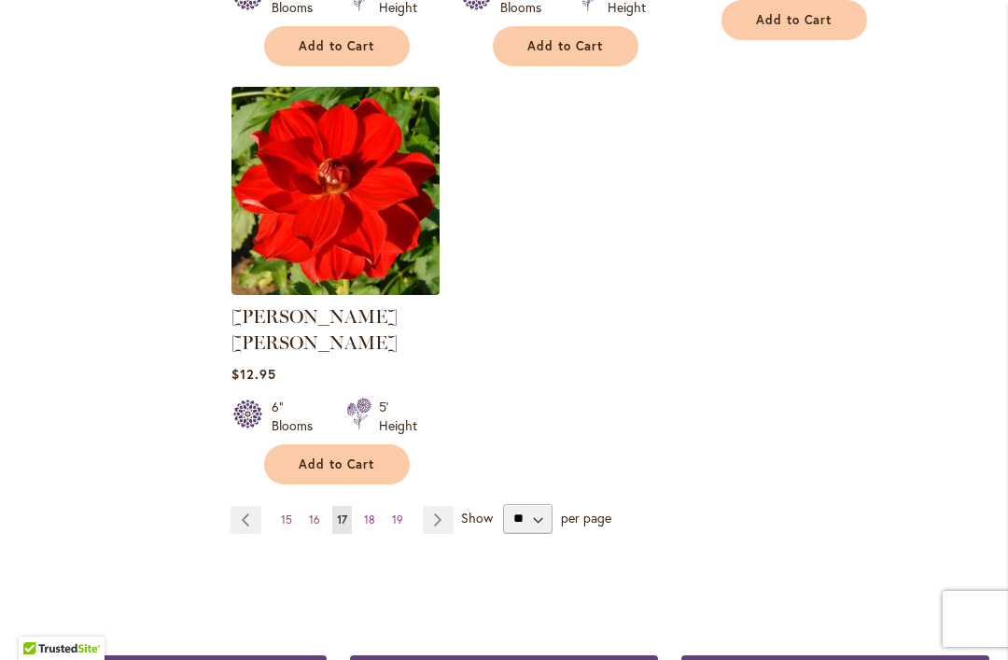
scroll to position [2458, 0]
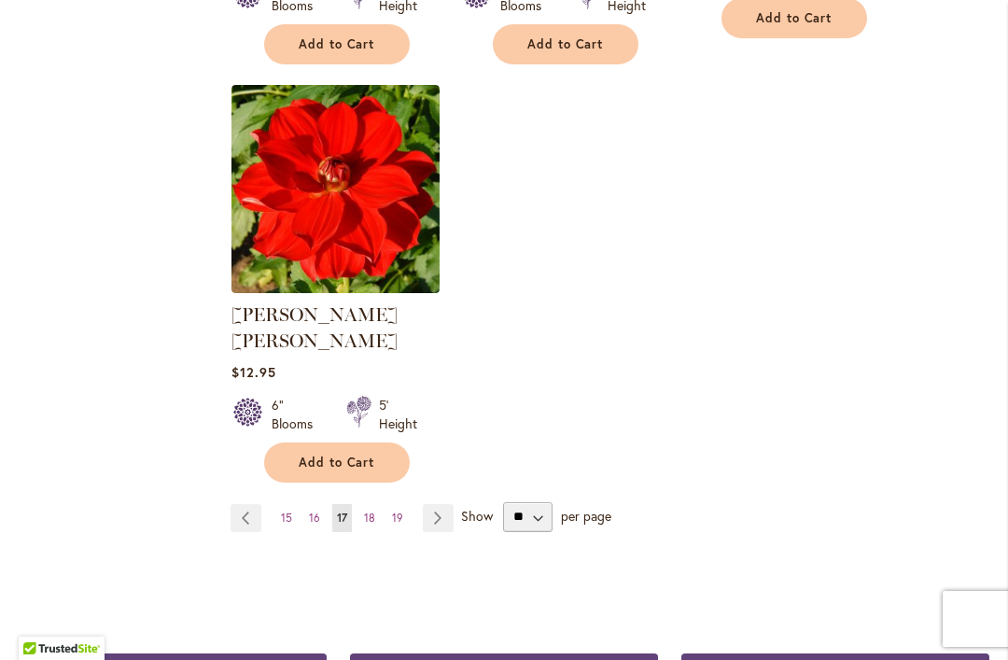
click at [441, 504] on link "Page Next" at bounding box center [438, 518] width 31 height 28
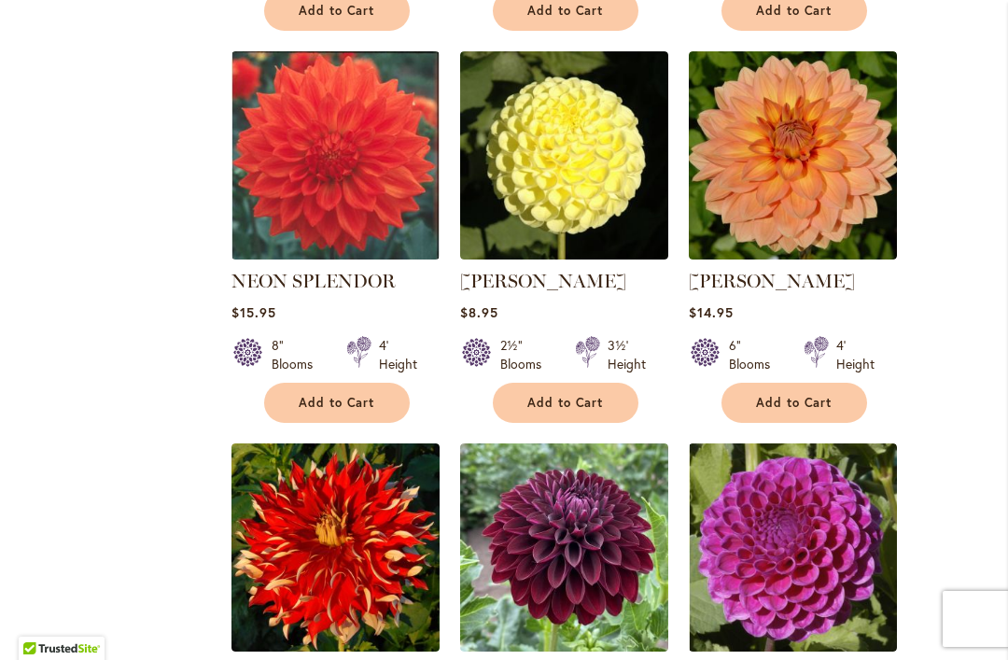
scroll to position [1706, 0]
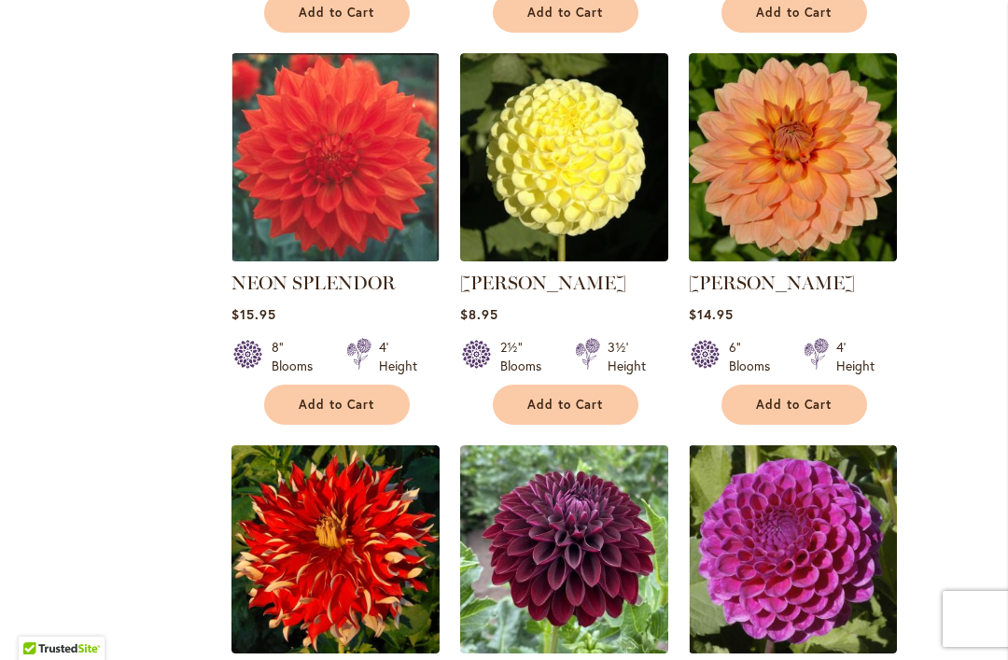
click at [356, 170] on img at bounding box center [335, 157] width 208 height 208
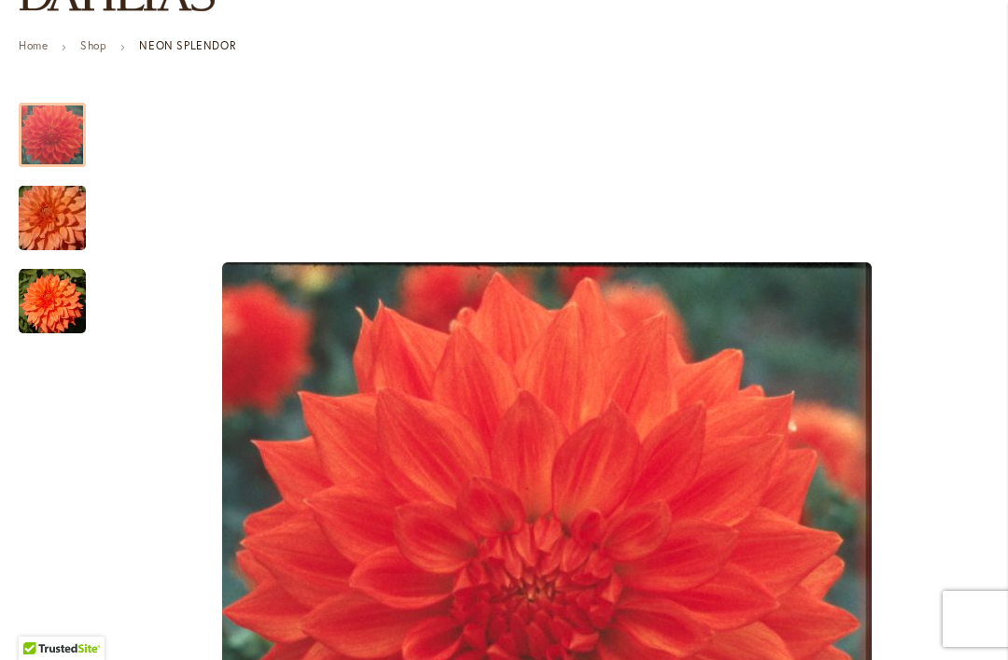
scroll to position [253, 0]
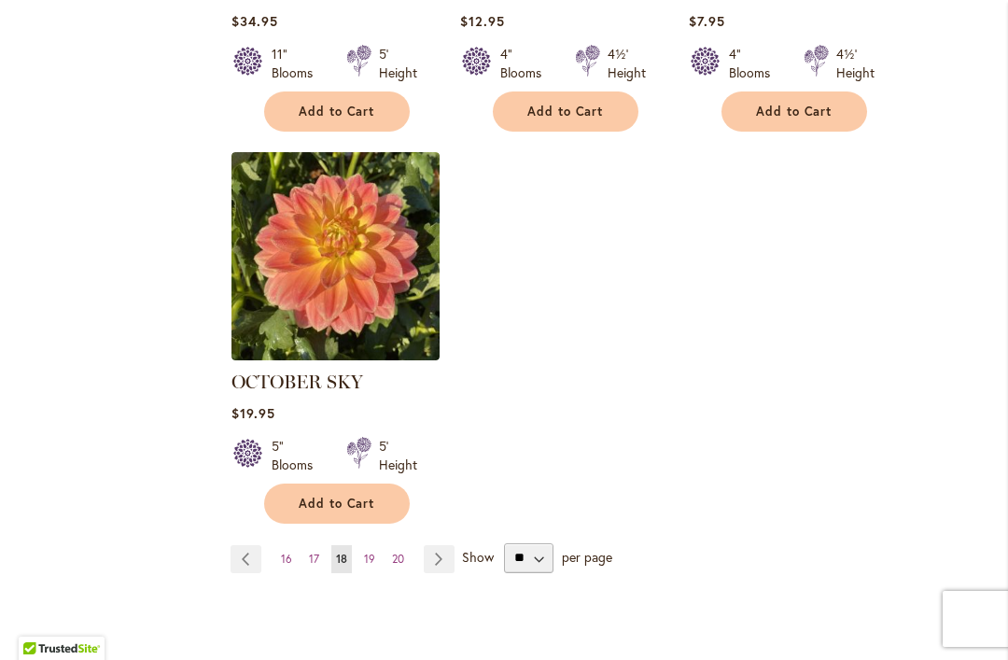
scroll to position [2398, 0]
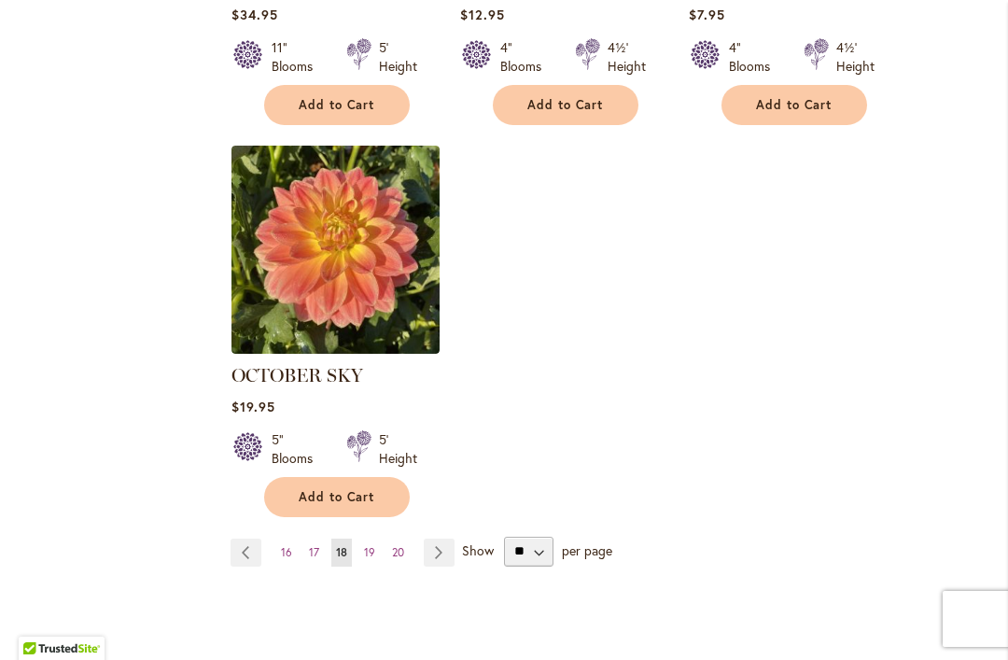
click at [445, 538] on link "Page Next" at bounding box center [439, 552] width 31 height 28
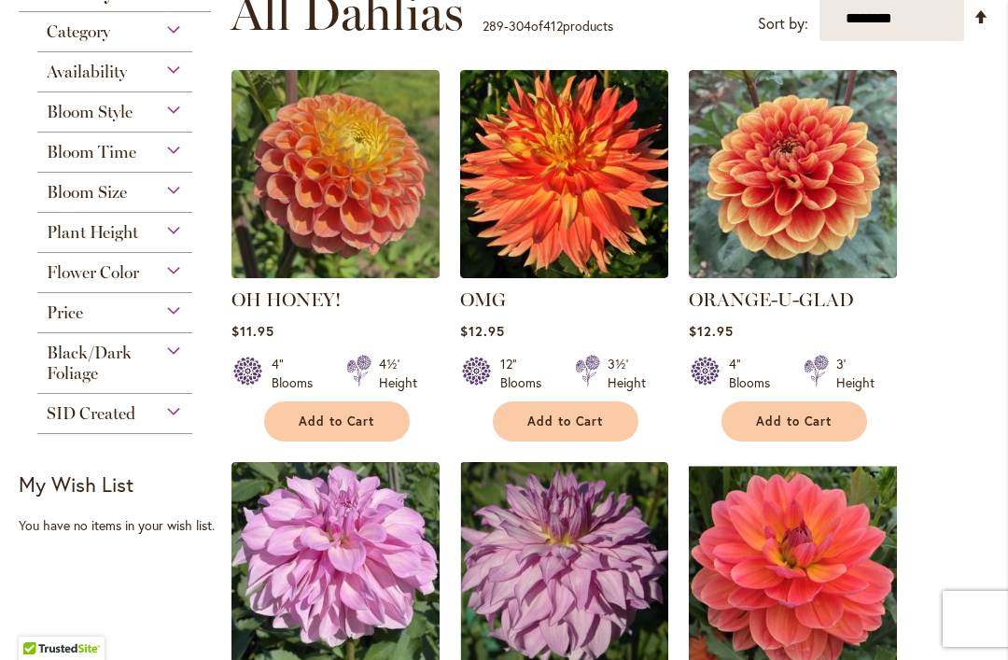
scroll to position [485, 0]
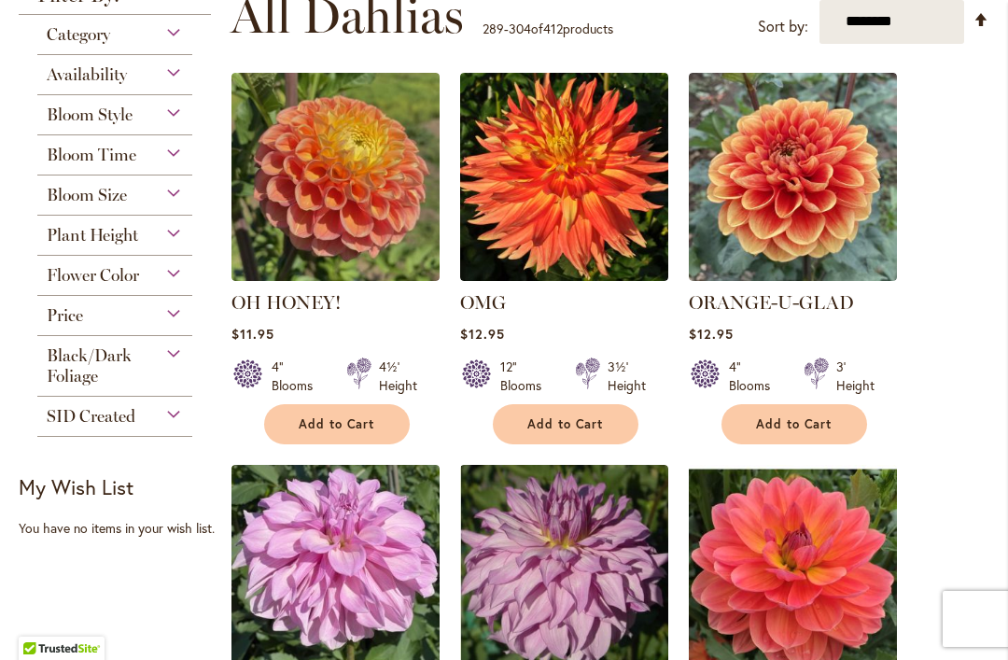
click at [587, 211] on img at bounding box center [564, 177] width 208 height 208
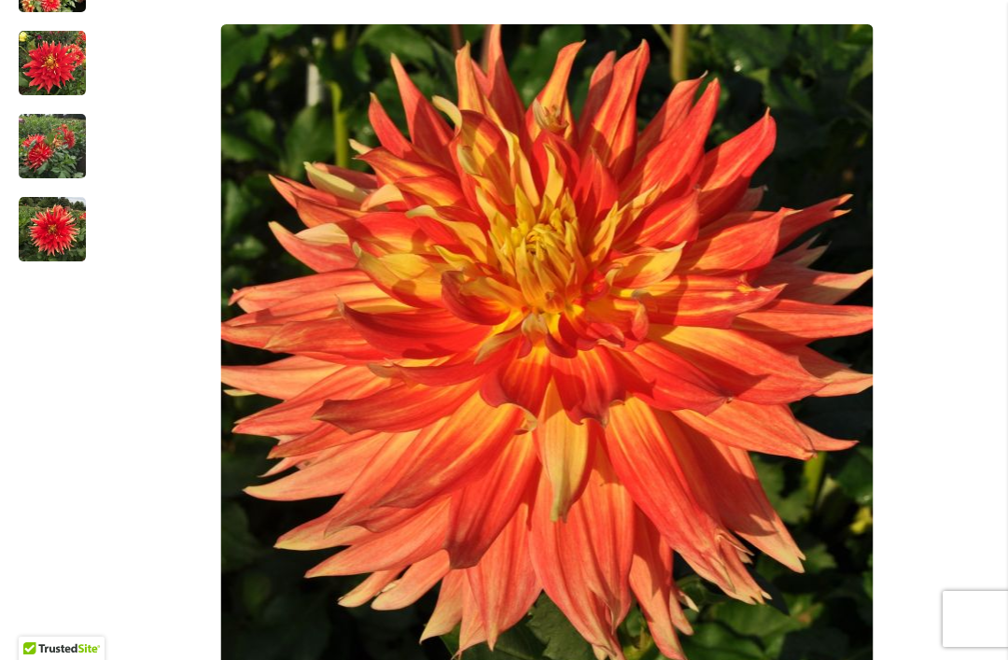
scroll to position [503, 0]
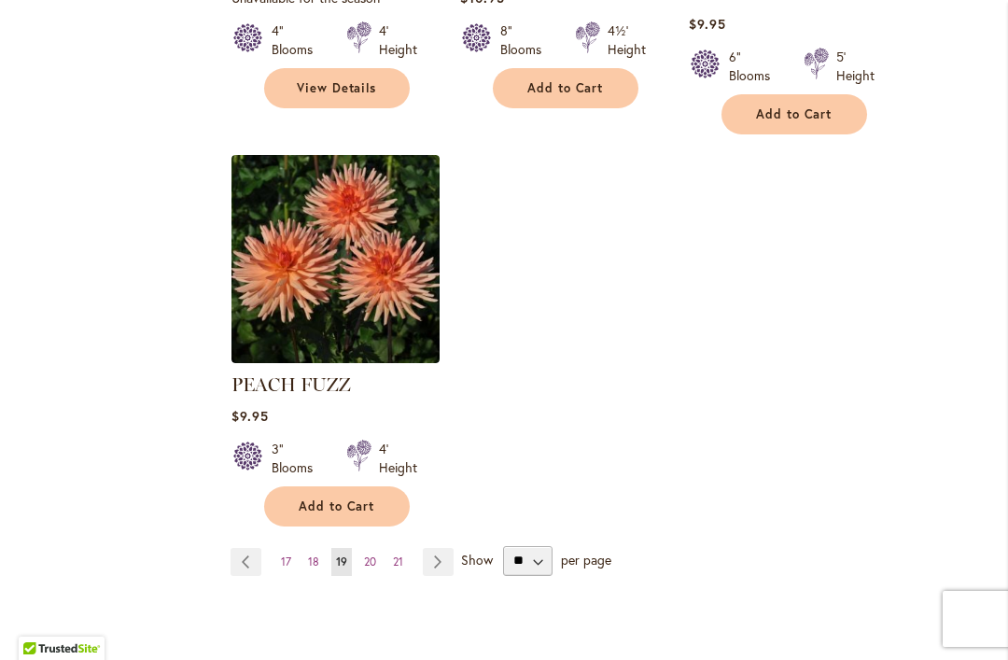
scroll to position [2440, 0]
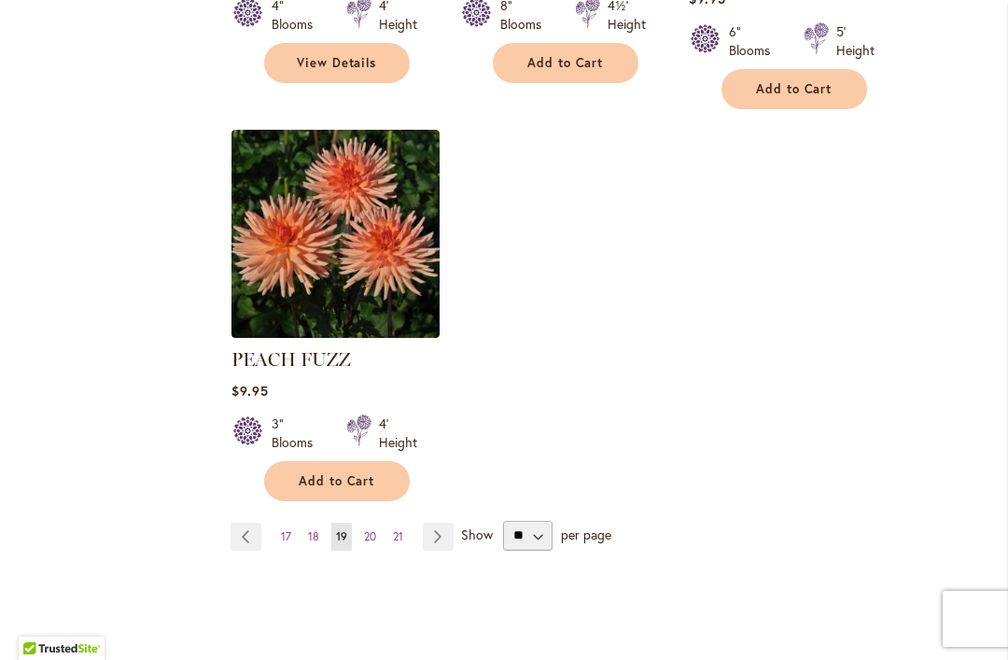
click at [439, 522] on link "Page Next" at bounding box center [438, 536] width 31 height 28
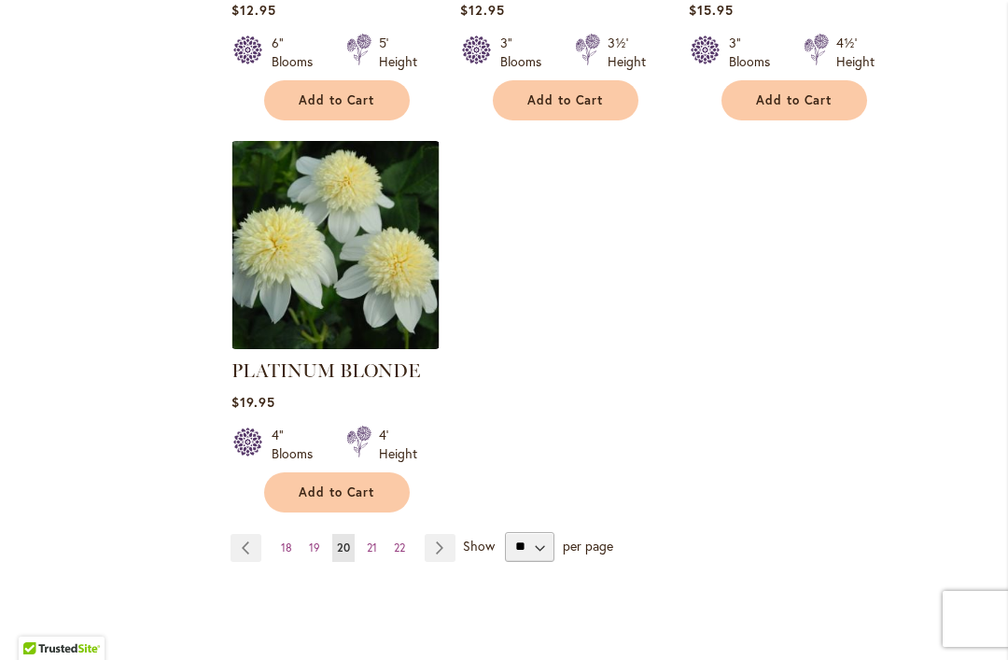
scroll to position [2491, 0]
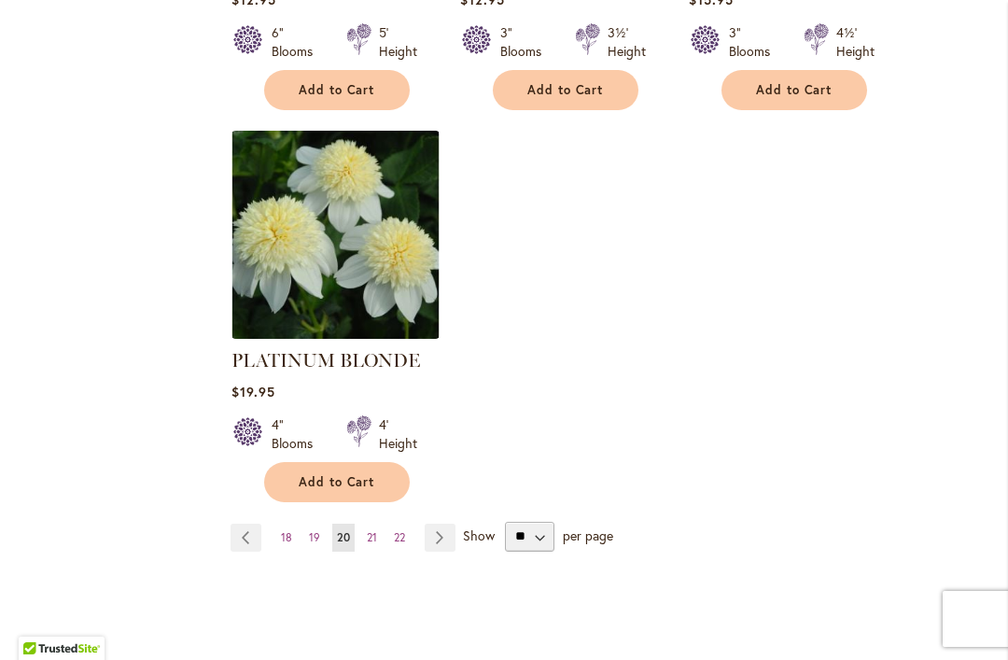
click at [444, 523] on link "Page Next" at bounding box center [440, 537] width 31 height 28
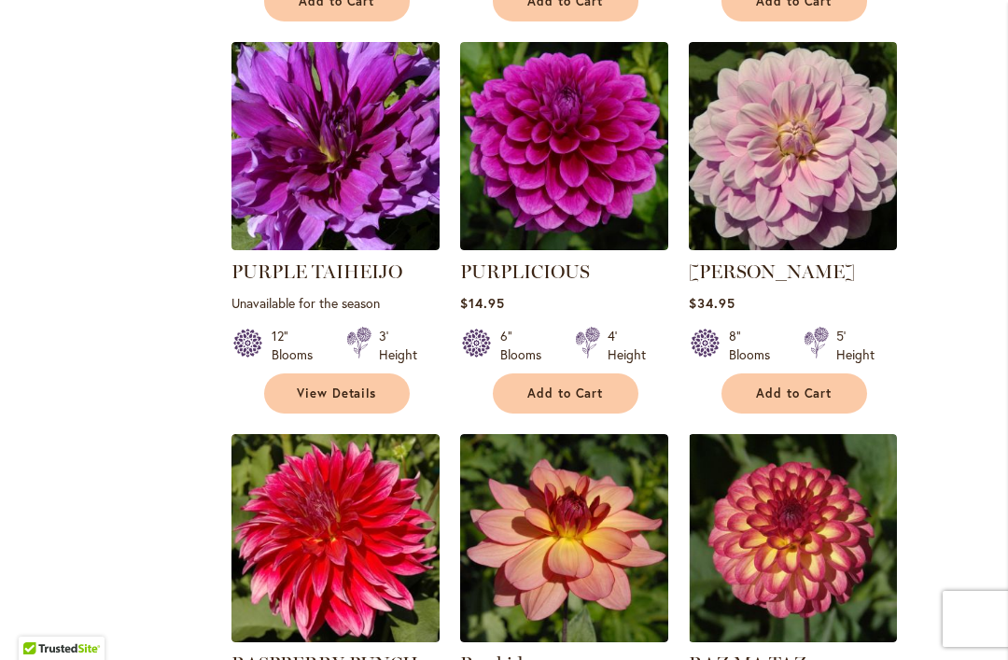
scroll to position [1336, 0]
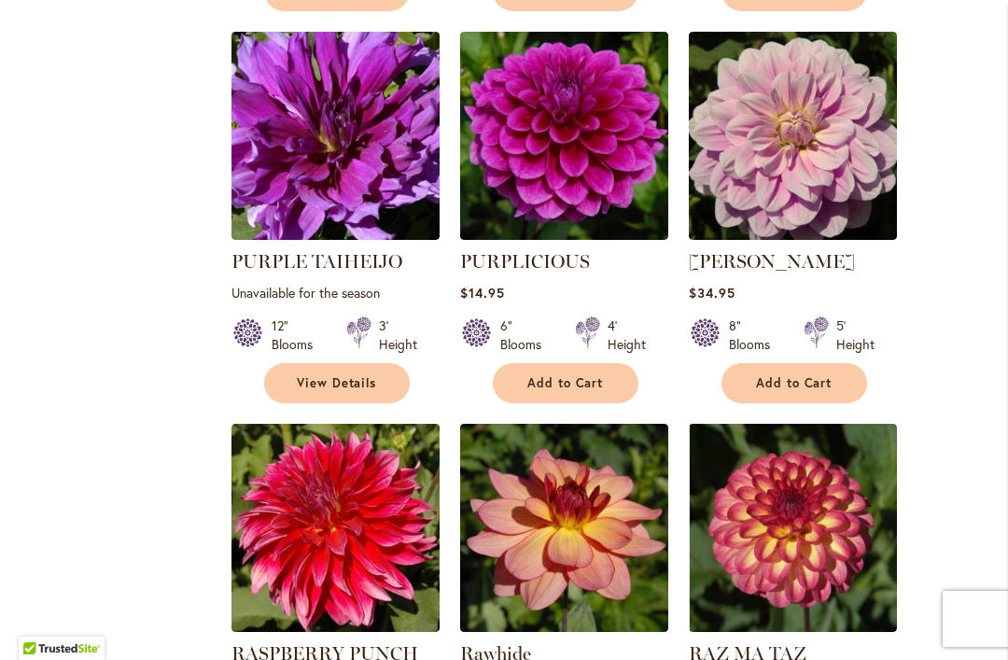
click at [592, 169] on img at bounding box center [564, 136] width 208 height 208
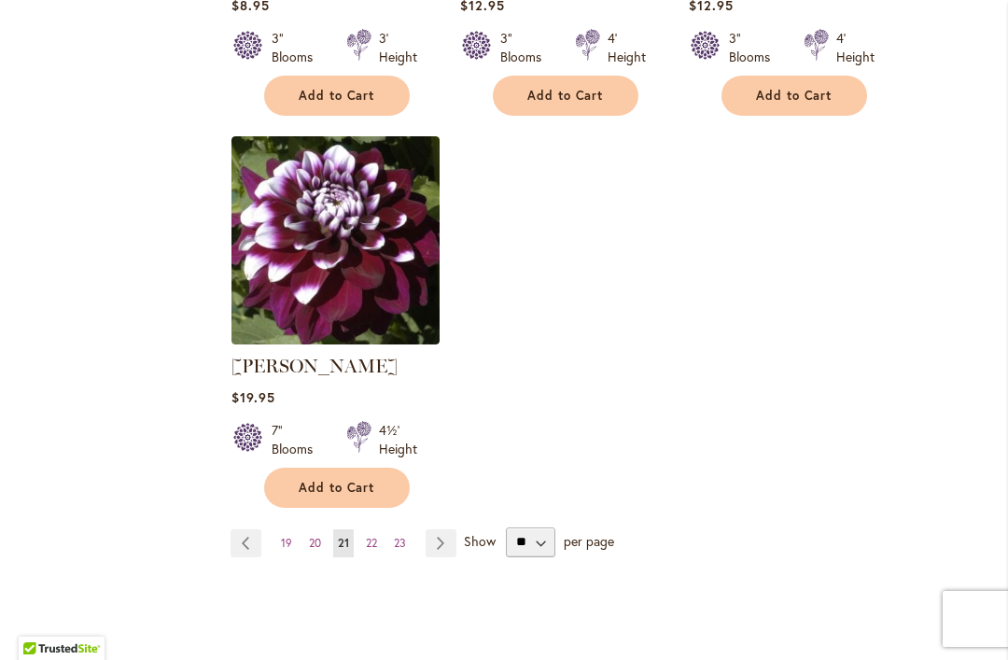
scroll to position [2410, 0]
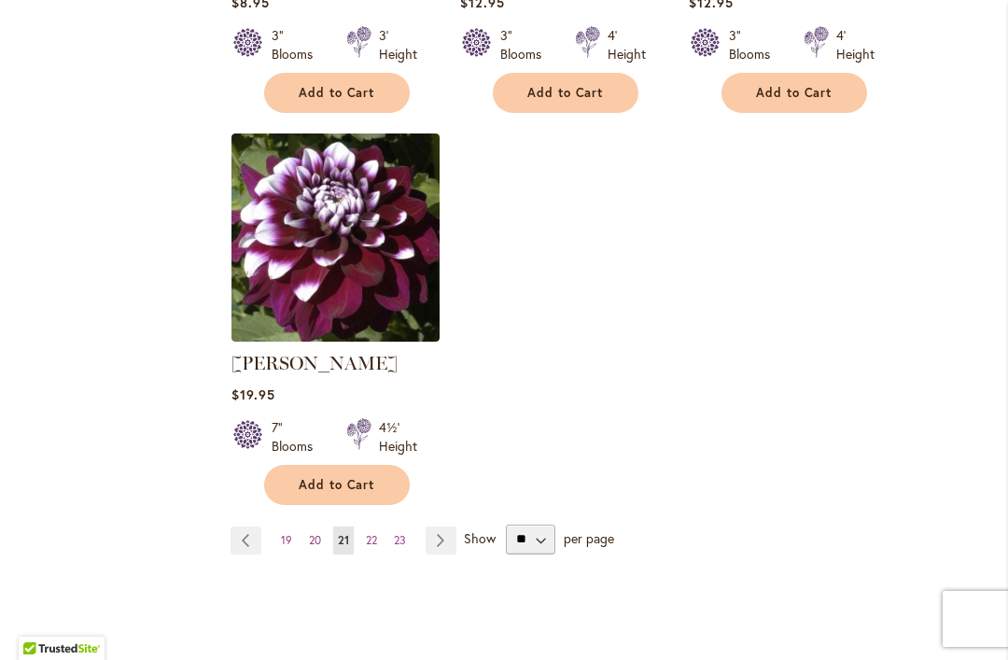
click at [447, 540] on link "Page Next" at bounding box center [440, 540] width 31 height 28
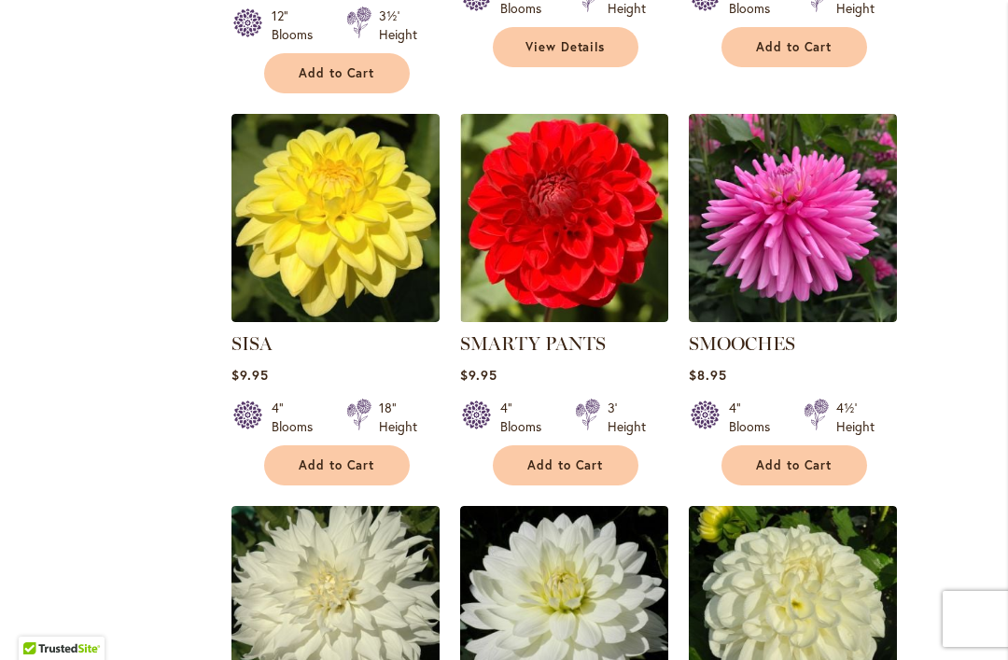
scroll to position [1648, 0]
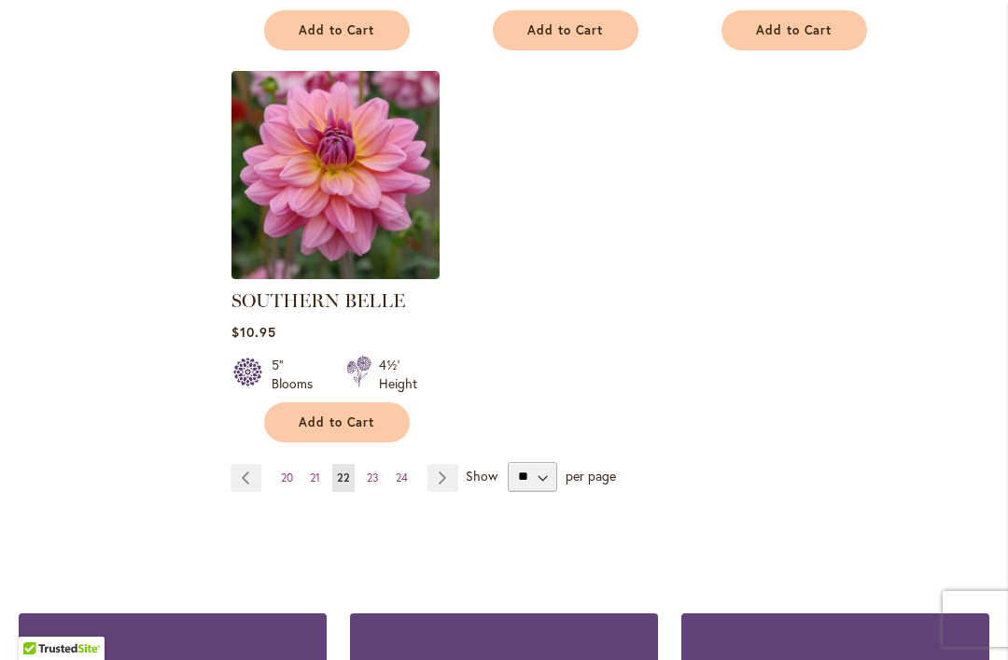
scroll to position [2491, 0]
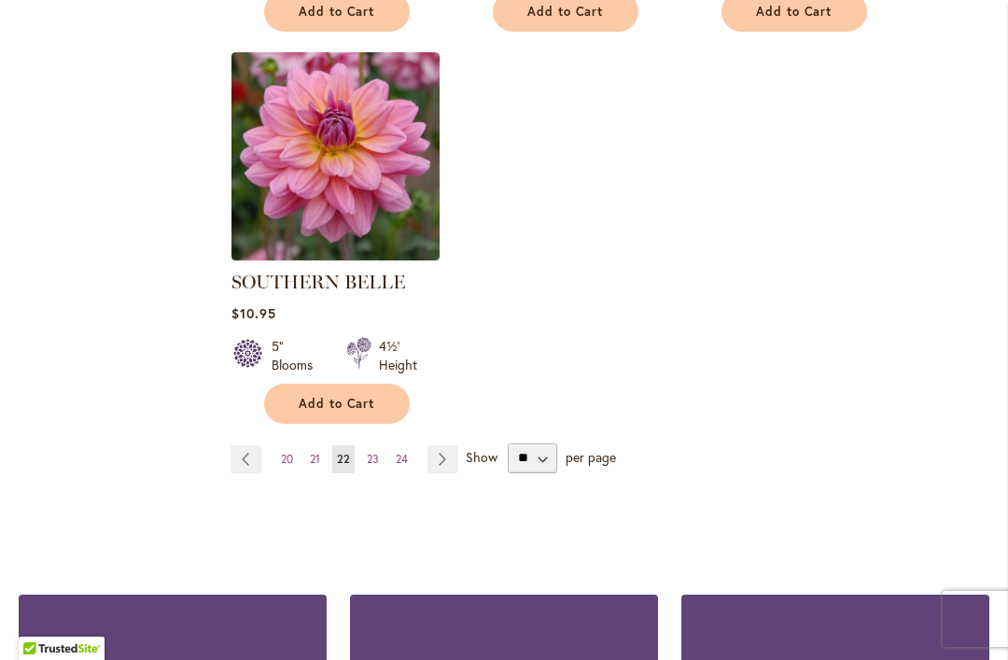
click at [452, 445] on link "Page Next" at bounding box center [442, 459] width 31 height 28
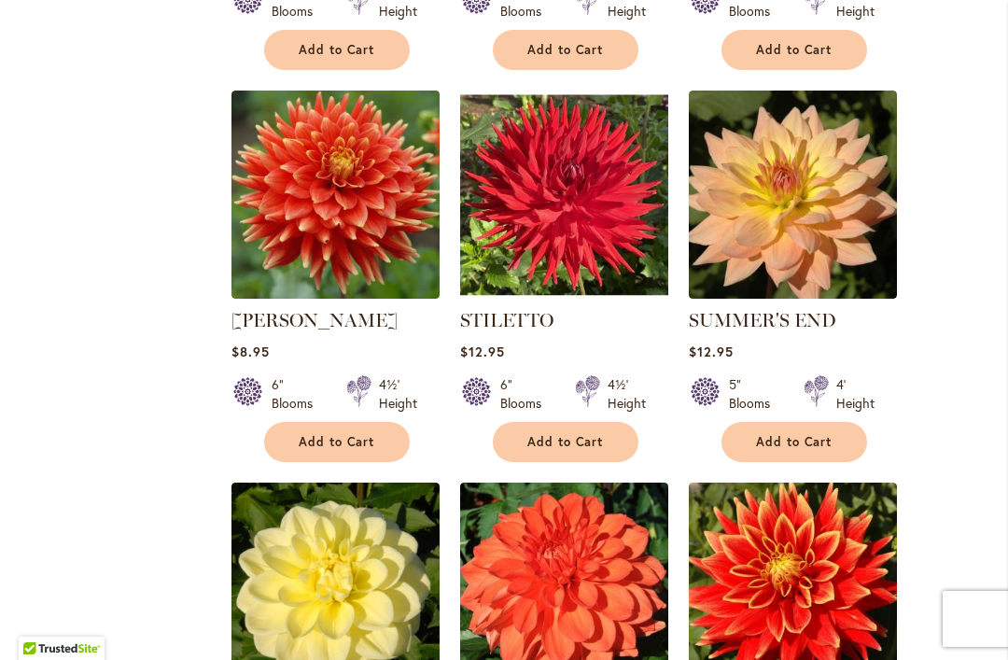
scroll to position [1220, 0]
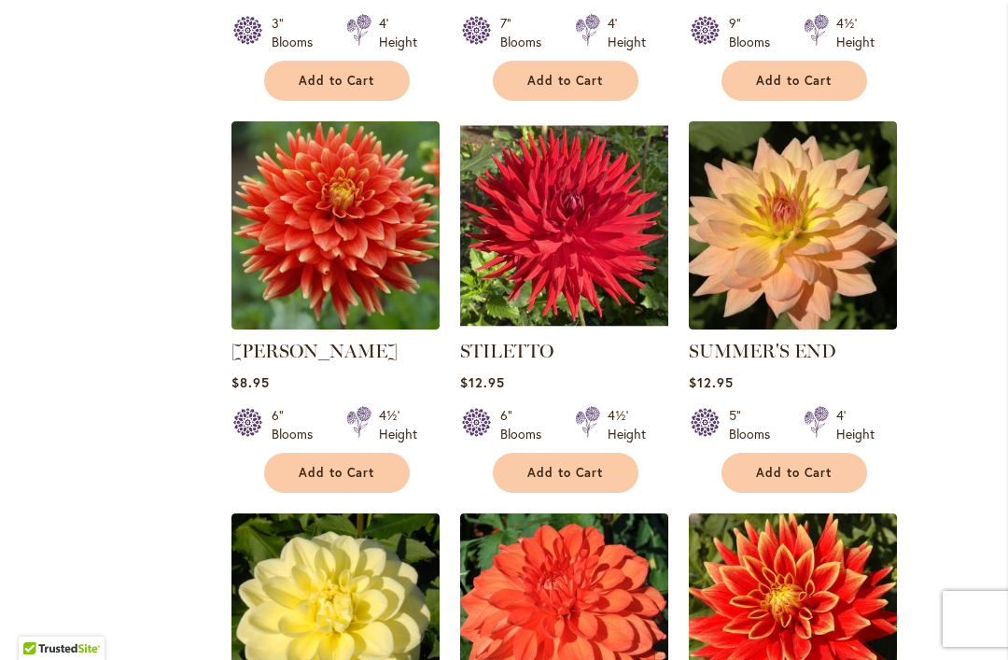
click at [564, 254] on img at bounding box center [564, 225] width 208 height 208
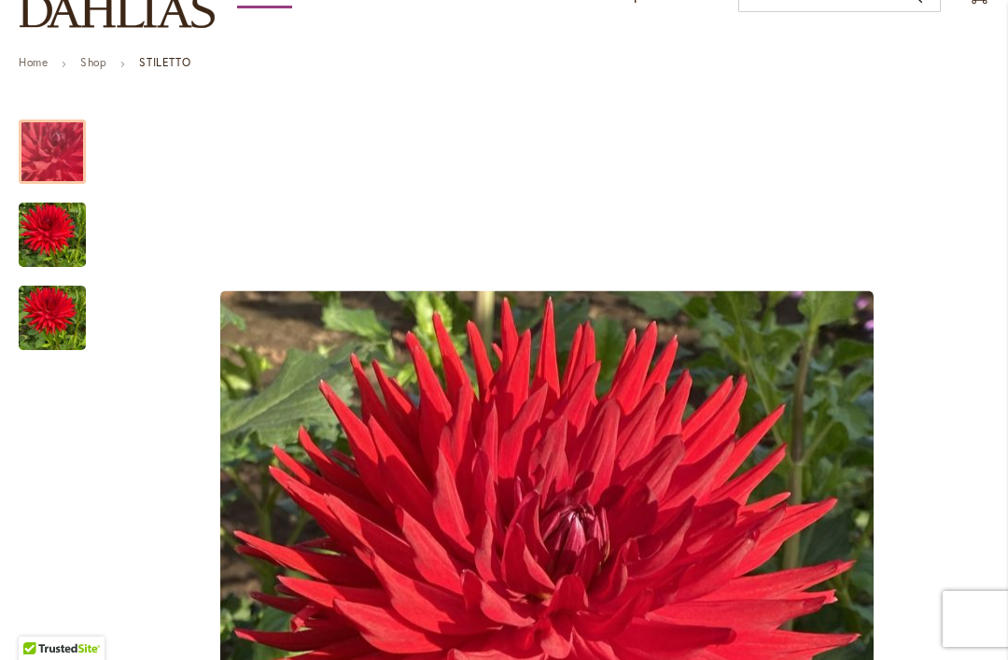
scroll to position [229, 0]
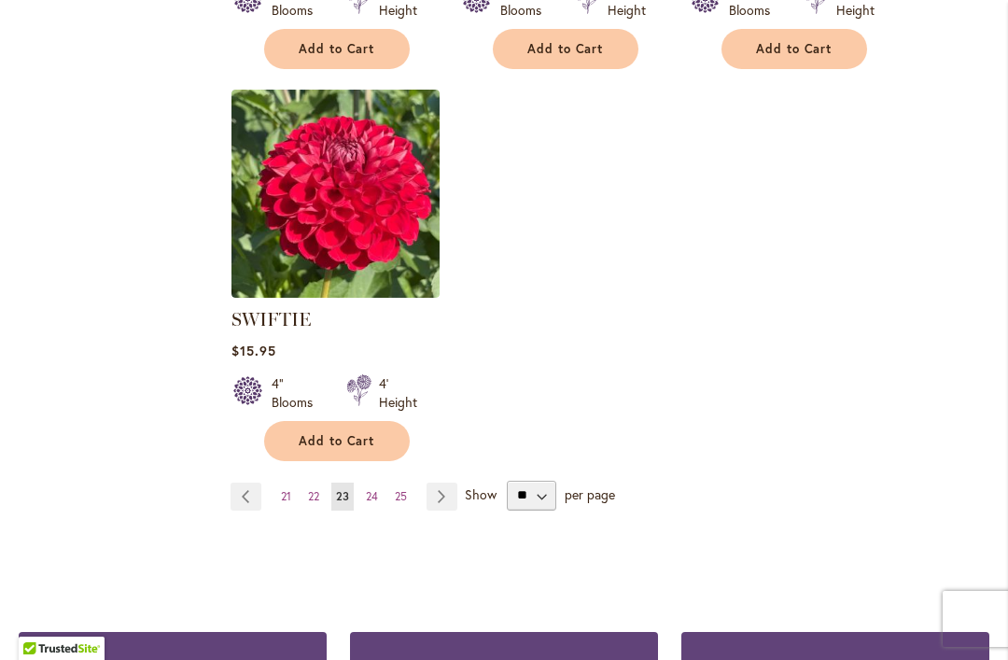
scroll to position [2458, 0]
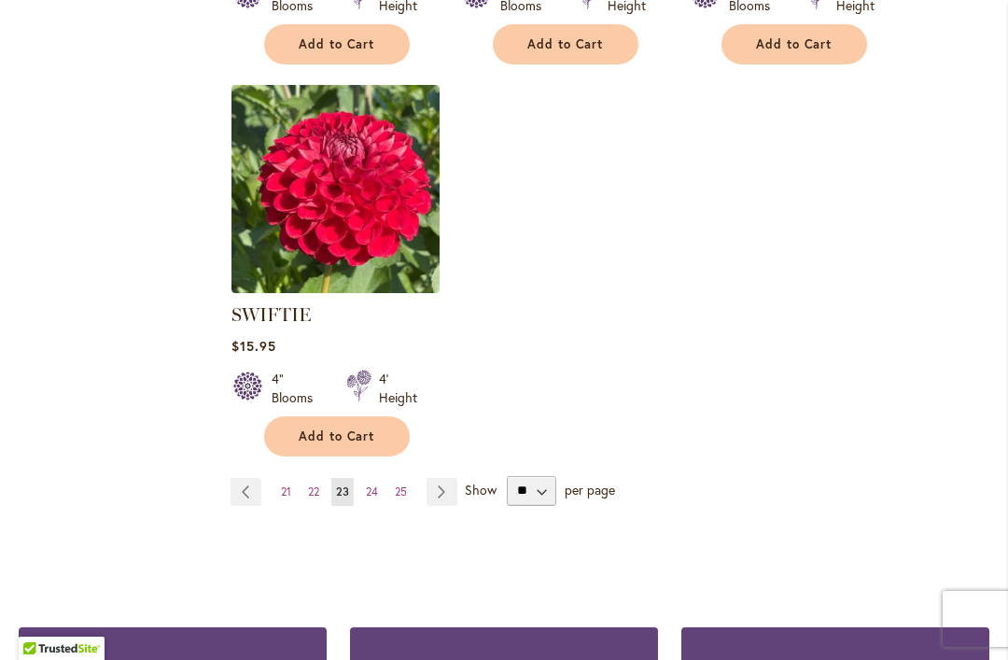
click at [454, 483] on link "Page Next" at bounding box center [441, 492] width 31 height 28
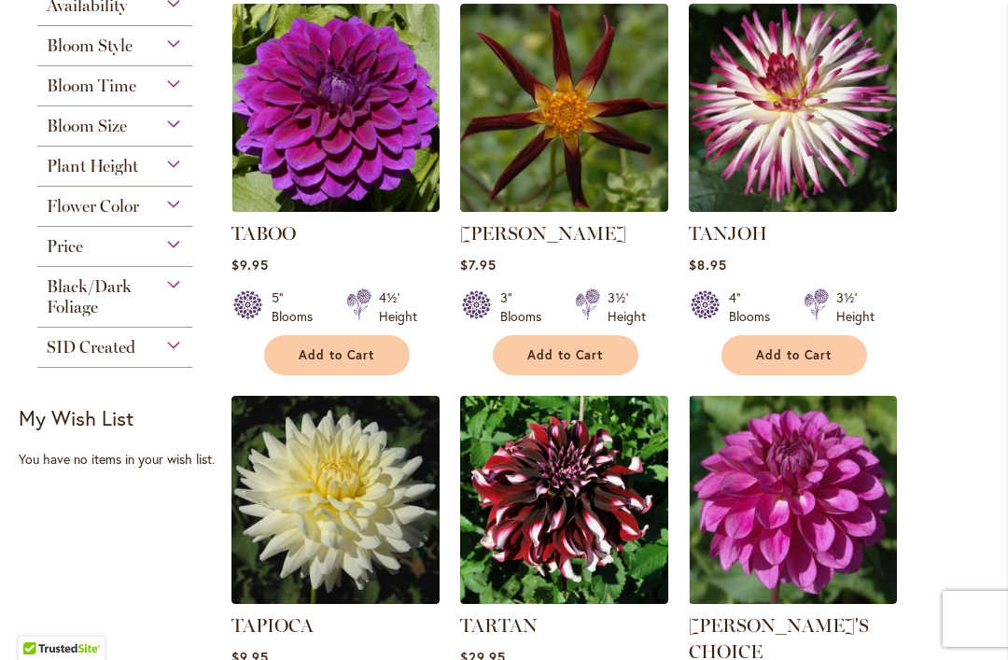
scroll to position [516, 0]
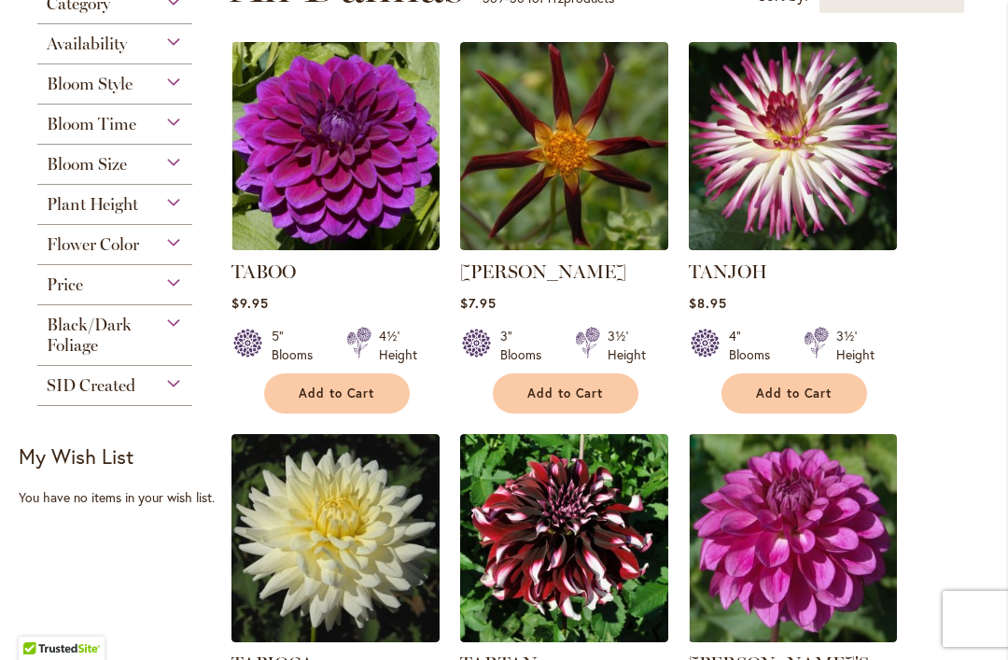
click at [349, 183] on img at bounding box center [335, 146] width 208 height 208
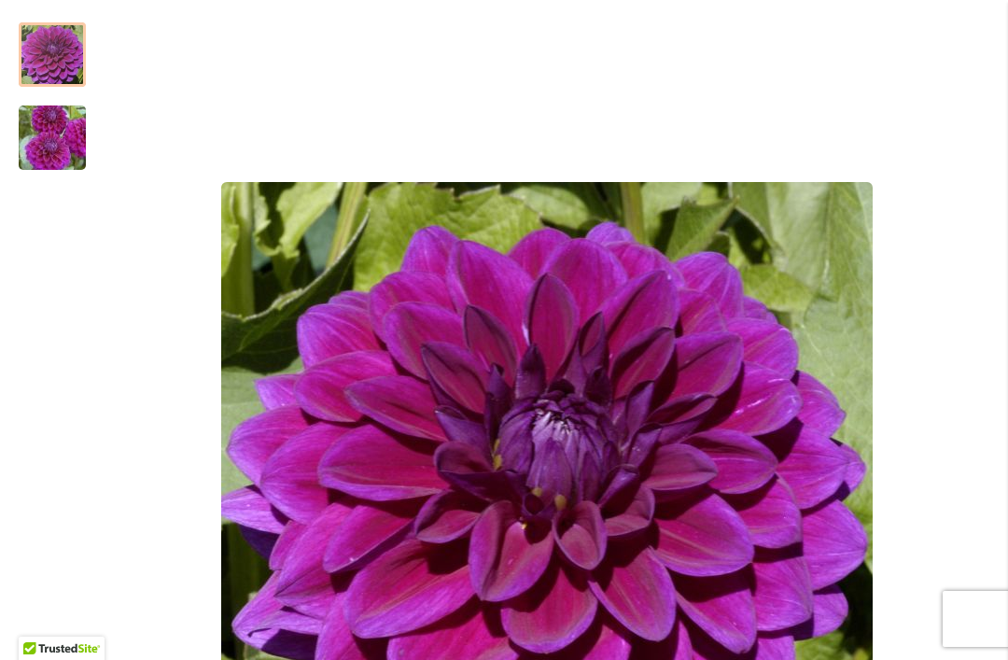
scroll to position [326, 0]
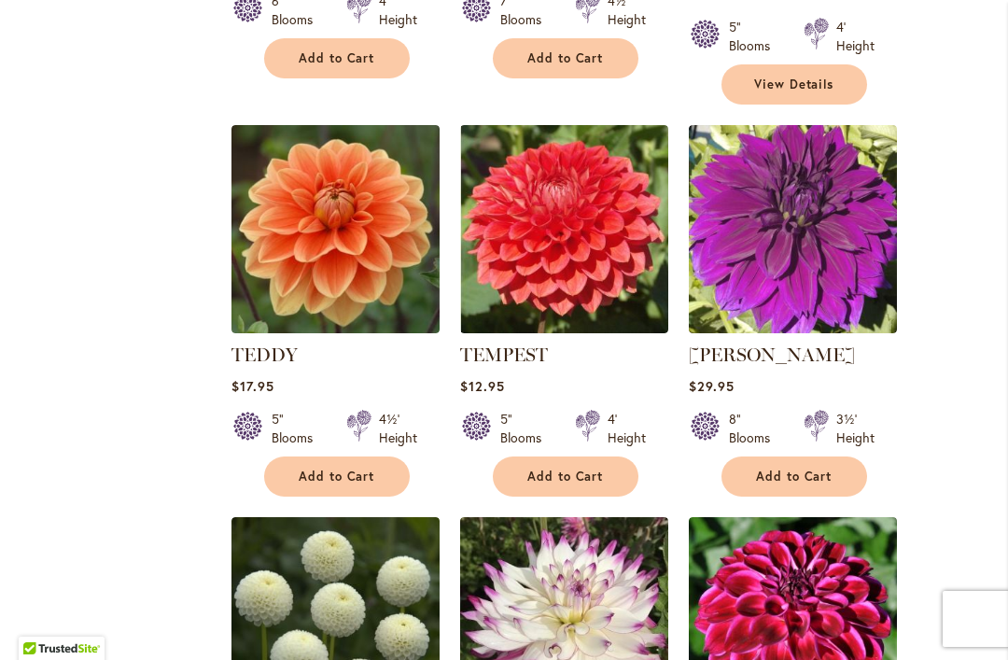
scroll to position [1244, 0]
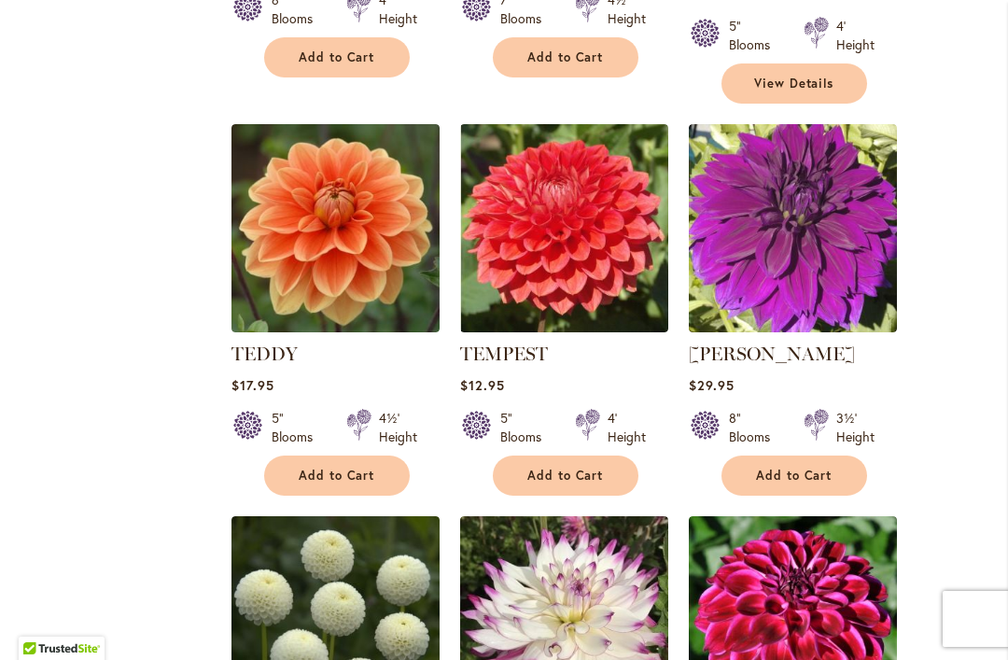
click at [793, 227] on img at bounding box center [793, 228] width 208 height 208
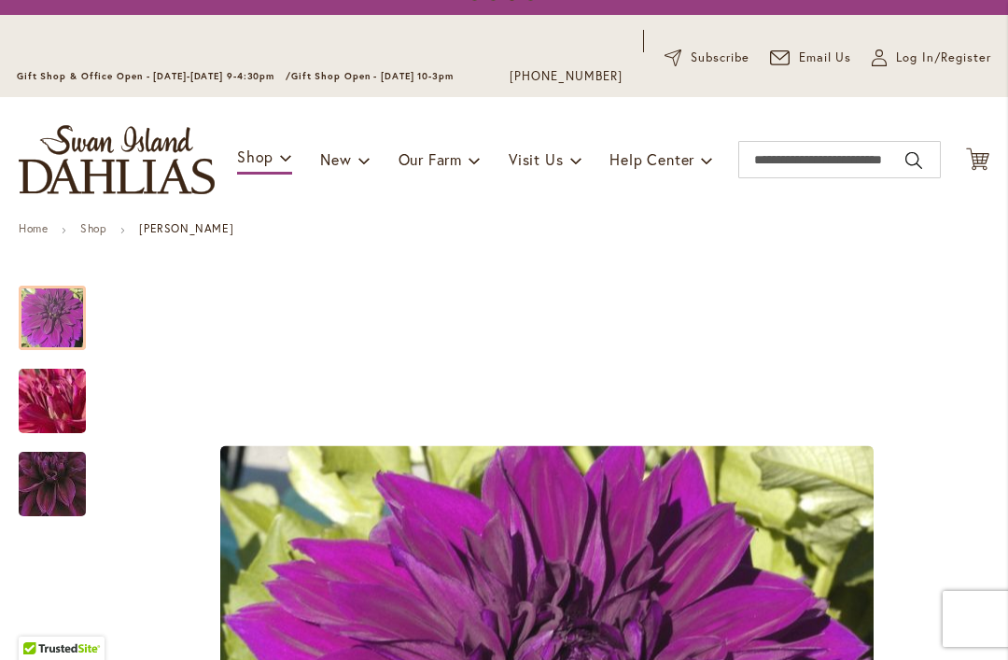
scroll to position [63, 0]
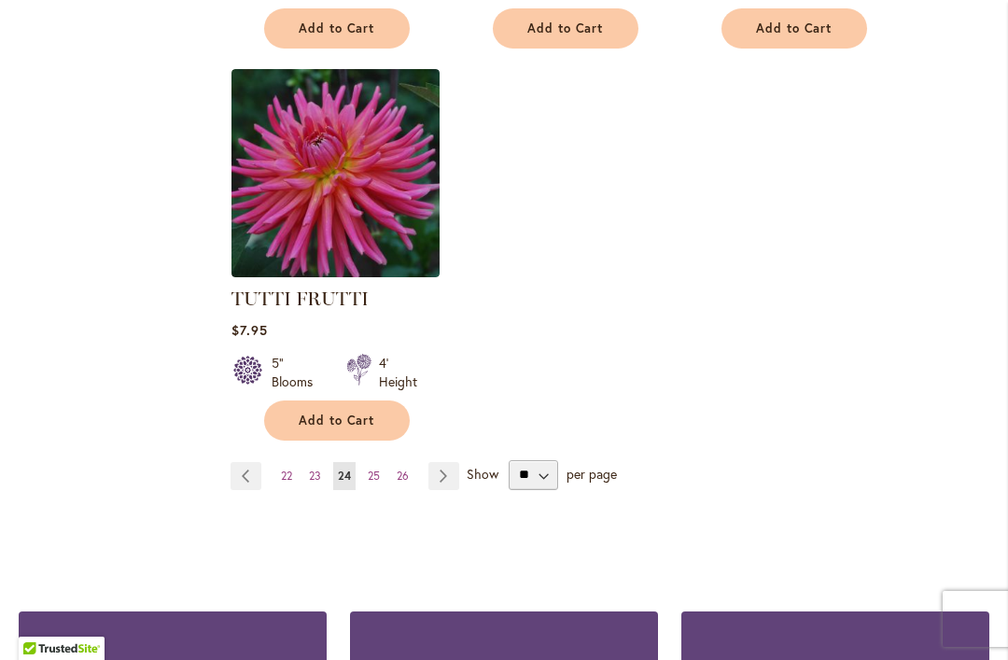
scroll to position [2486, 0]
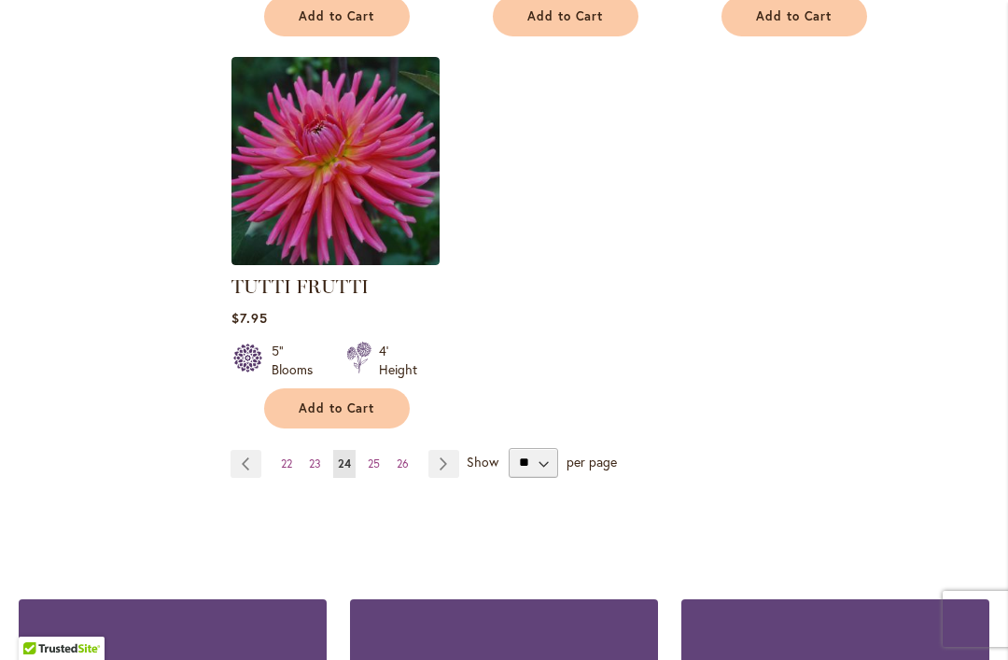
click at [451, 450] on link "Page Next" at bounding box center [443, 464] width 31 height 28
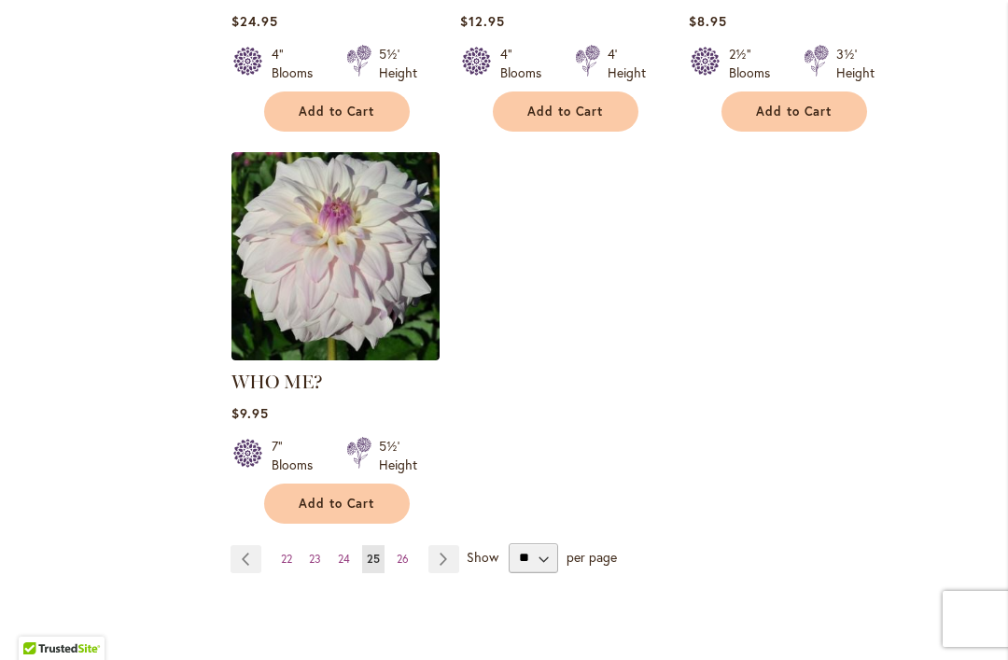
scroll to position [2397, 0]
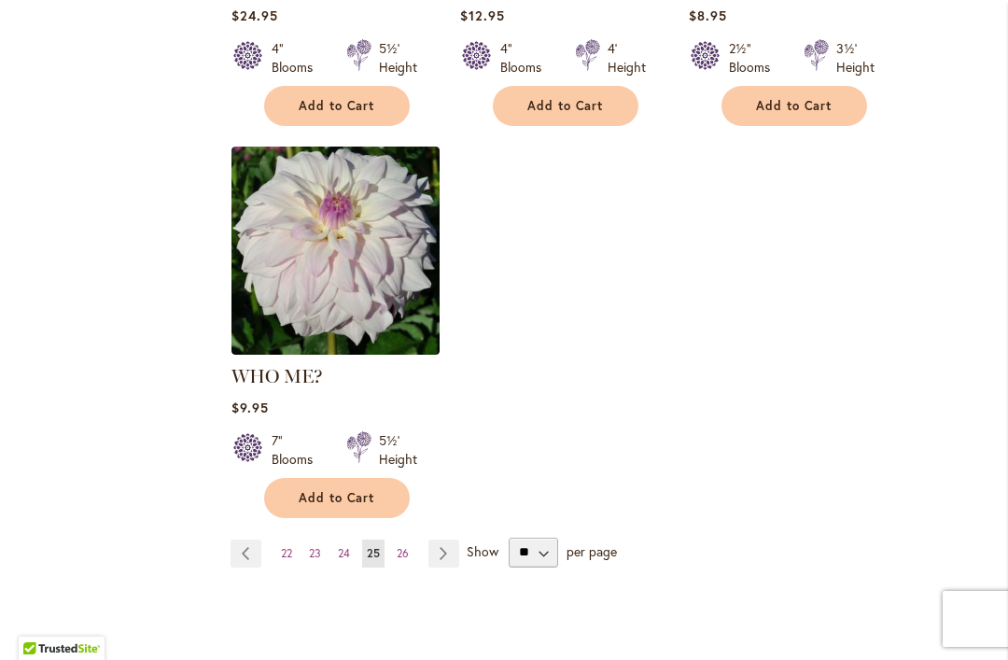
click at [447, 539] on link "Page Next" at bounding box center [443, 553] width 31 height 28
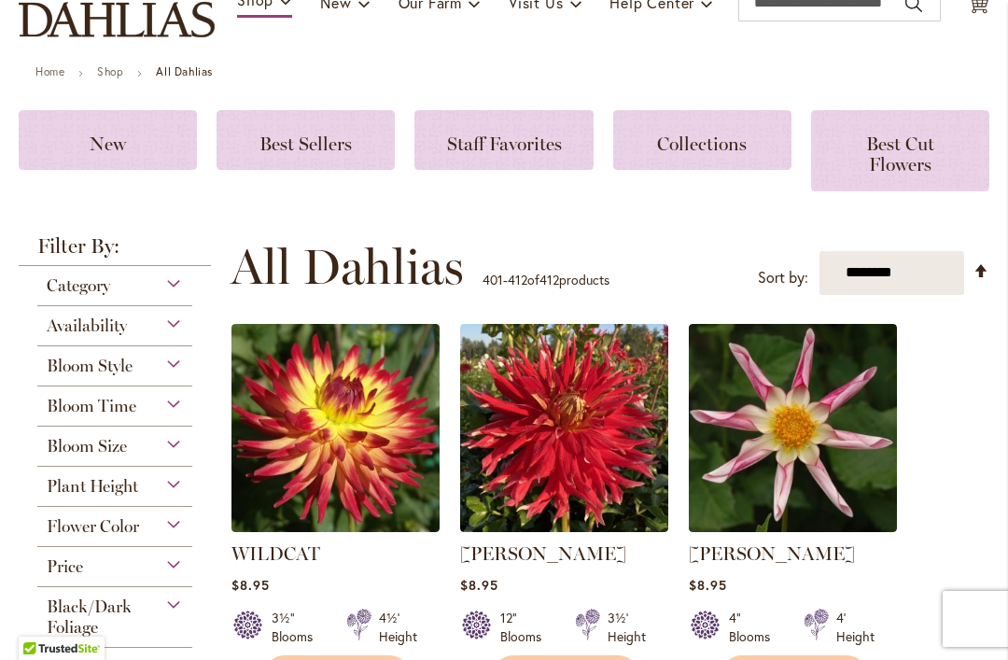
scroll to position [234, 0]
